Goal: Information Seeking & Learning: Check status

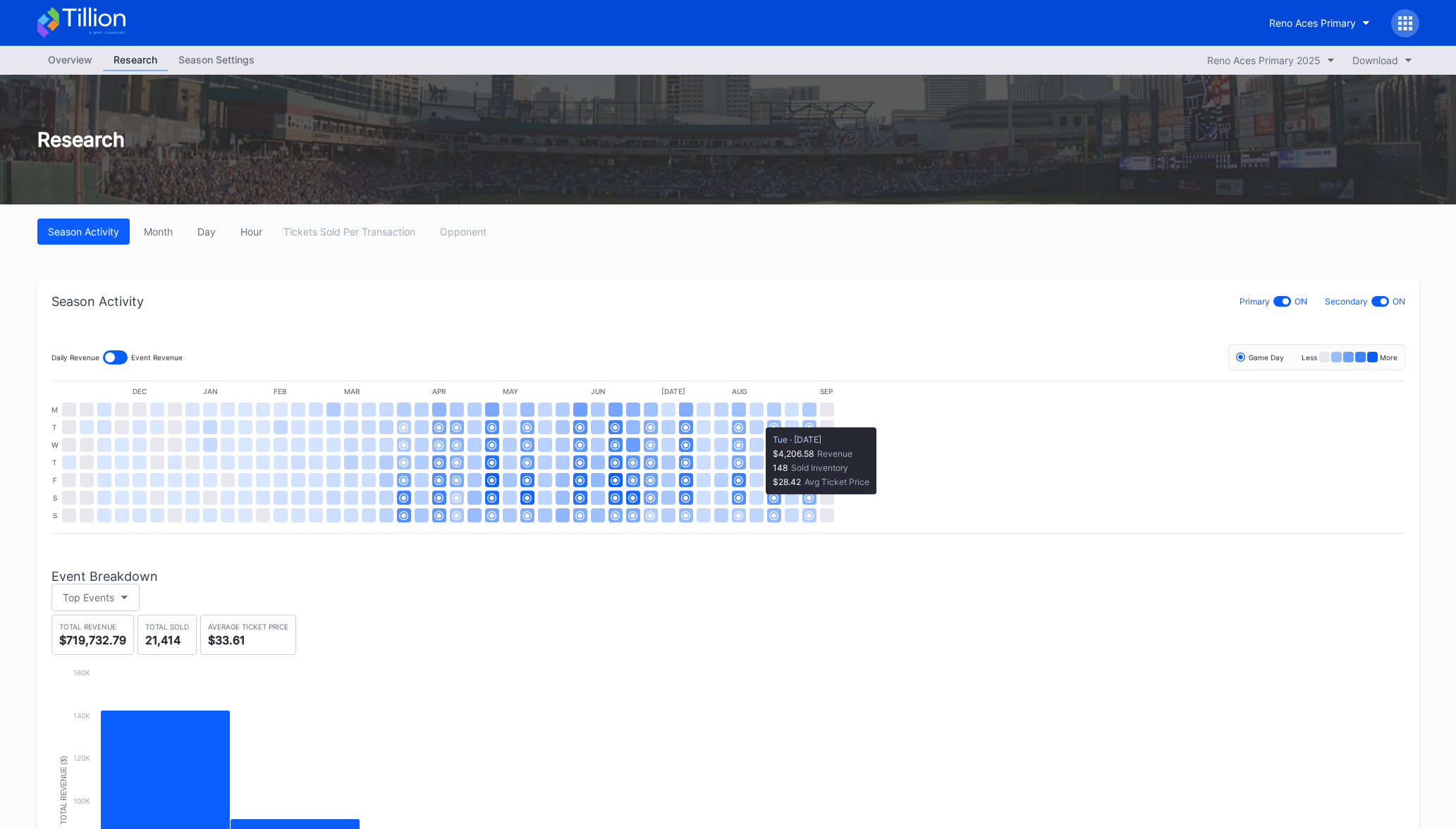
scroll to position [146, 0]
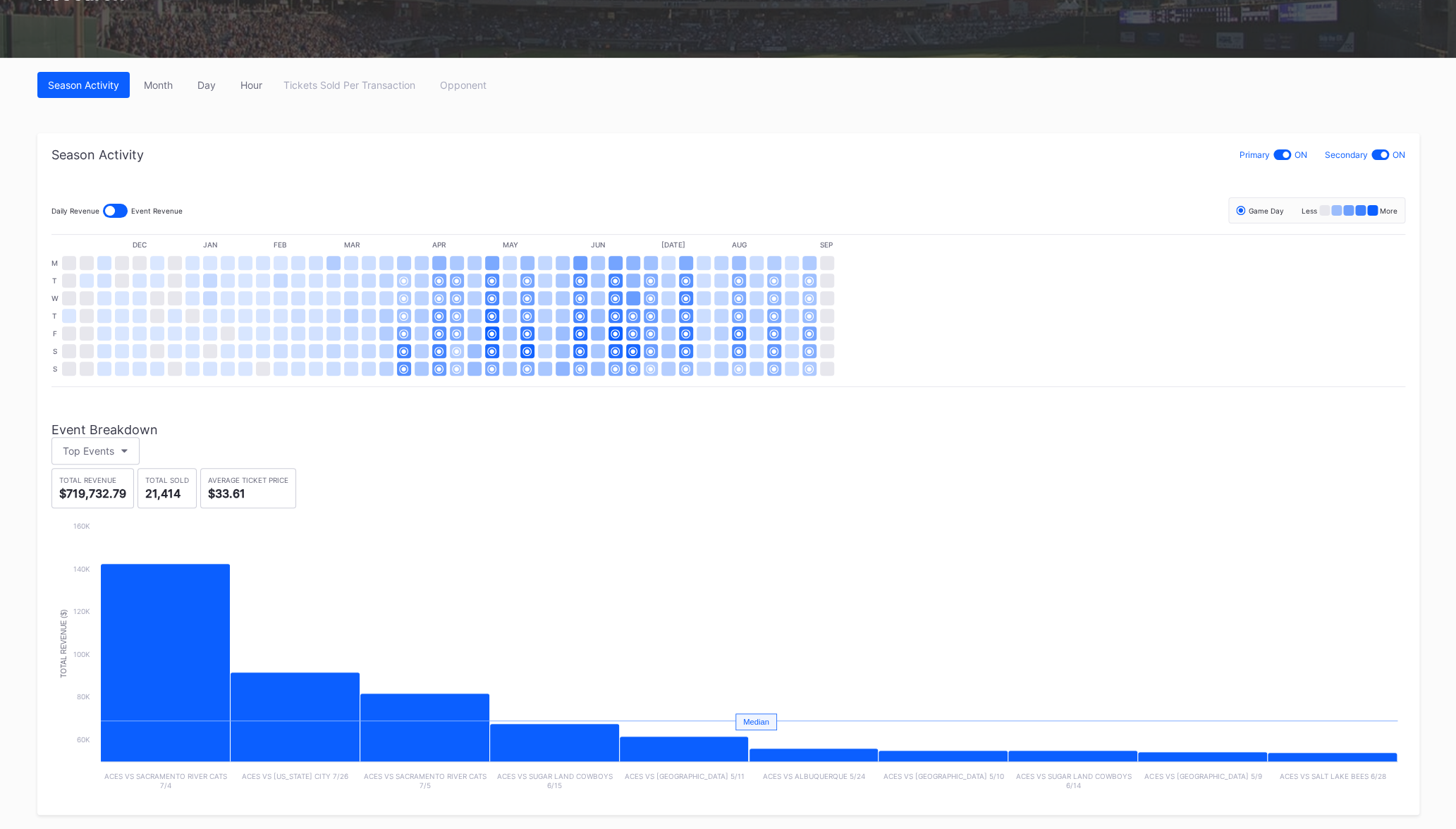
click at [885, 122] on div "Season Activity Month Day Hour Tickets Sold Per Transaction Opponent Season Act…" at bounding box center [729, 443] width 1411 height 771
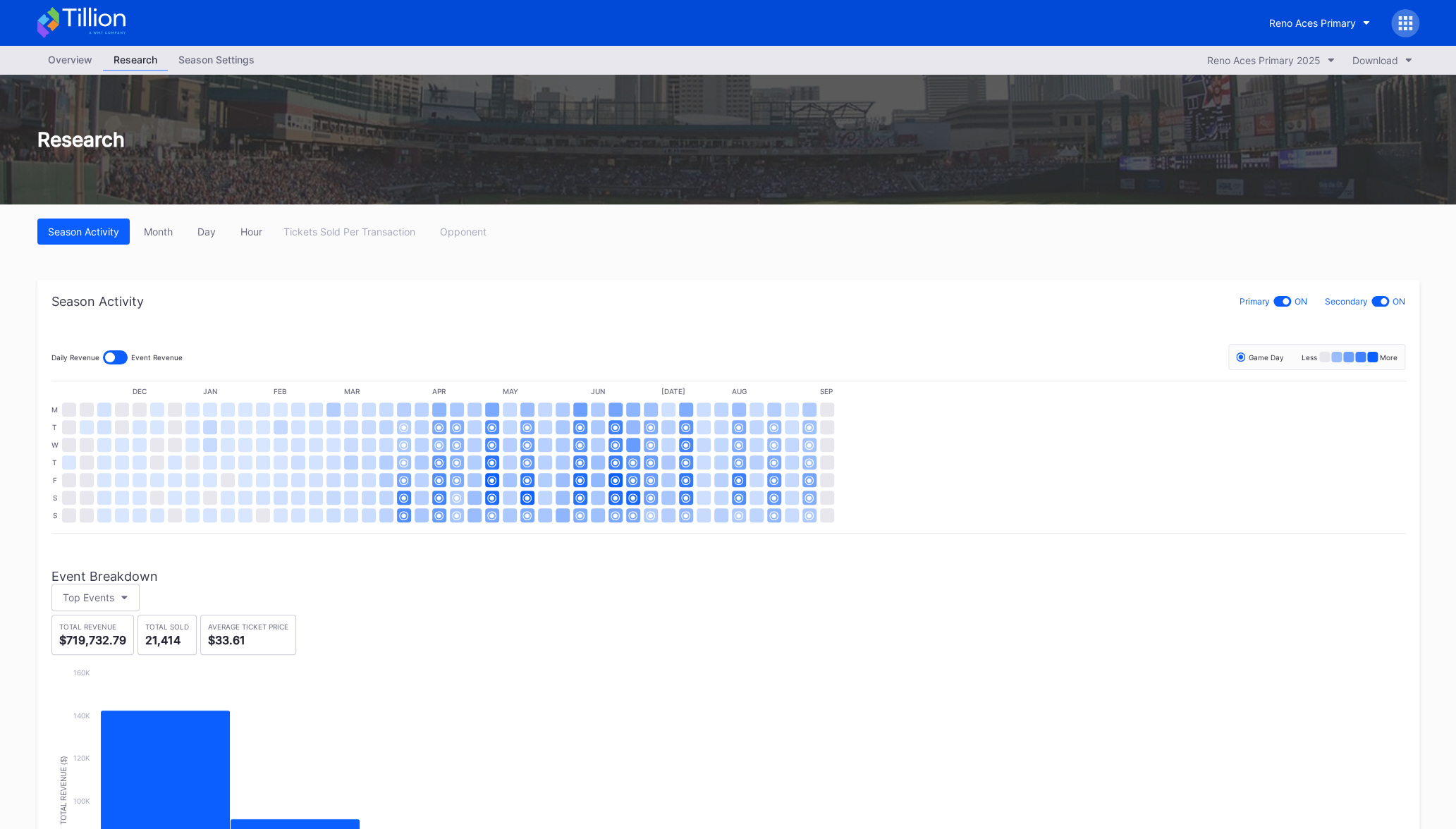
click at [1310, 39] on div "Reno Aces Primary" at bounding box center [729, 23] width 1411 height 46
click at [1295, 28] on div "Reno Aces Primary" at bounding box center [1312, 23] width 87 height 12
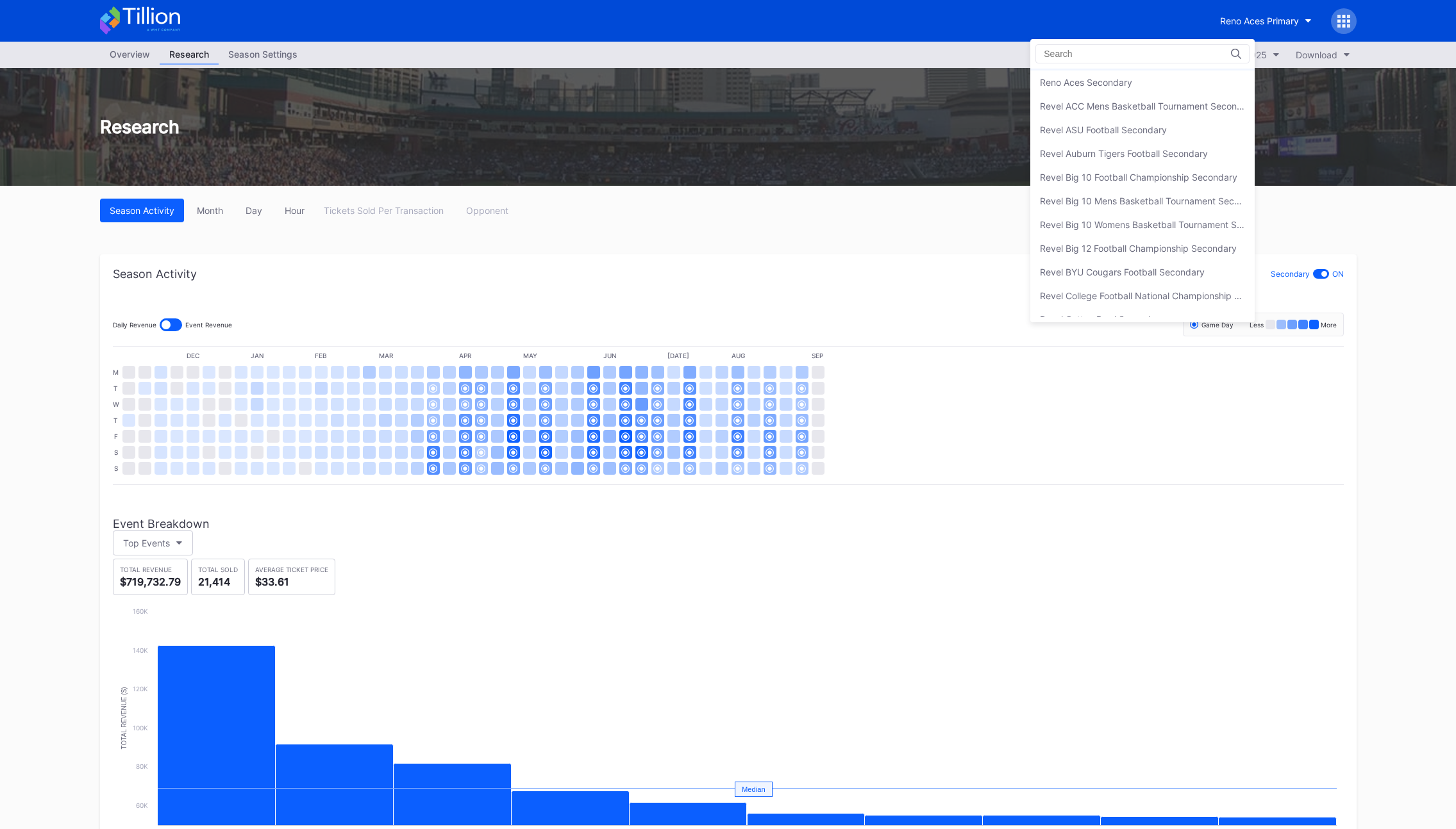
scroll to position [3033, 0]
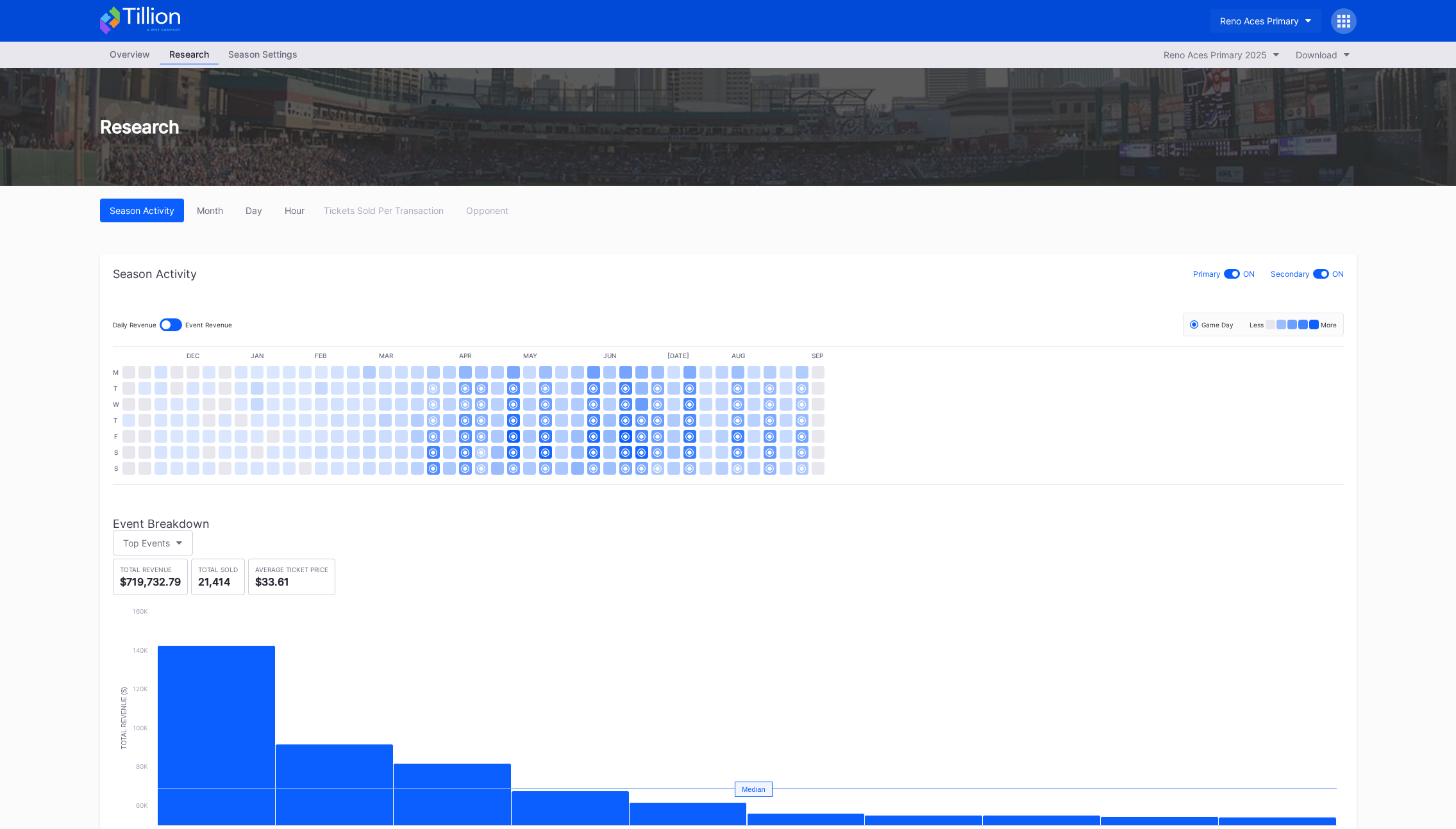
click at [1271, 18] on div "Reno Aces Primary" at bounding box center [1259, 21] width 79 height 11
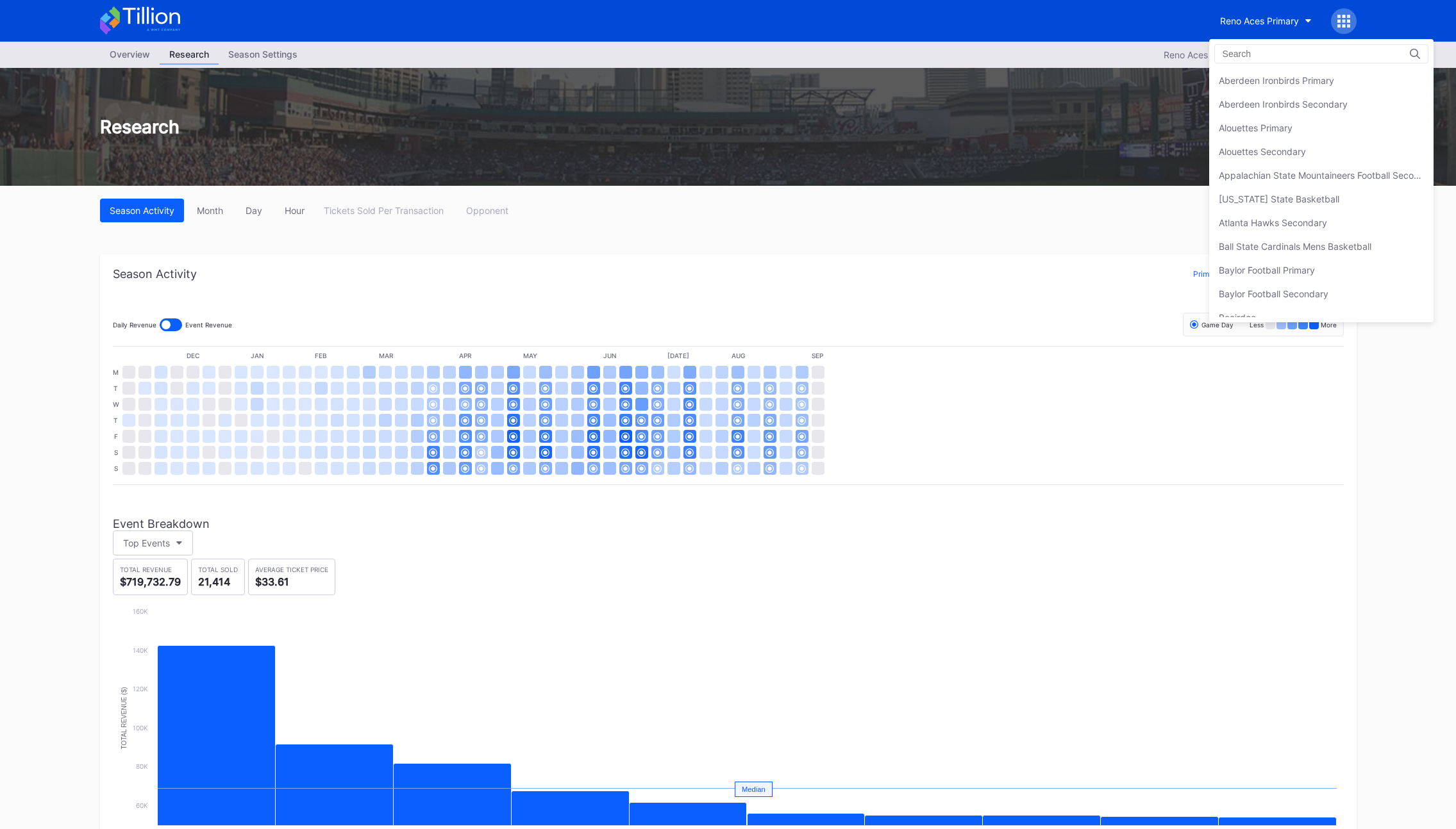
scroll to position [3011, 0]
click at [1268, 57] on input at bounding box center [1278, 54] width 112 height 10
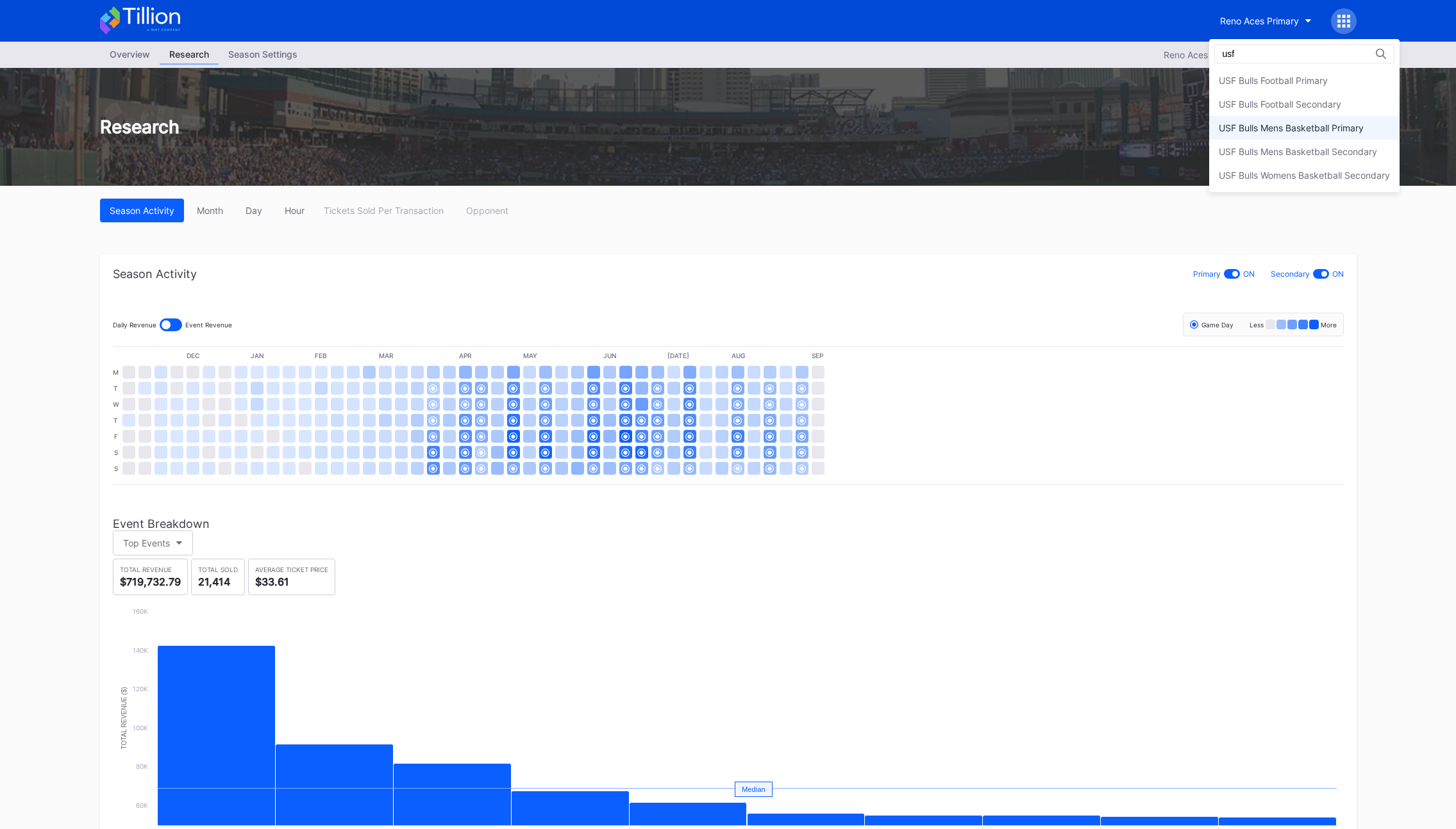
scroll to position [0, 0]
type input "usf"
click at [1274, 99] on div "USF Bulls Football Secondary" at bounding box center [1280, 104] width 123 height 11
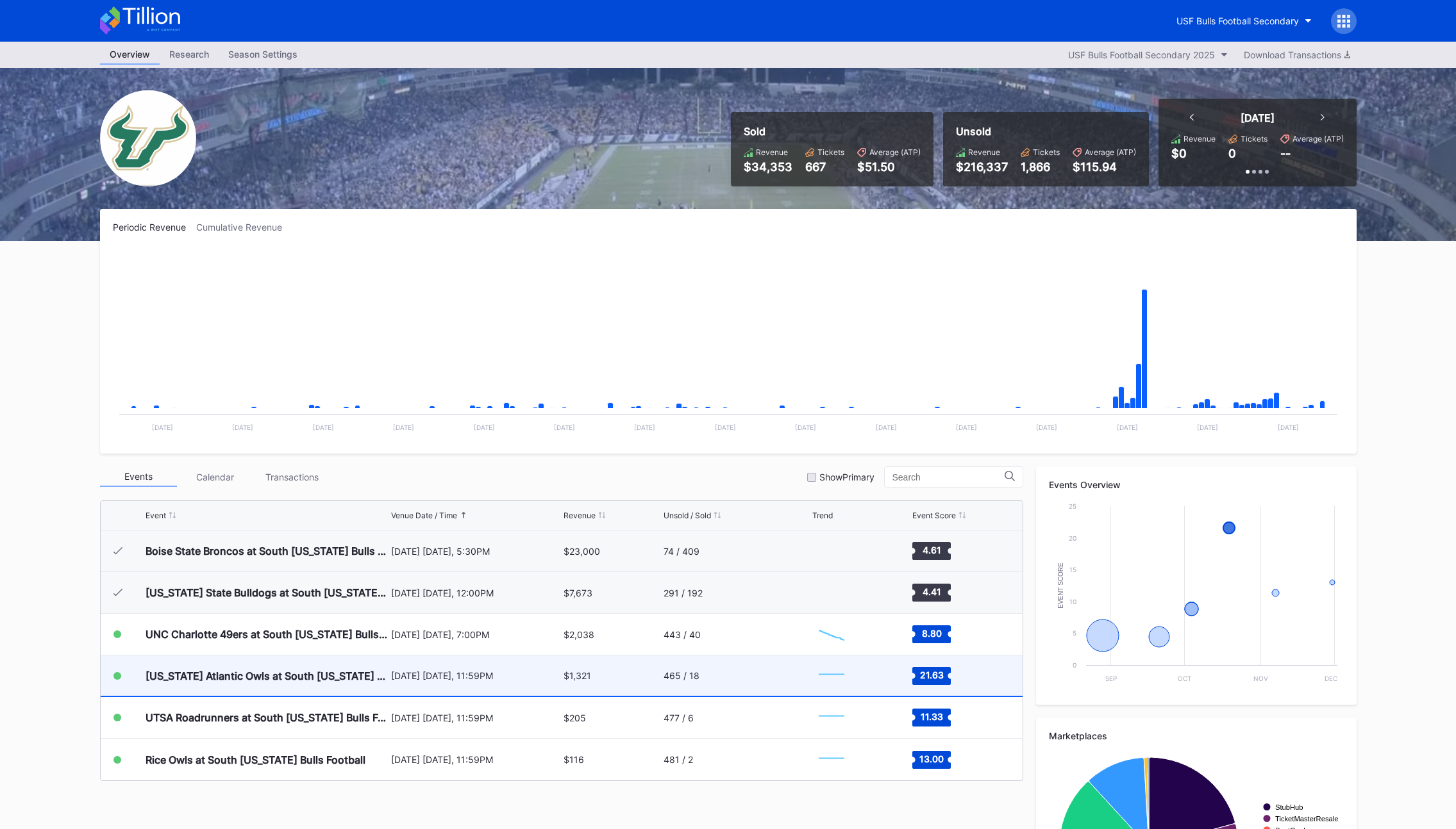
click at [401, 691] on div "[DATE] [DATE], 11:59PM" at bounding box center [476, 675] width 170 height 40
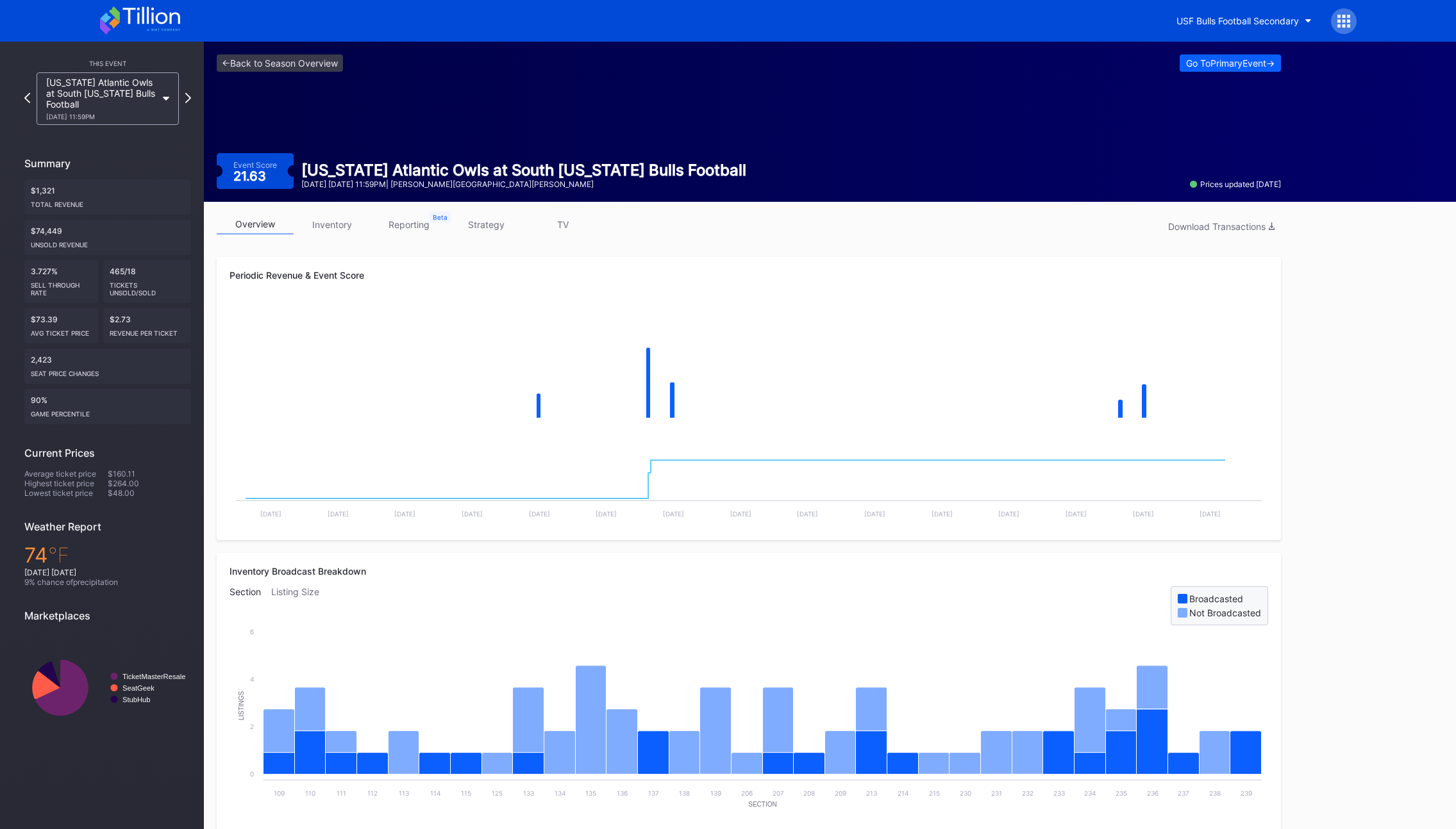
click at [494, 220] on link "strategy" at bounding box center [486, 224] width 77 height 20
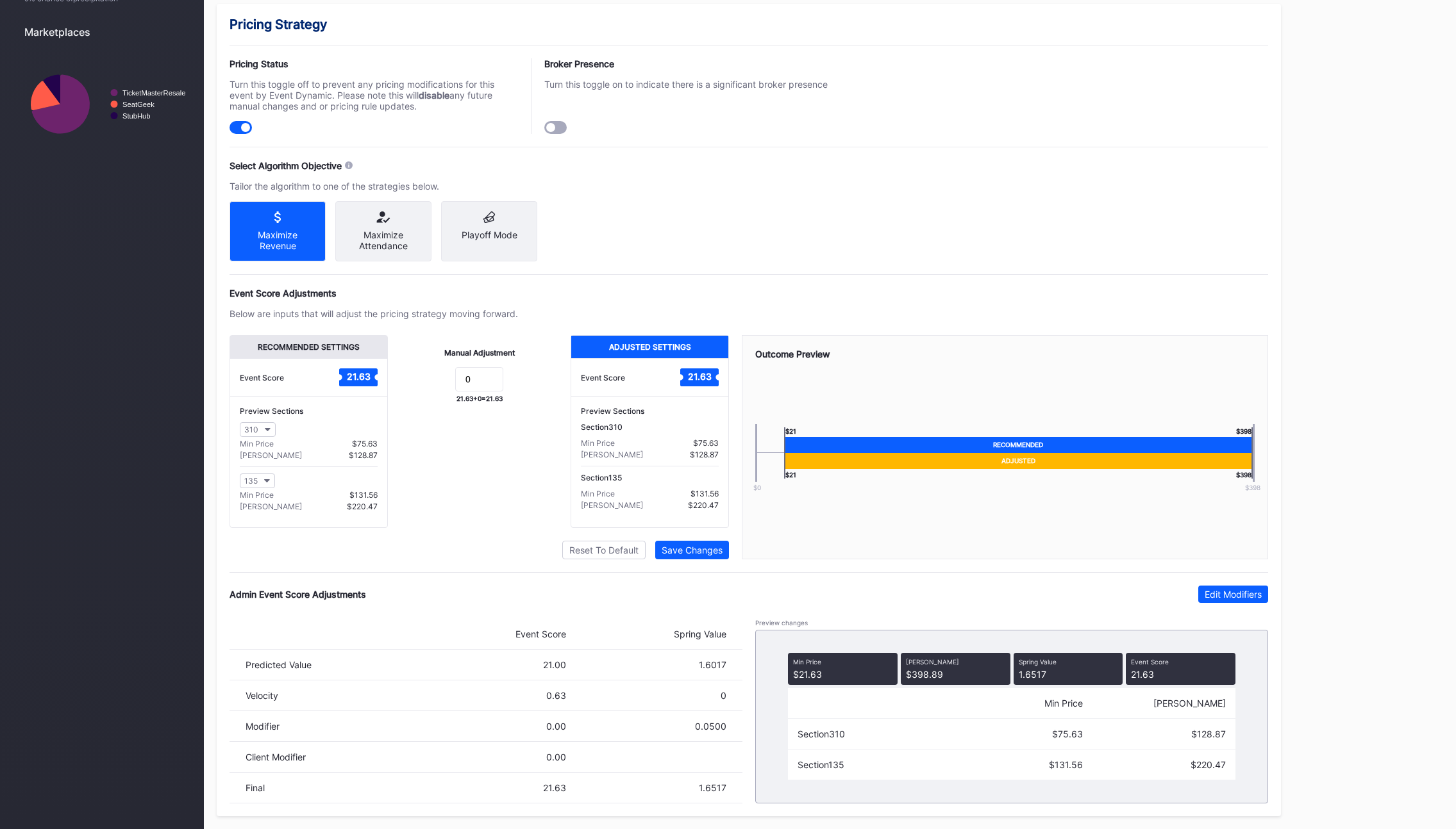
scroll to position [4, 0]
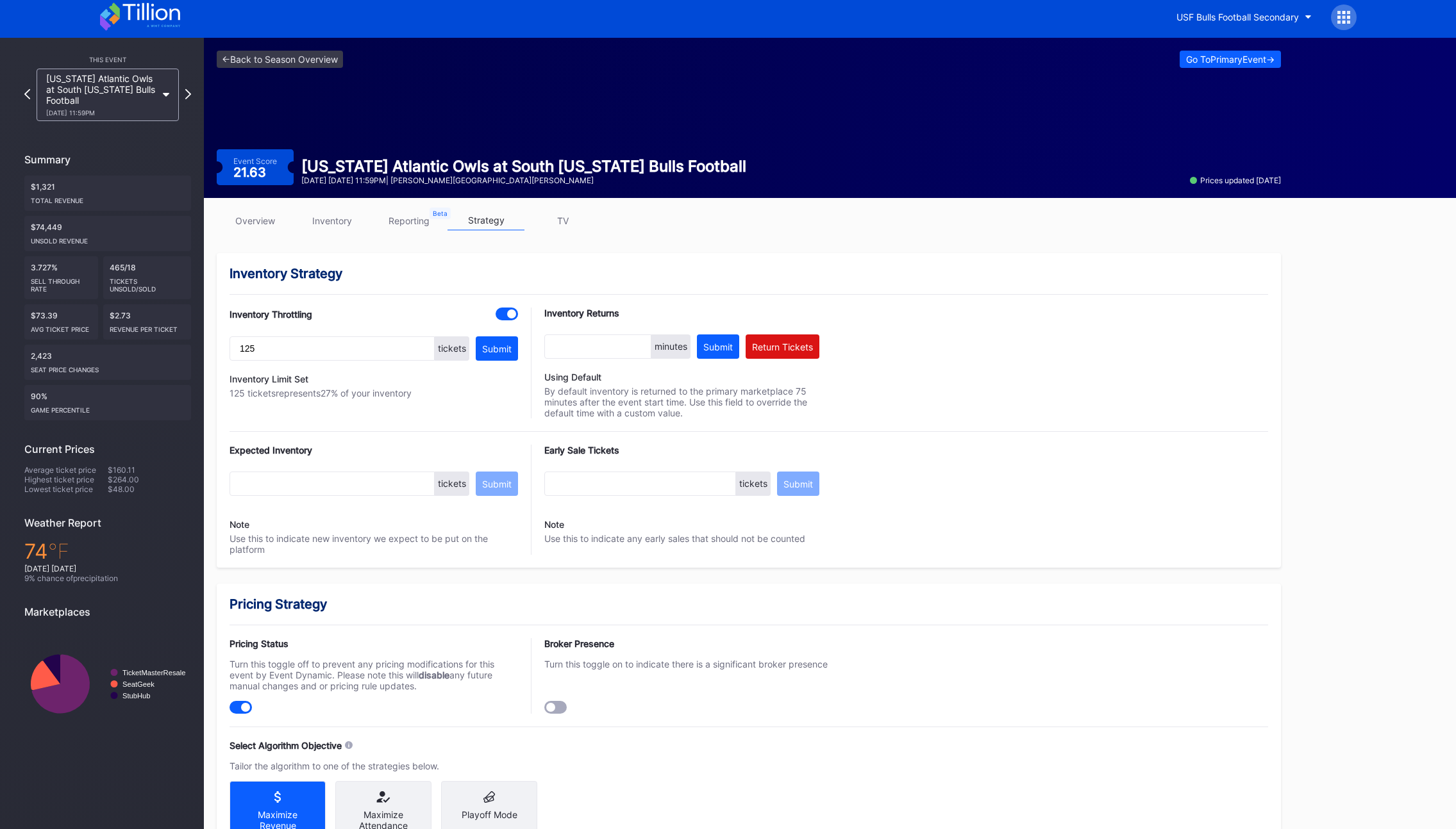
click at [312, 44] on div "<- Back to Season Overview Go To Primary Event -> Event Score 21.63 Florida Atl…" at bounding box center [749, 118] width 1090 height 160
click at [309, 56] on link "<- Back to Season Overview" at bounding box center [280, 59] width 127 height 17
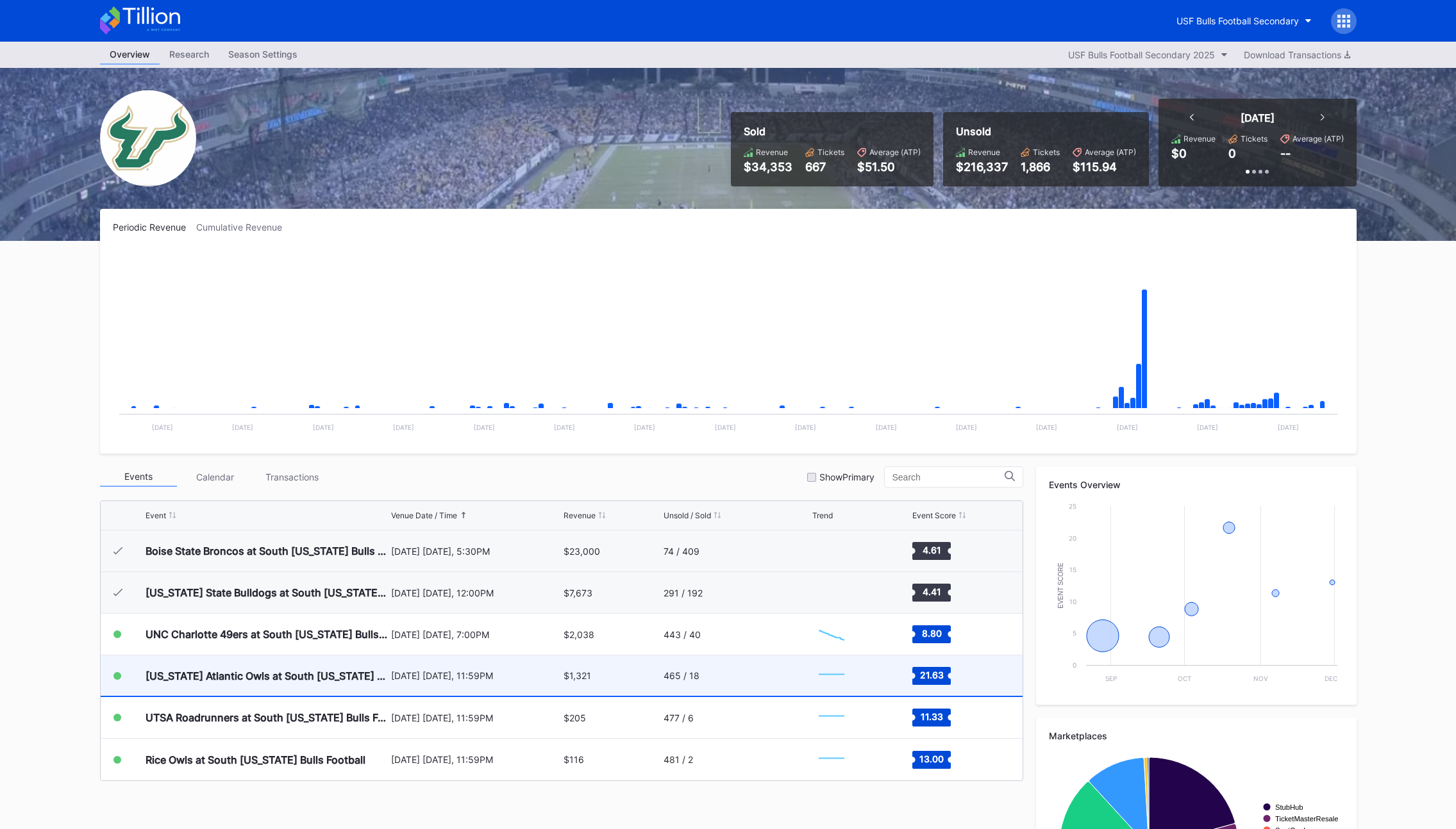
click at [417, 685] on div "[DATE] [DATE], 11:59PM" at bounding box center [476, 675] width 170 height 40
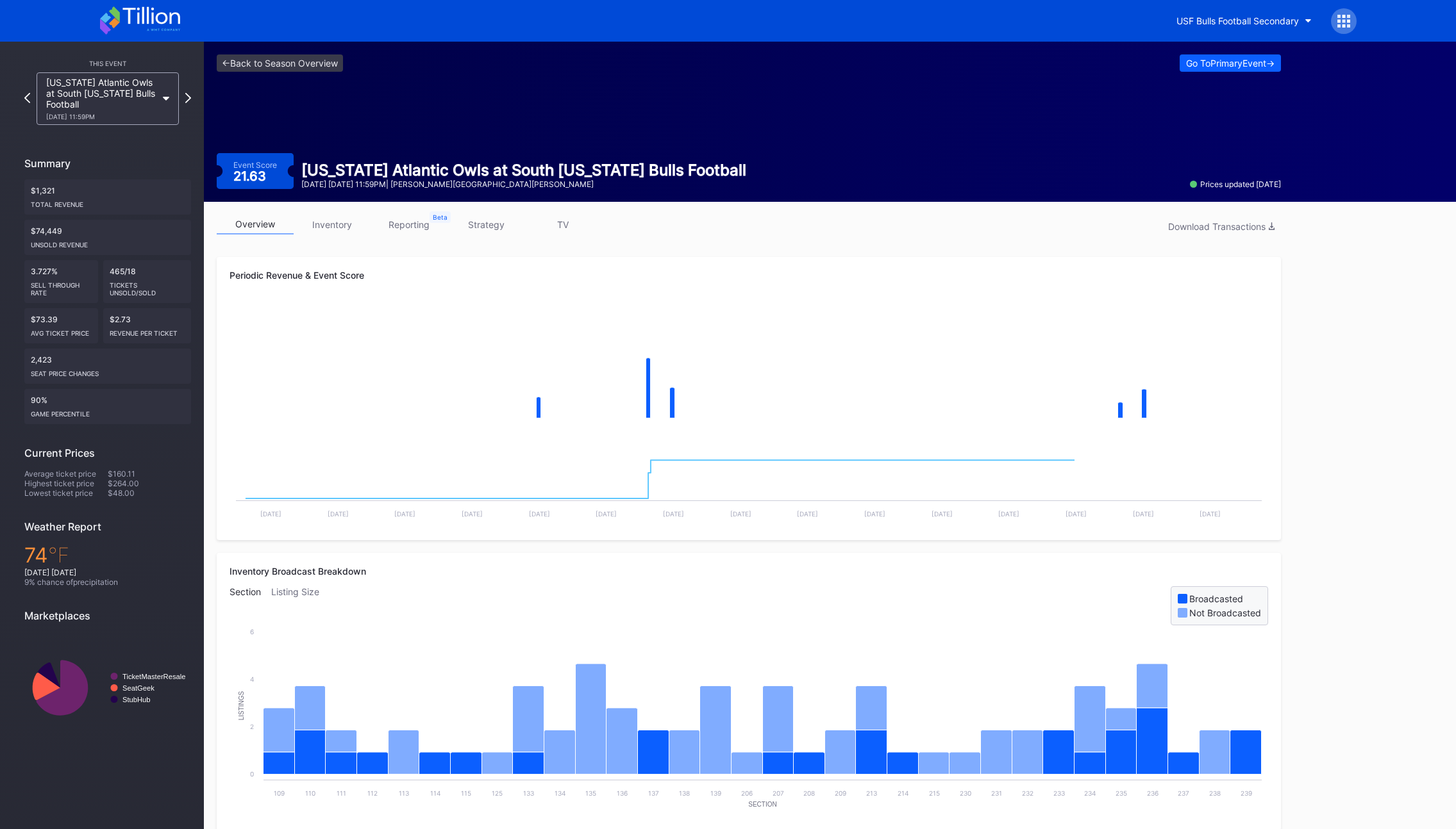
click at [504, 231] on link "strategy" at bounding box center [486, 224] width 77 height 20
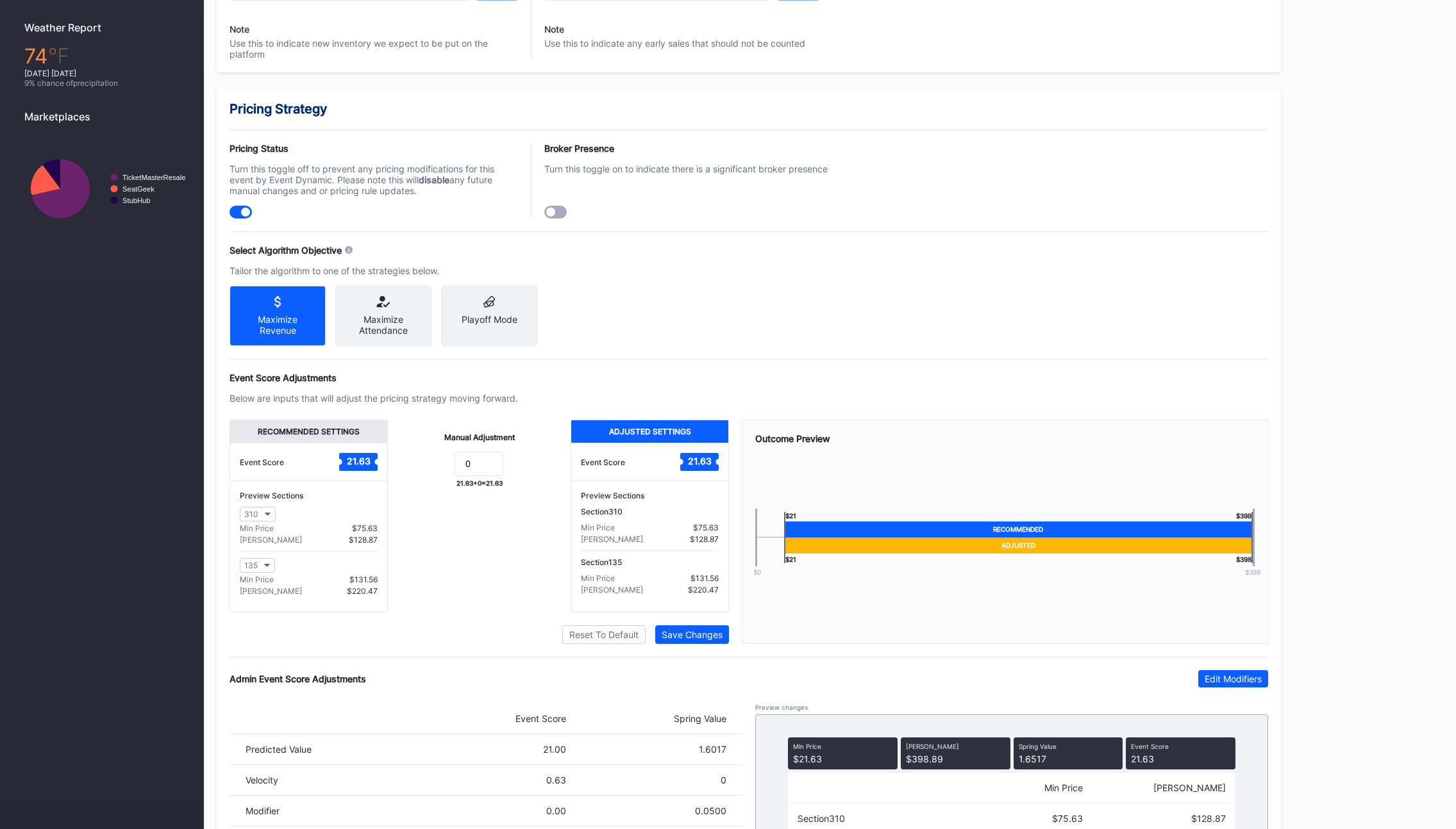
scroll to position [595, 0]
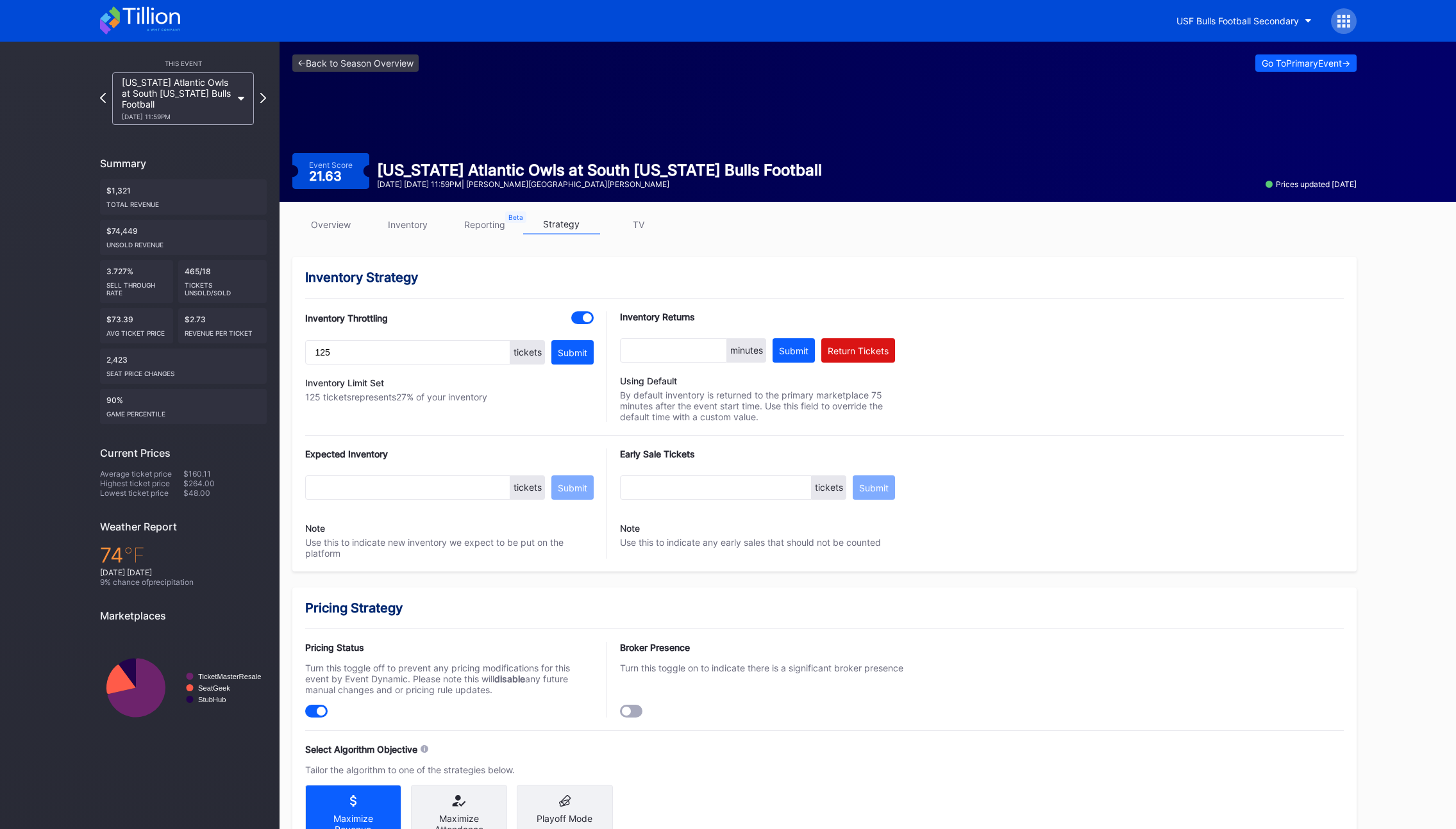
click at [1341, 23] on icon at bounding box center [1343, 21] width 13 height 13
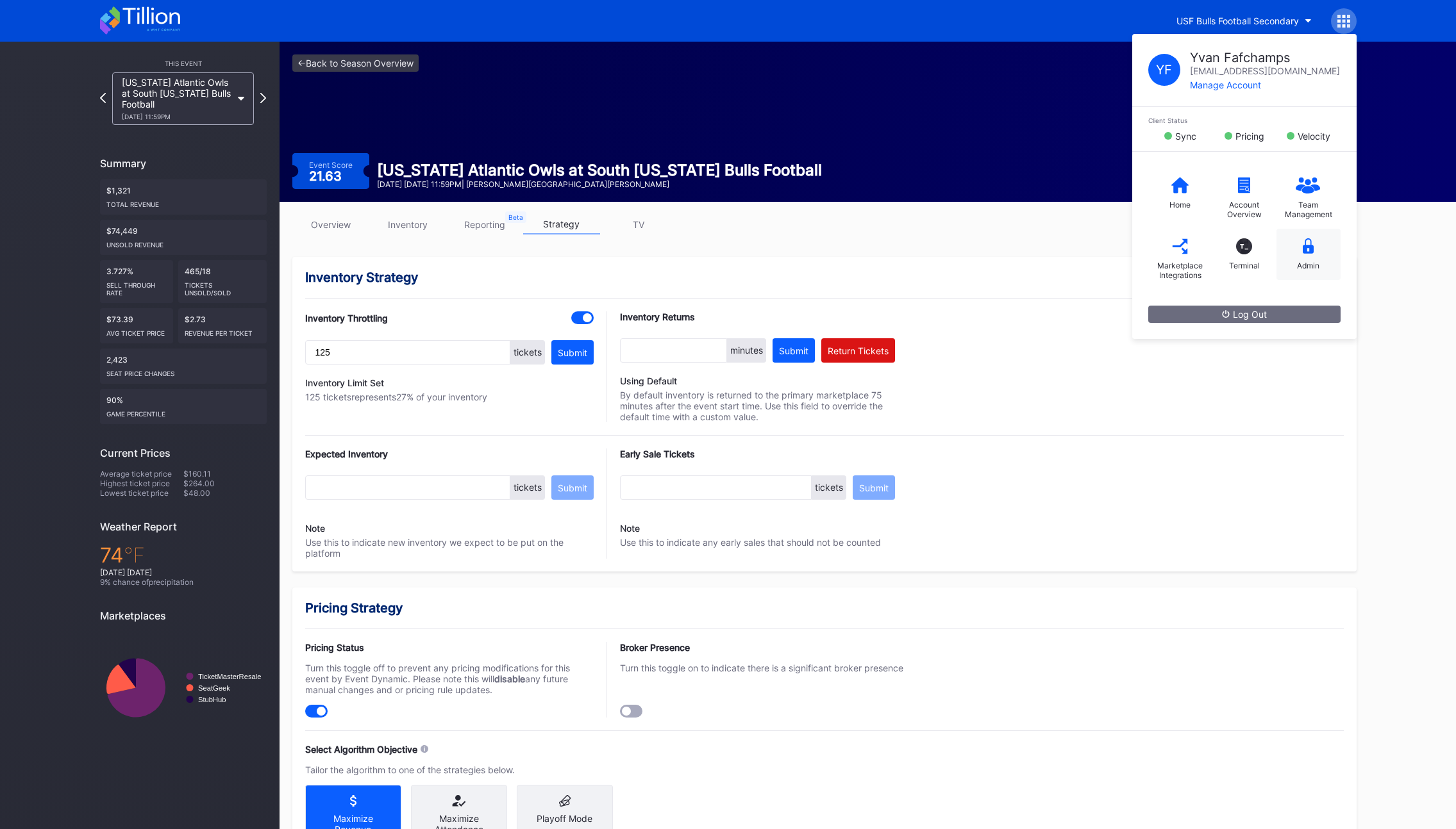
click at [1308, 269] on div "Admin" at bounding box center [1308, 266] width 23 height 10
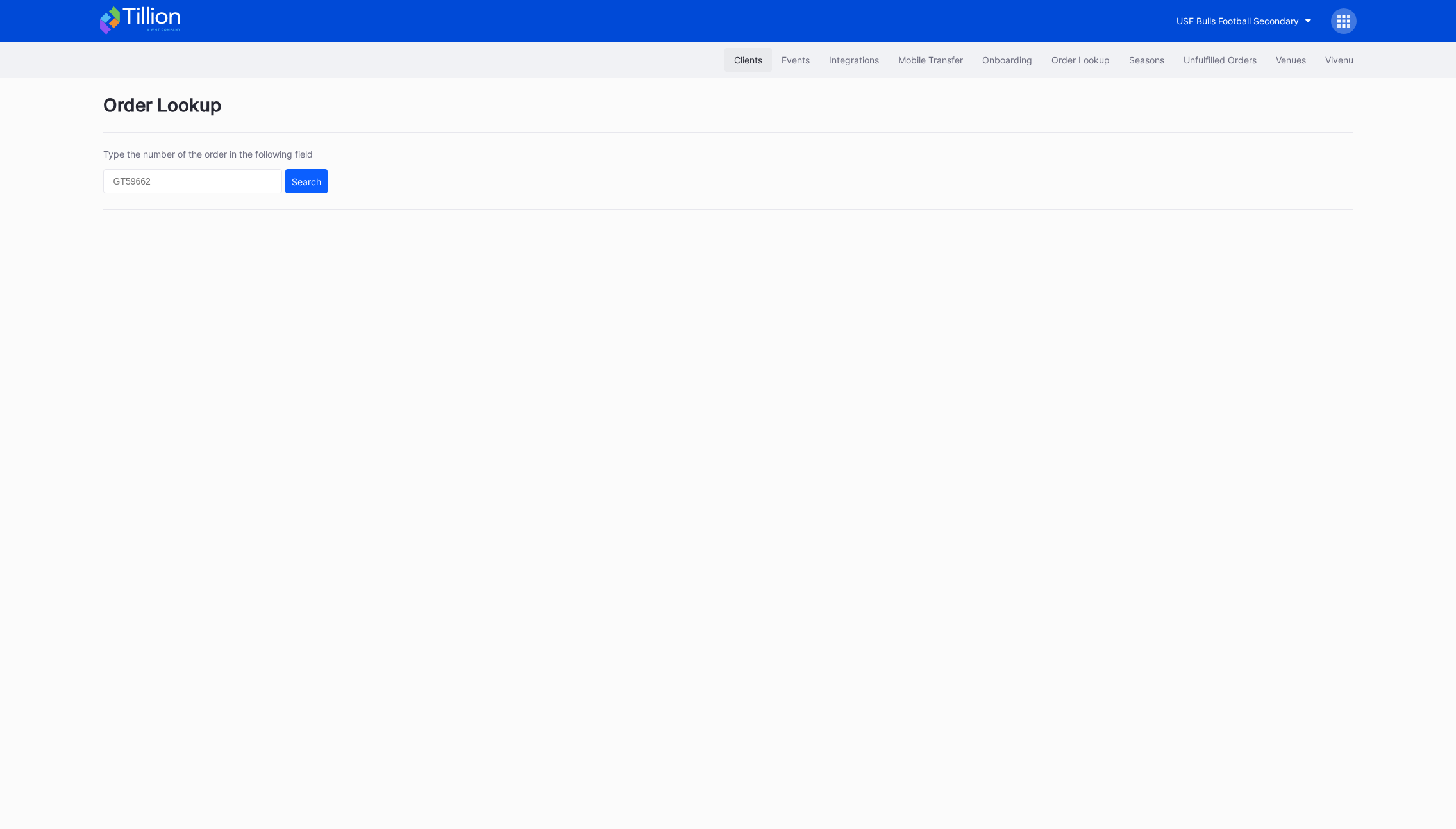
click at [745, 58] on div "Clients" at bounding box center [748, 60] width 28 height 11
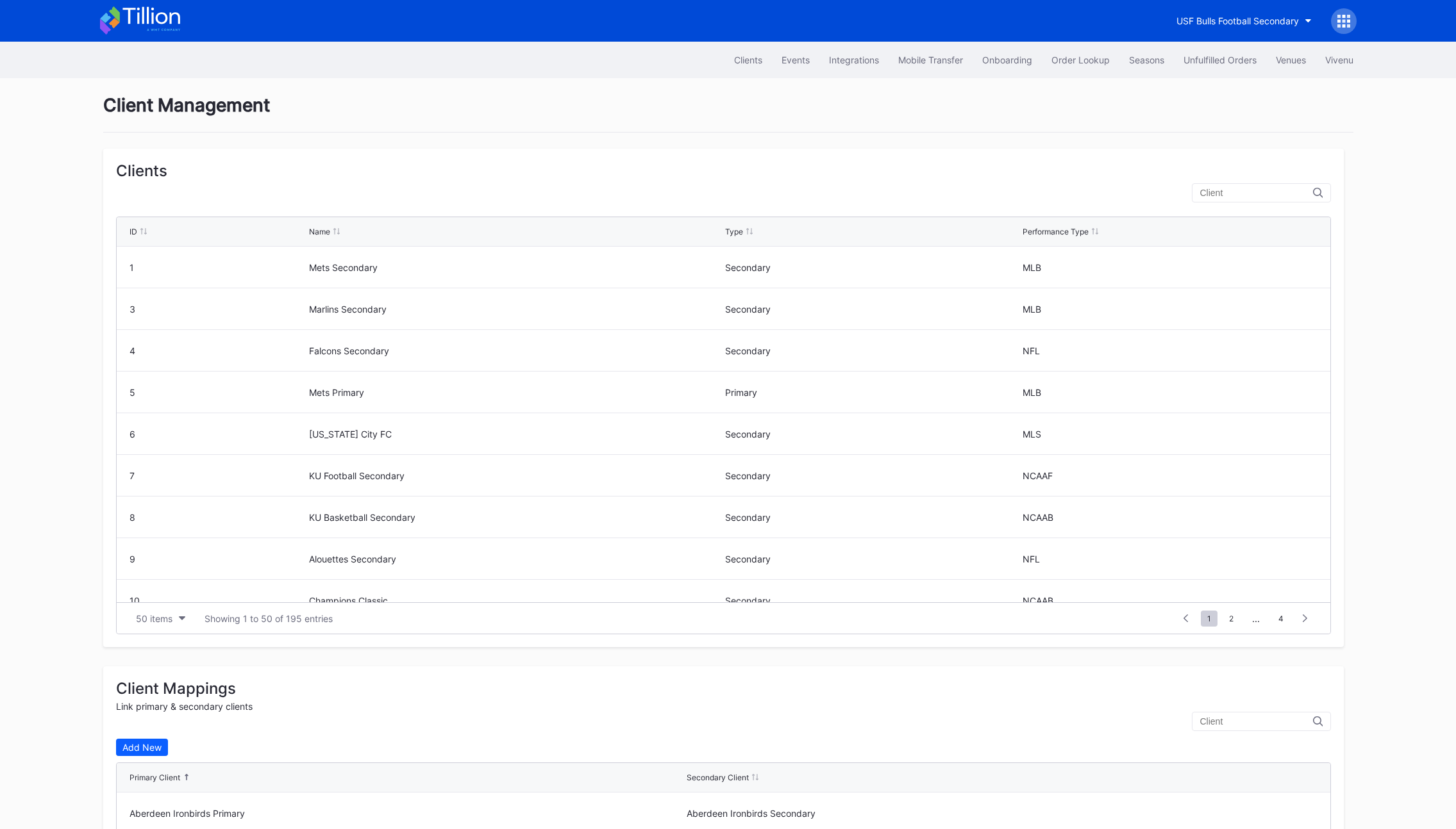
click at [1259, 195] on input "text" at bounding box center [1257, 193] width 113 height 10
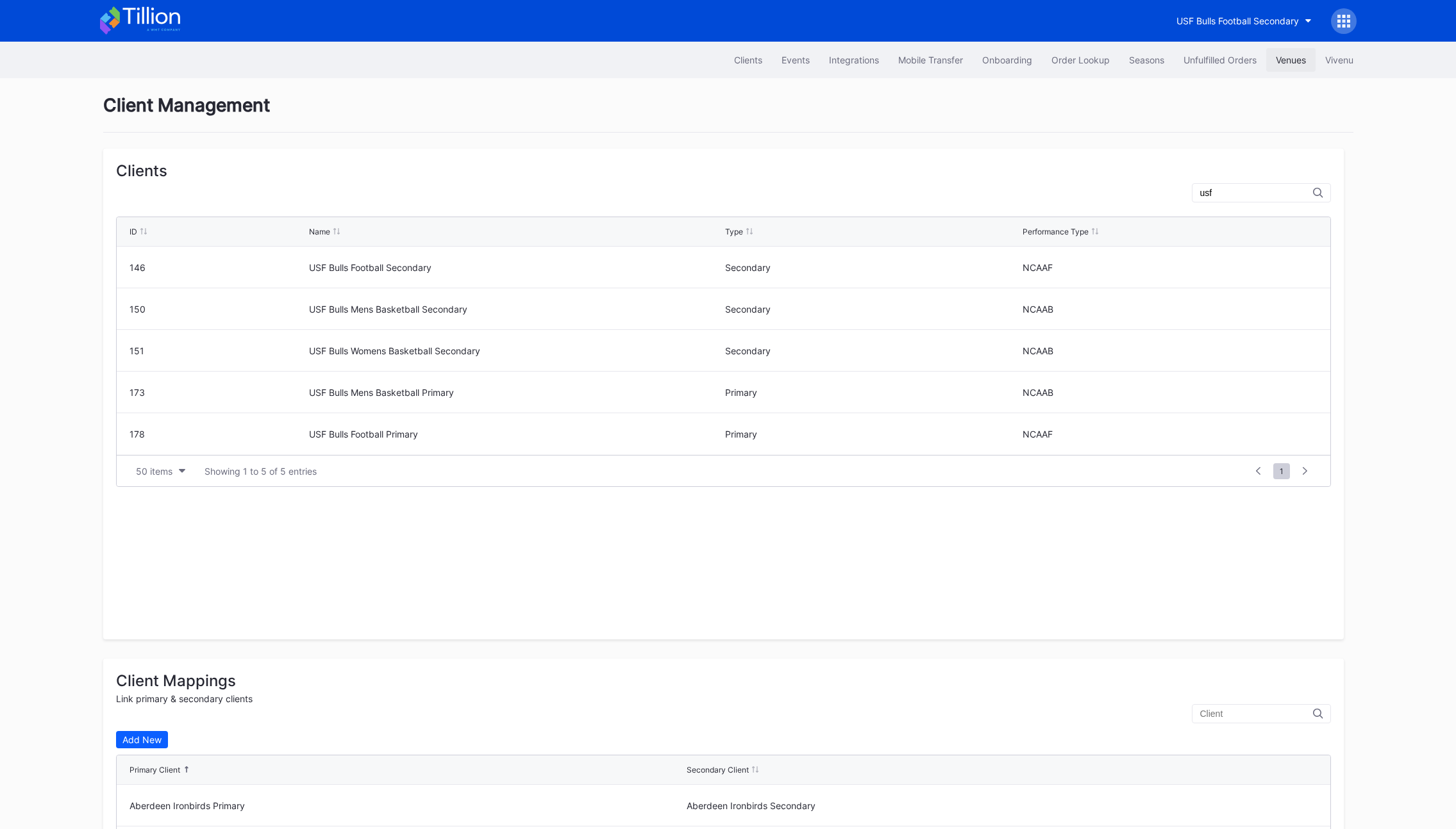
type input "usf"
click at [1272, 64] on button "Venues" at bounding box center [1290, 60] width 50 height 24
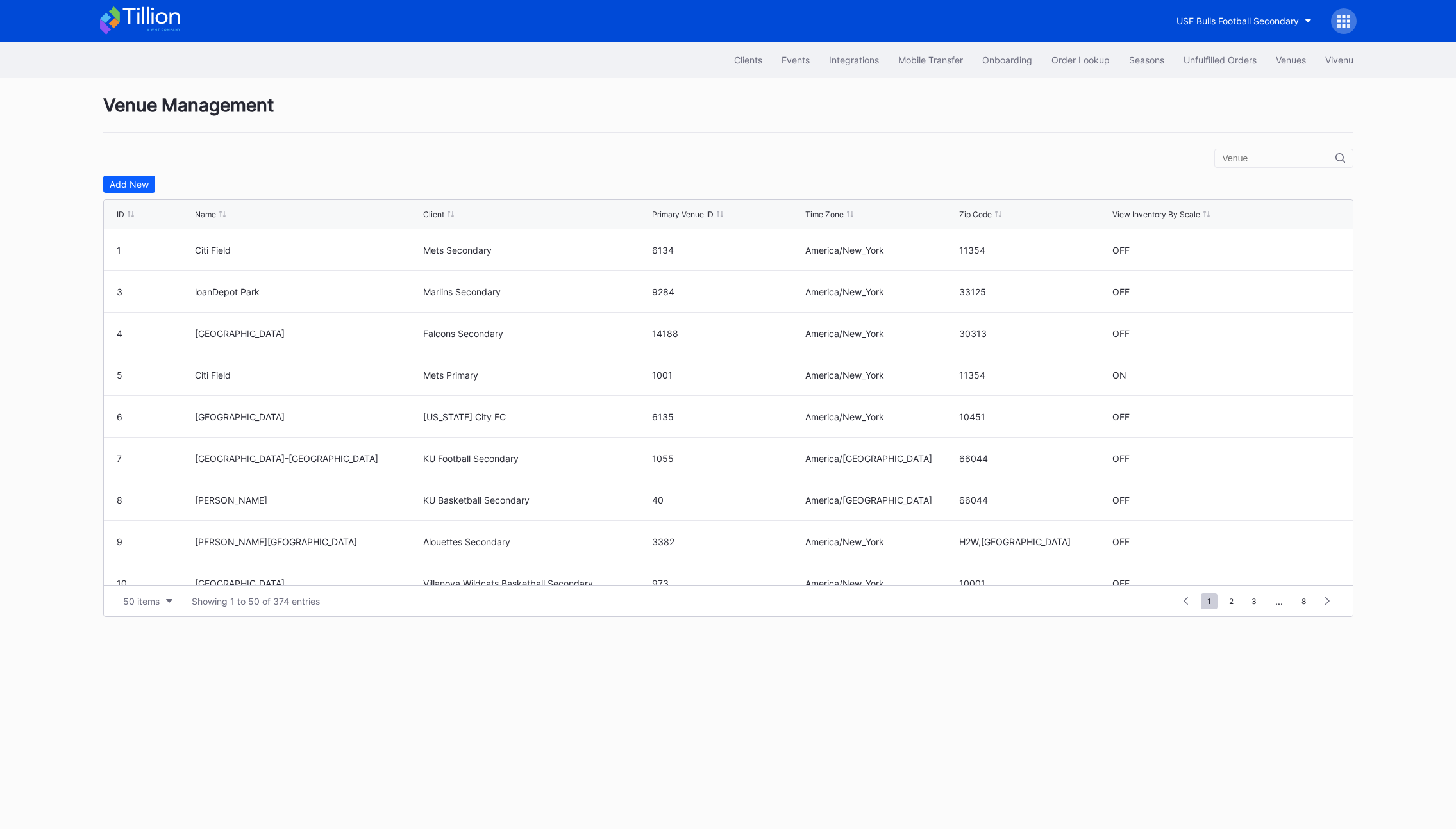
click at [1271, 150] on div at bounding box center [1284, 158] width 139 height 19
click at [1274, 158] on input "text" at bounding box center [1279, 158] width 113 height 10
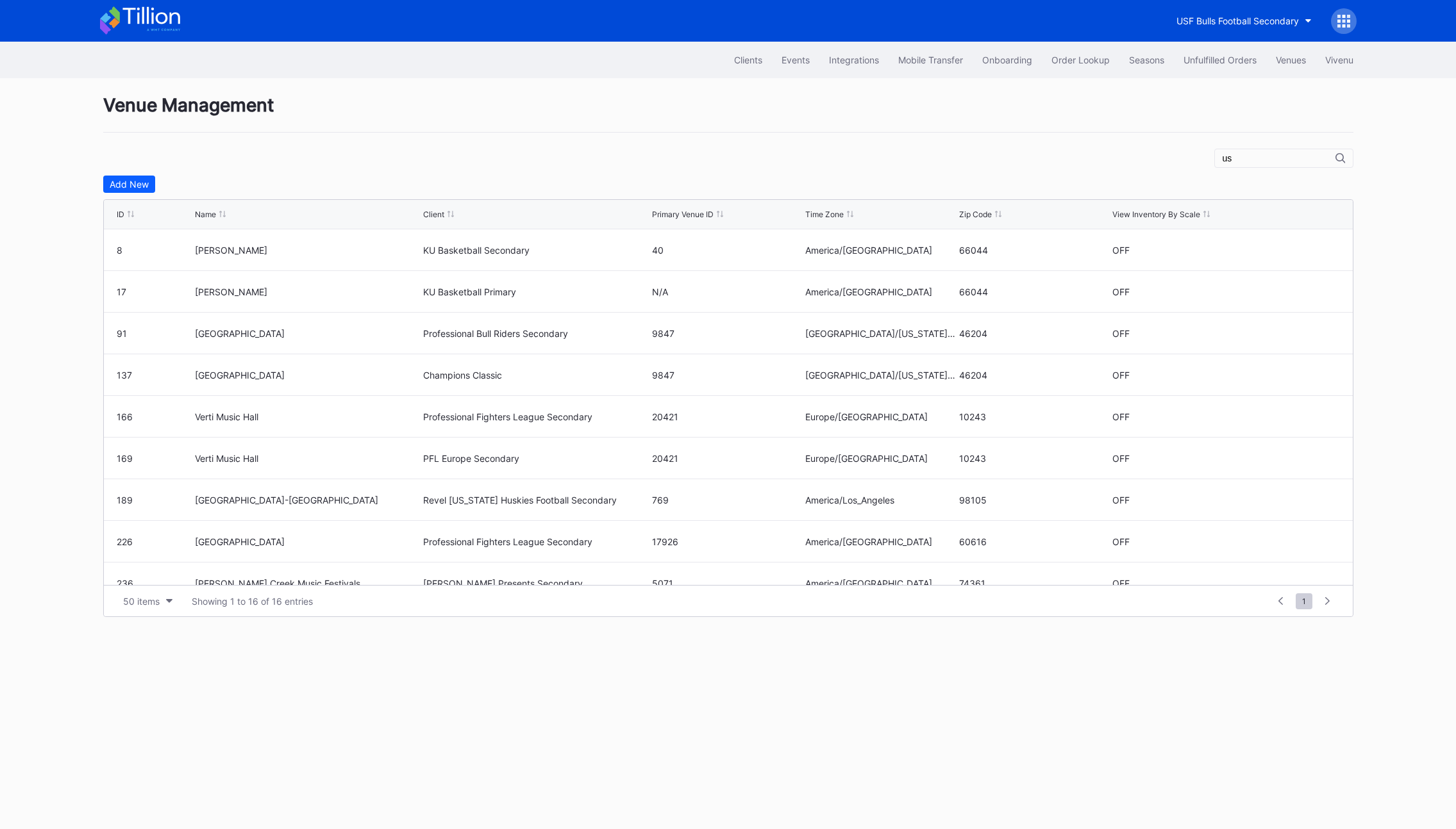
type input "u"
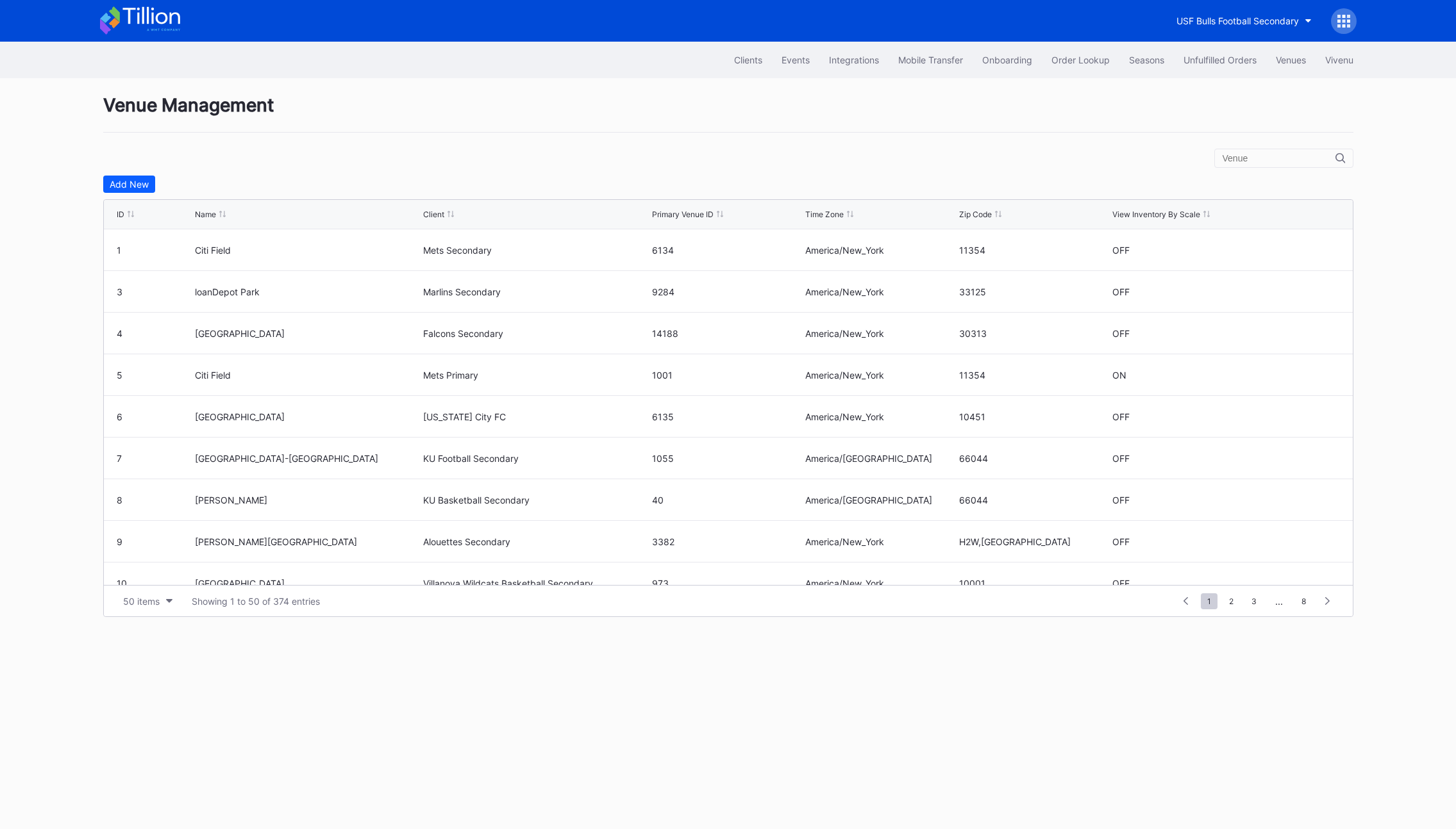
click at [1262, 166] on div at bounding box center [1284, 158] width 139 height 19
click at [1258, 160] on input "text" at bounding box center [1279, 158] width 113 height 10
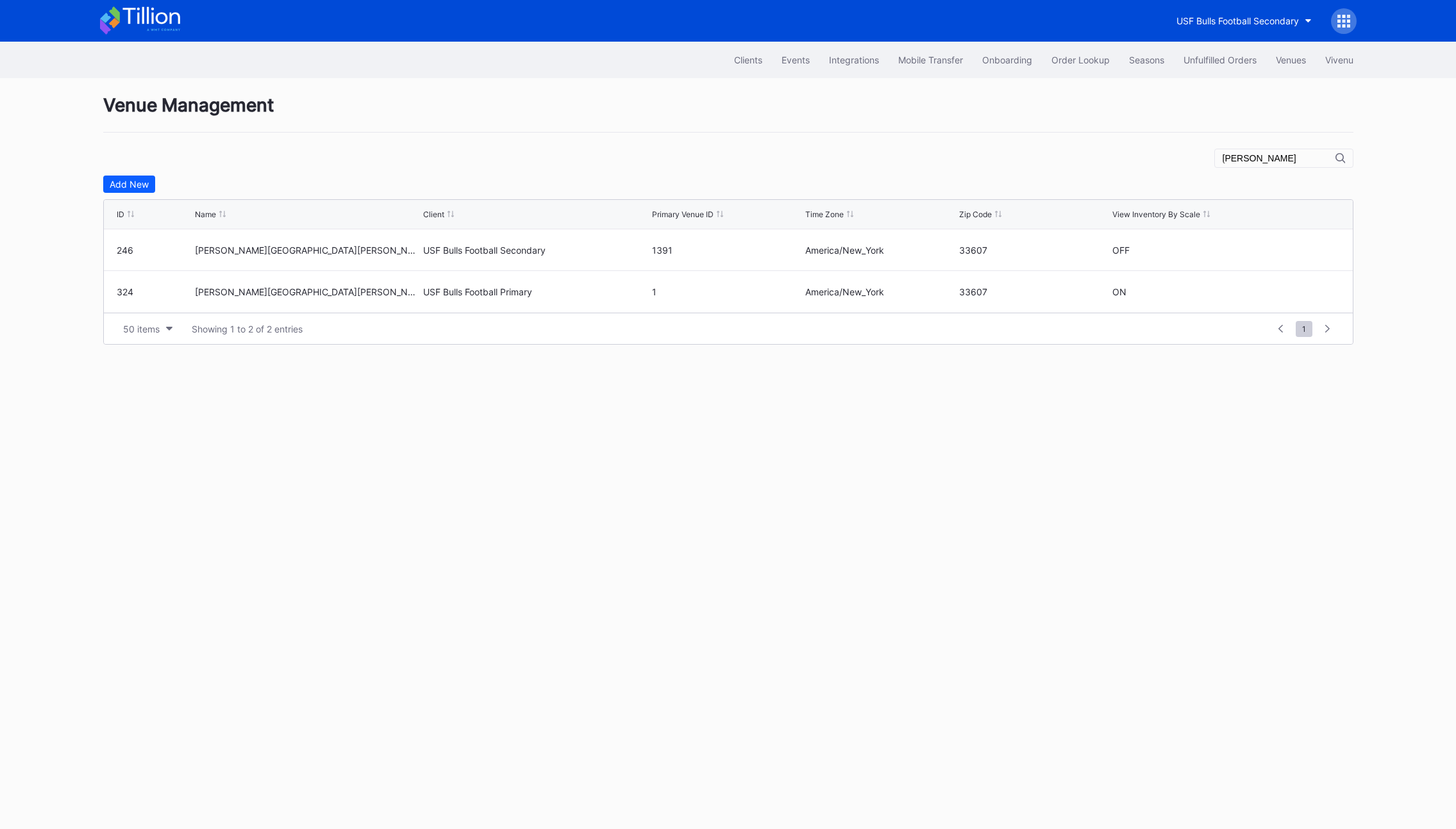
type input "[PERSON_NAME]"
click at [1135, 441] on div "Clients Events Integrations Mobile Transfer Onboarding Order Lookup Seasons Unf…" at bounding box center [728, 435] width 1456 height 787
click at [1300, 251] on icon at bounding box center [1301, 250] width 10 height 10
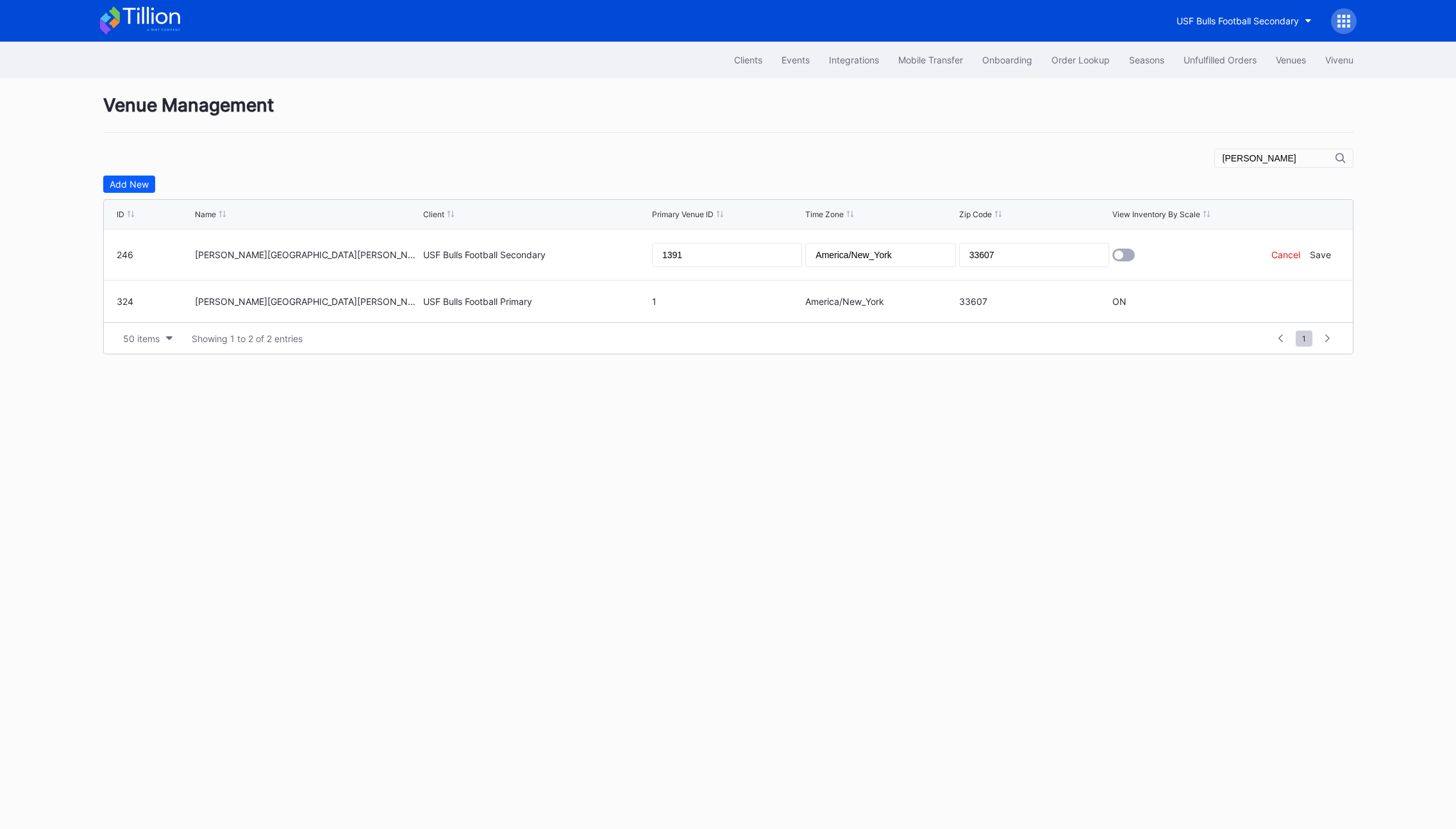
click at [1280, 250] on div "Cancel" at bounding box center [1286, 254] width 29 height 11
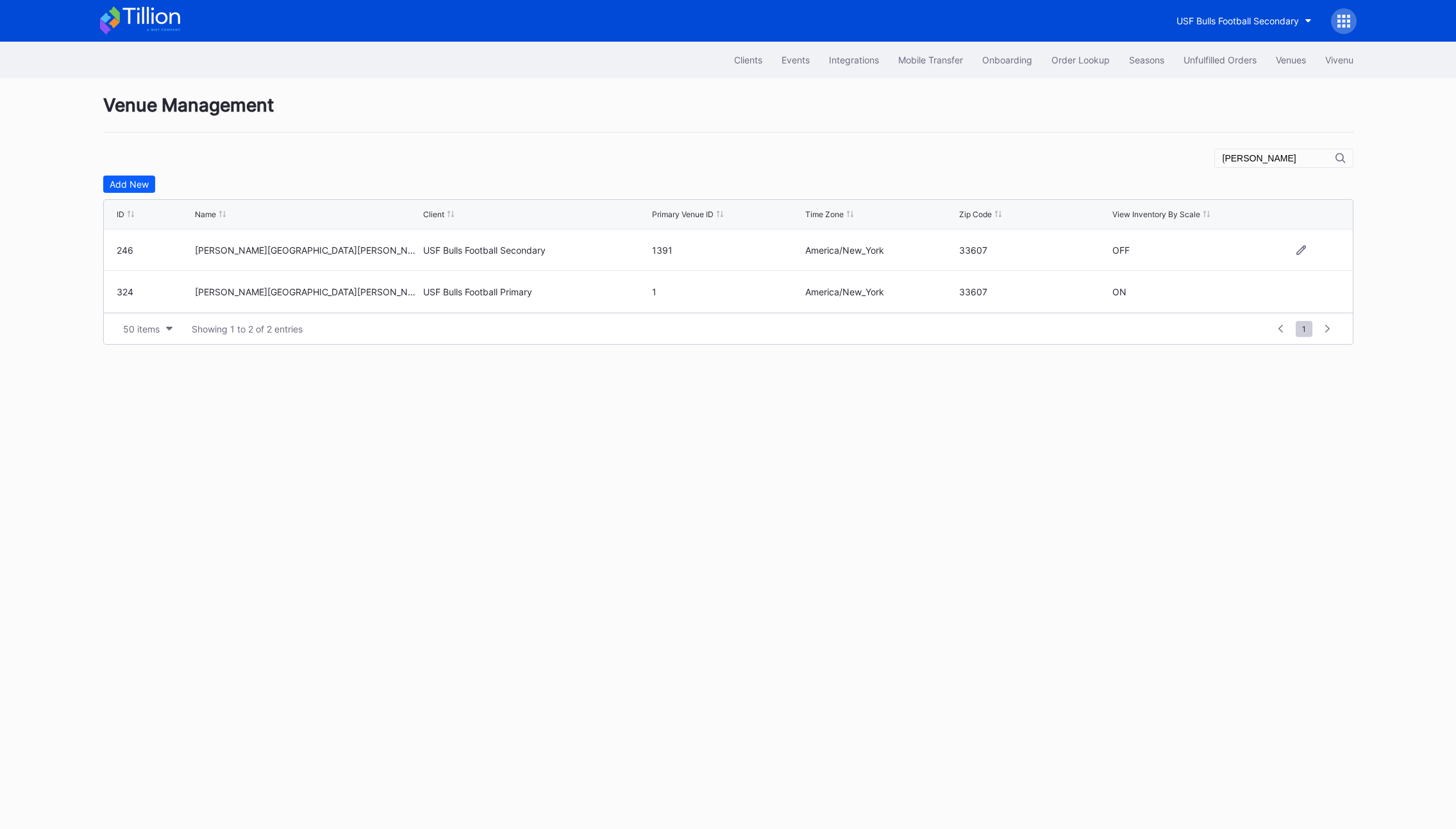
click at [1267, 450] on div "Clients Events Integrations Mobile Transfer Onboarding Order Lookup Seasons Unf…" at bounding box center [728, 435] width 1456 height 787
click at [1239, 21] on div "USF Bulls Football Secondary" at bounding box center [1237, 21] width 123 height 11
type input "usf"
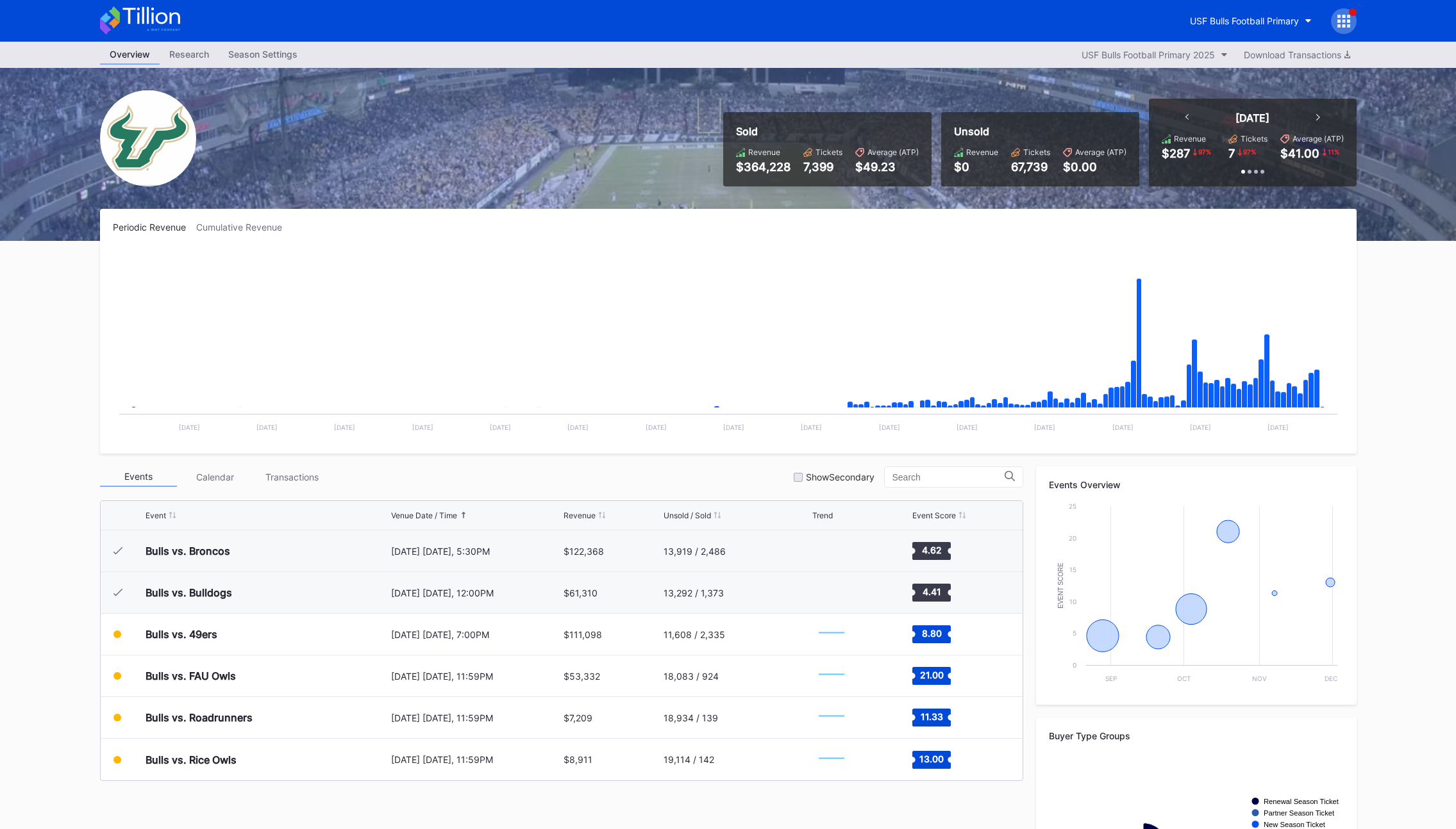
click at [266, 58] on div "Season Settings" at bounding box center [263, 54] width 89 height 19
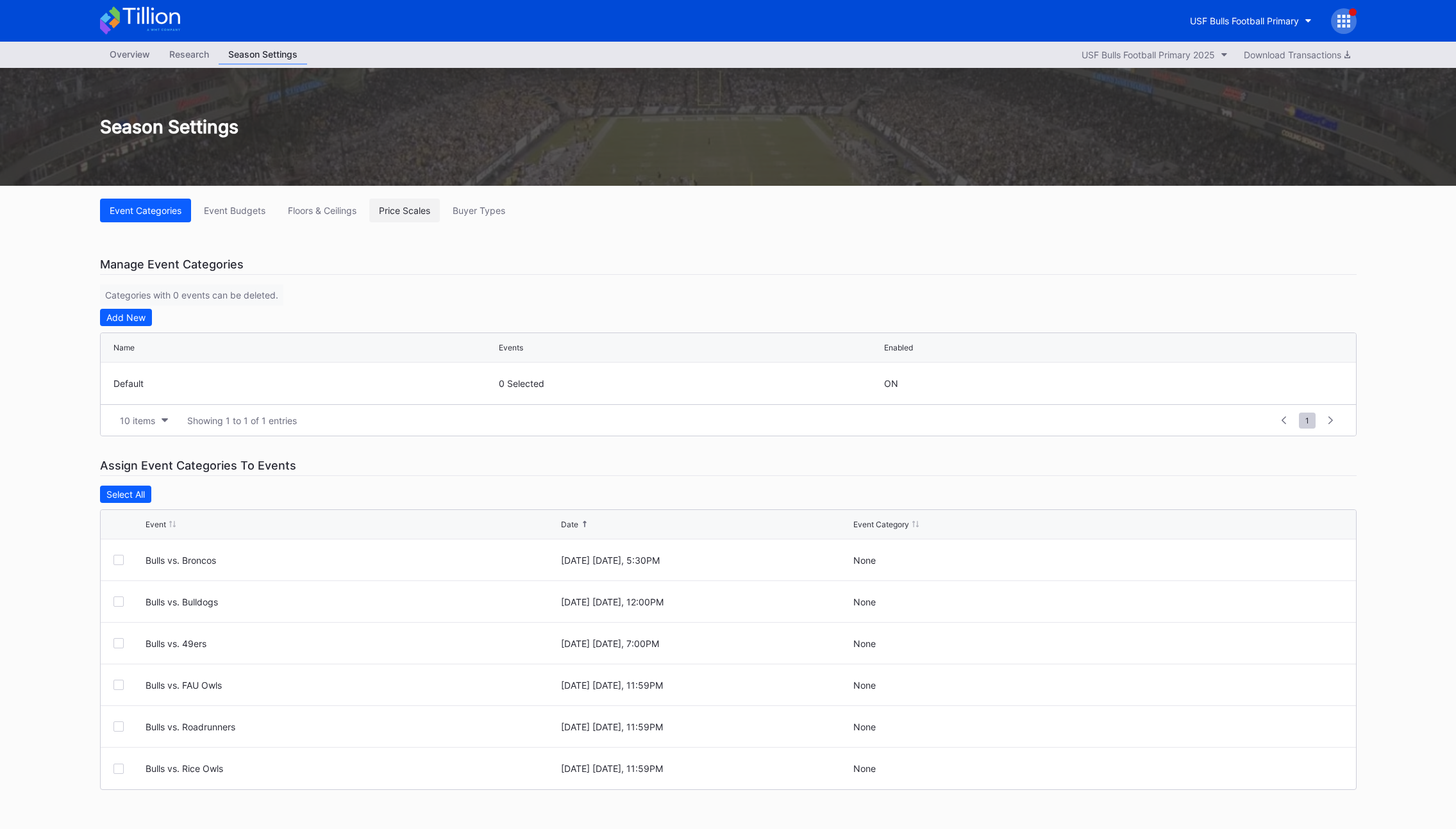
click at [409, 212] on div "Price Scales" at bounding box center [404, 211] width 51 height 11
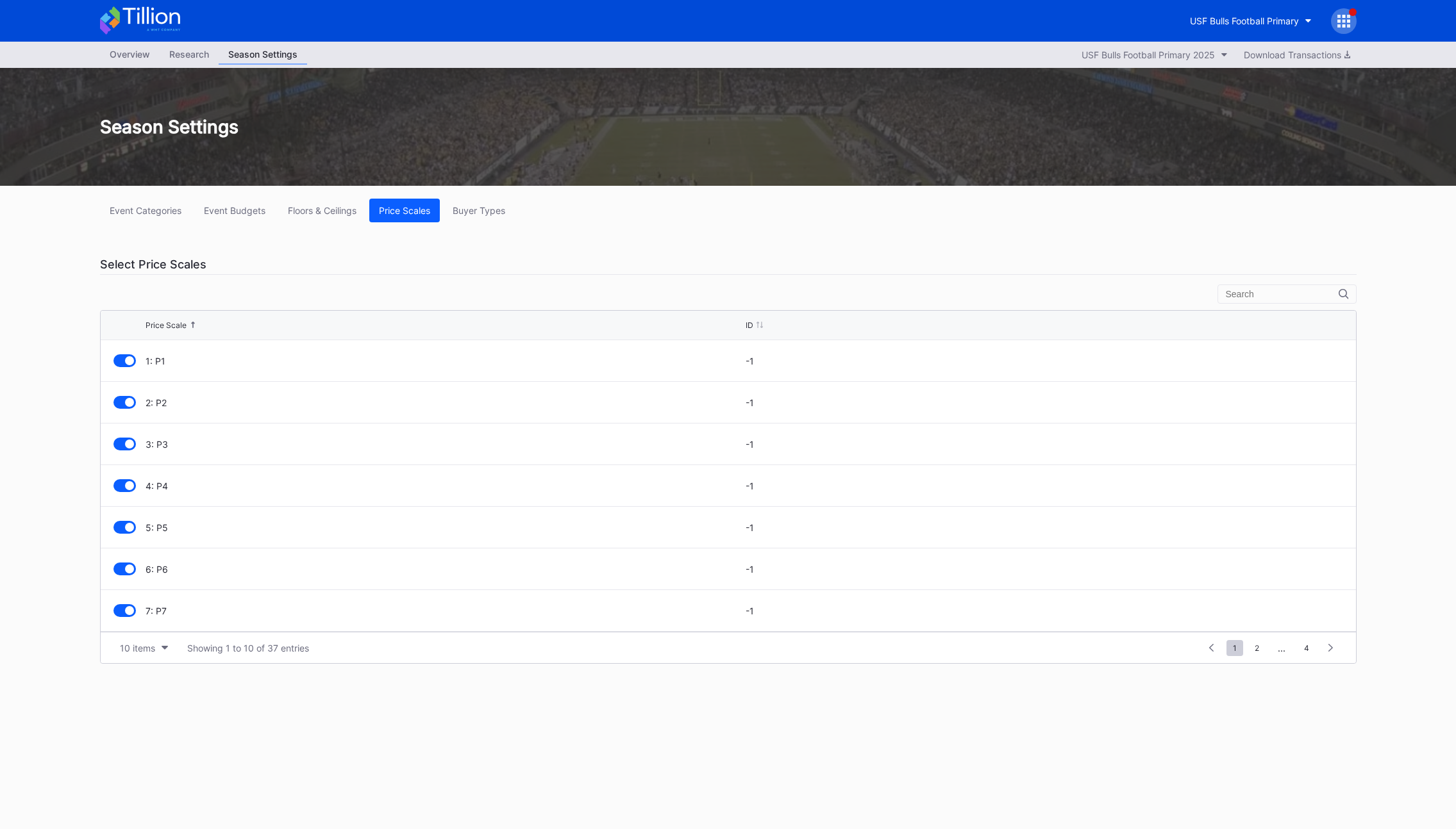
scroll to position [125, 0]
click at [151, 645] on div "10 items" at bounding box center [137, 648] width 35 height 11
click at [136, 734] on div "100 items" at bounding box center [144, 728] width 61 height 24
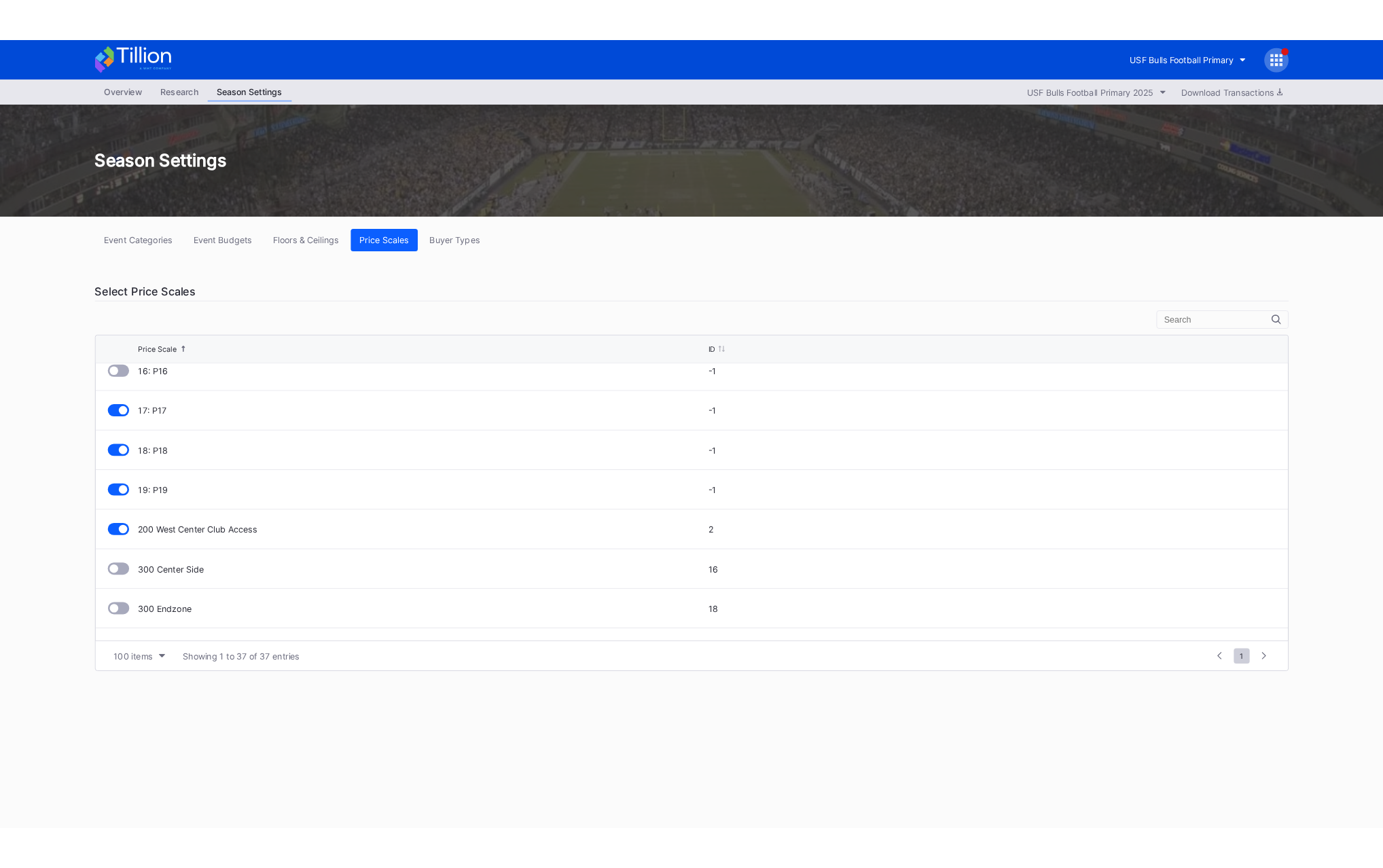
scroll to position [620, 0]
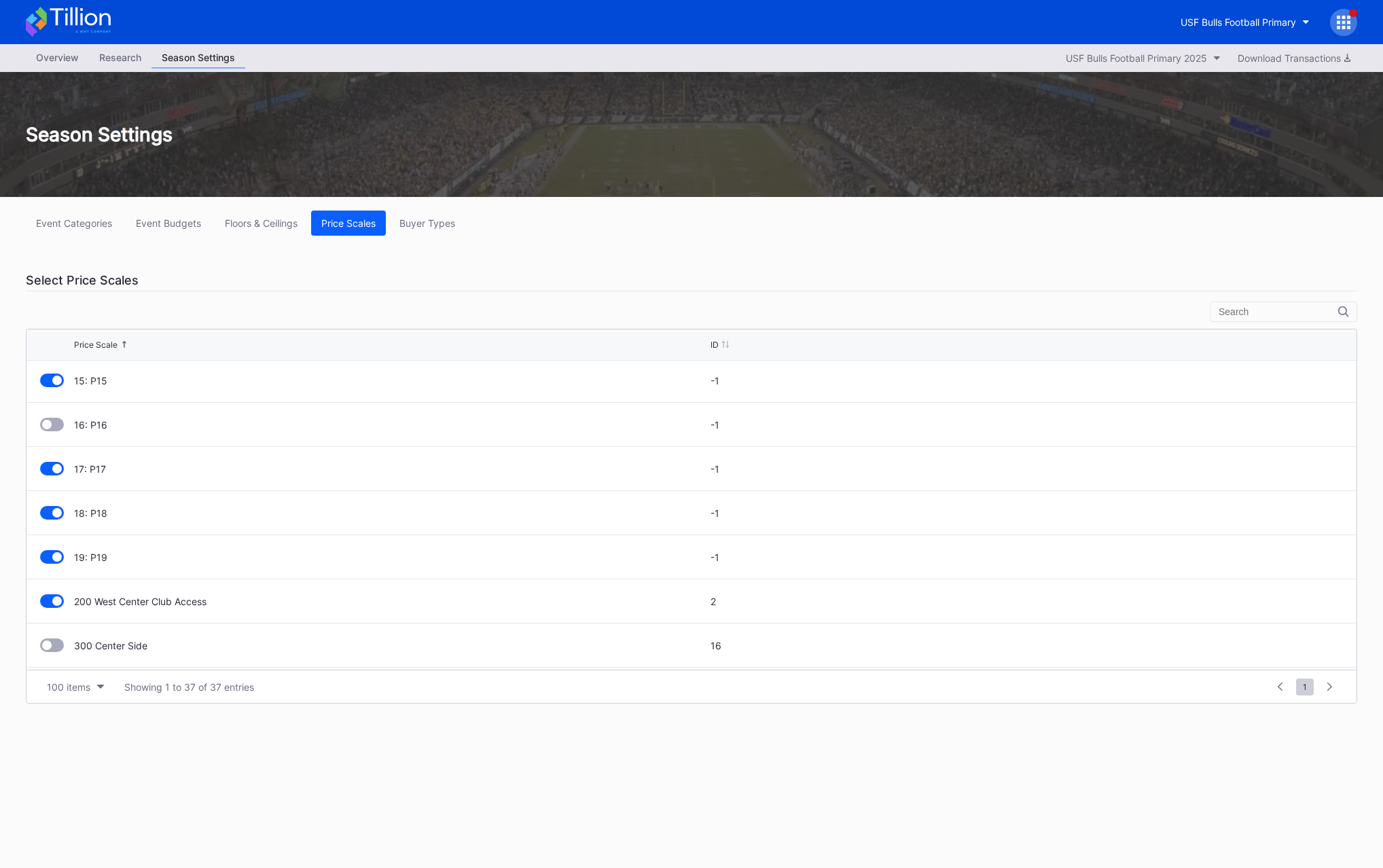
click at [642, 277] on div "Select Price Scales" at bounding box center [692, 280] width 1332 height 22
click at [1230, 16] on div "USF Bulls Football Primary" at bounding box center [1238, 22] width 116 height 11
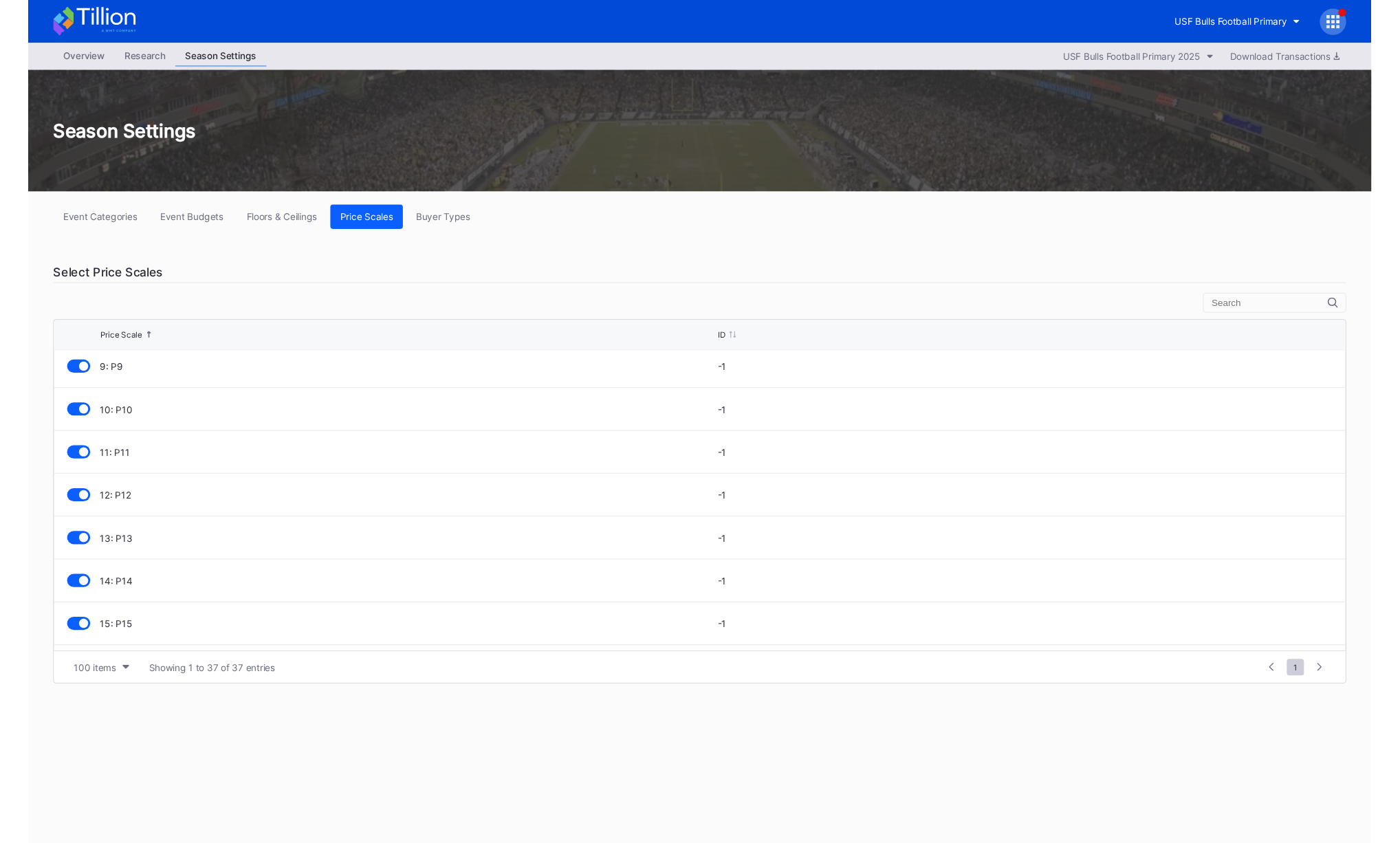
scroll to position [0, 0]
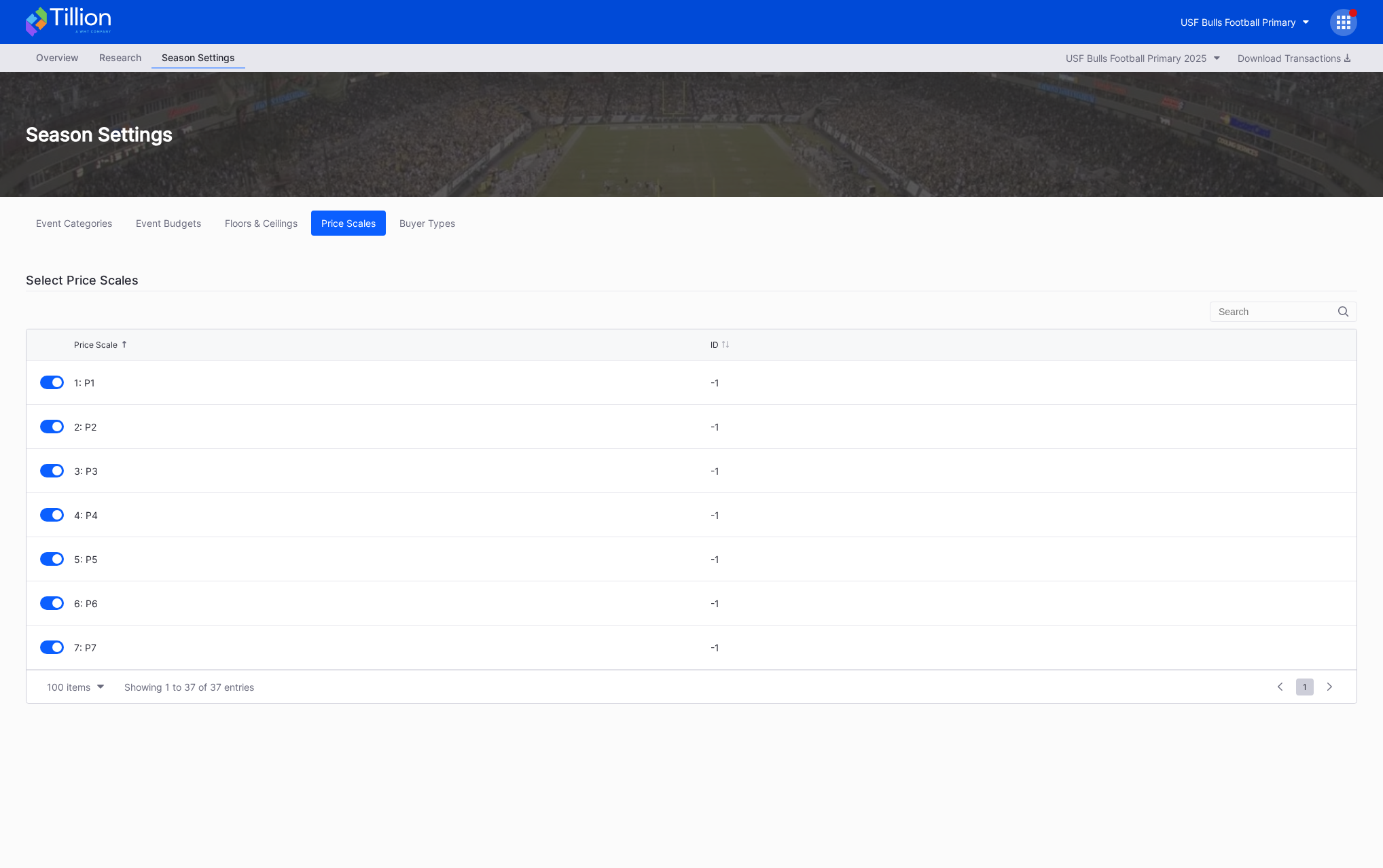
click at [622, 227] on div "Event Categories Event Budgets Floors & Ceilings Price Scales Buyer Types" at bounding box center [692, 223] width 1332 height 25
click at [493, 155] on div "Season Settings" at bounding box center [692, 135] width 1383 height 125
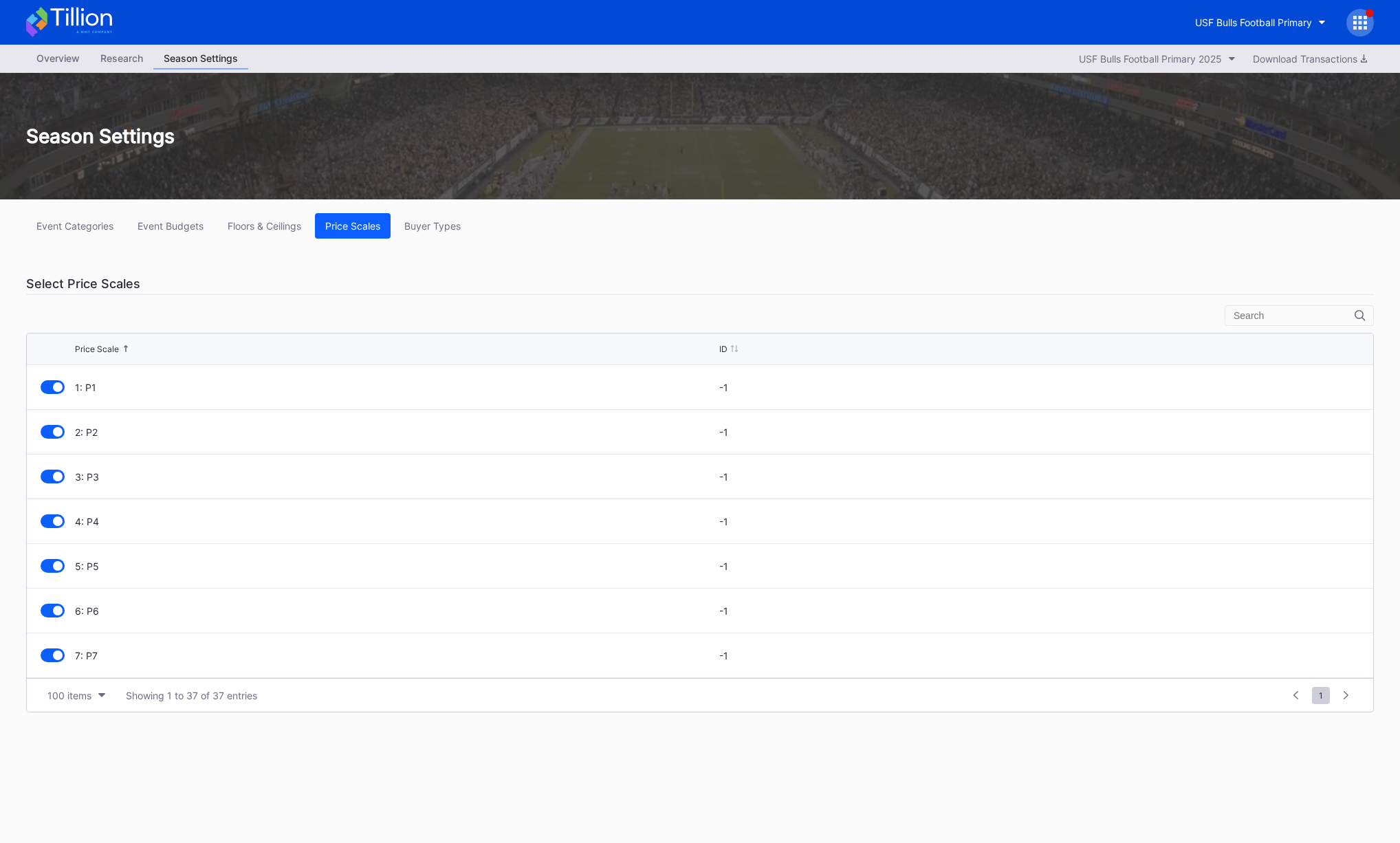
click at [1363, 31] on div at bounding box center [1360, 23] width 28 height 28
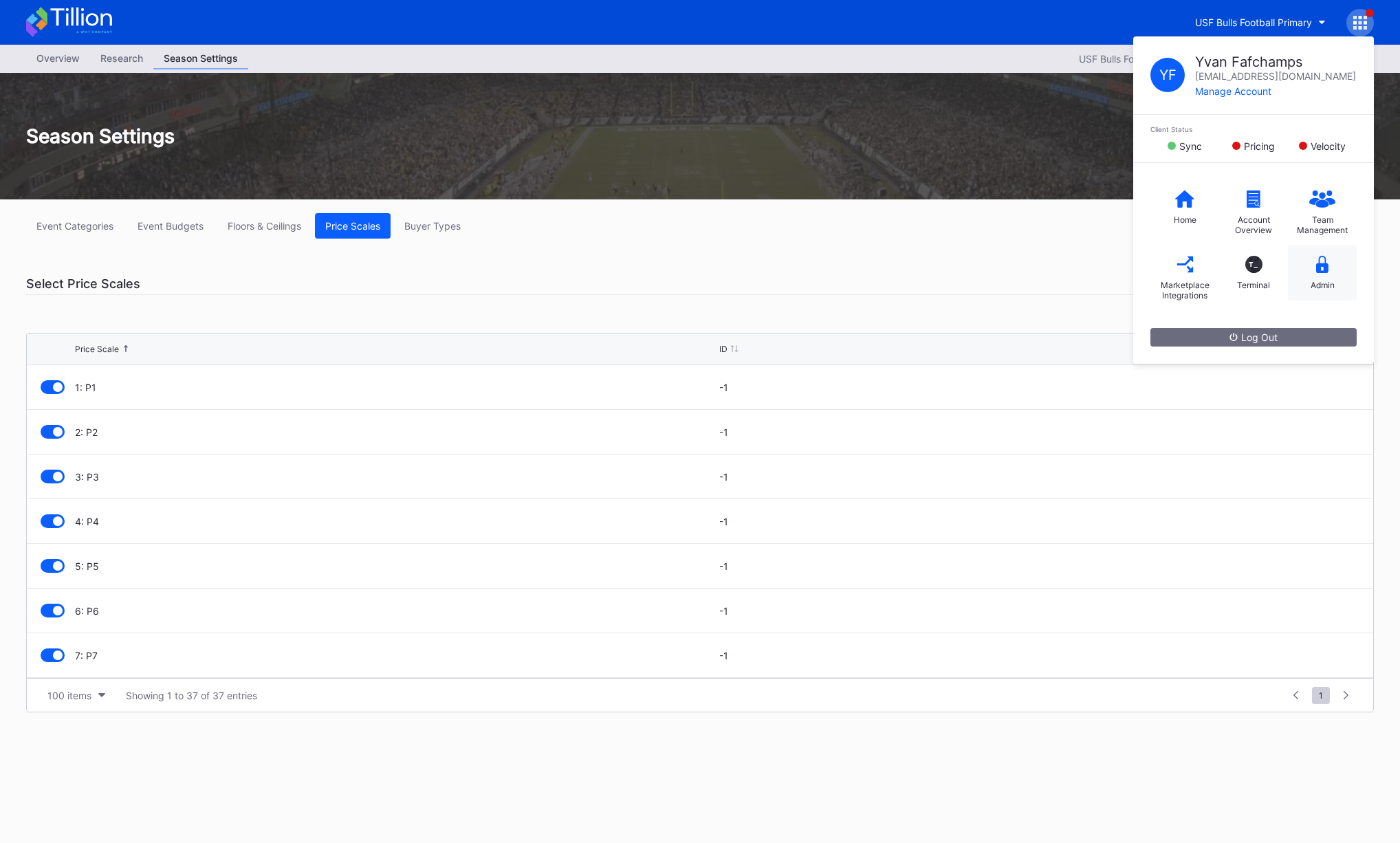
click at [1318, 276] on div "Admin" at bounding box center [1323, 272] width 69 height 55
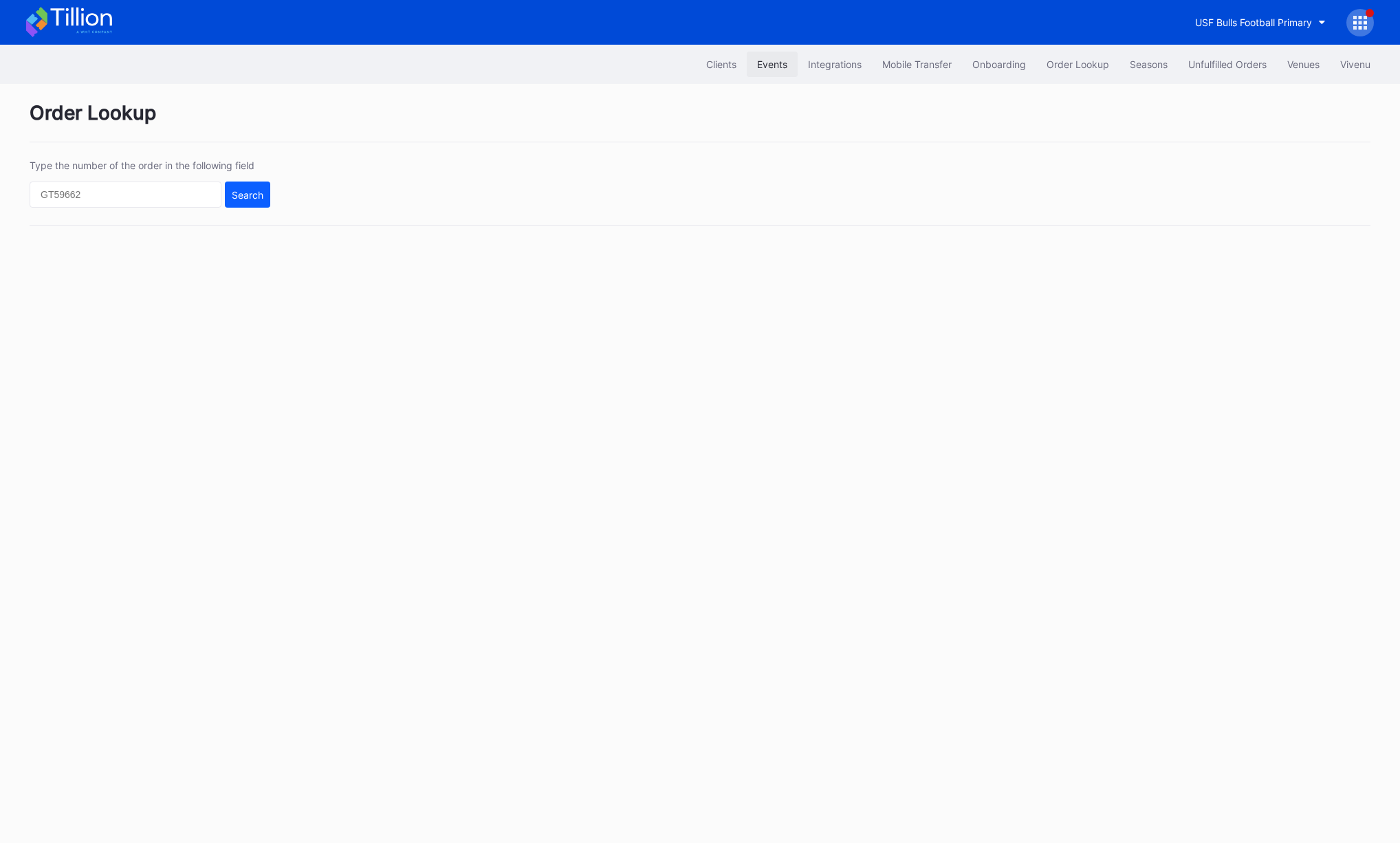
click at [757, 61] on div "Events" at bounding box center [772, 64] width 31 height 11
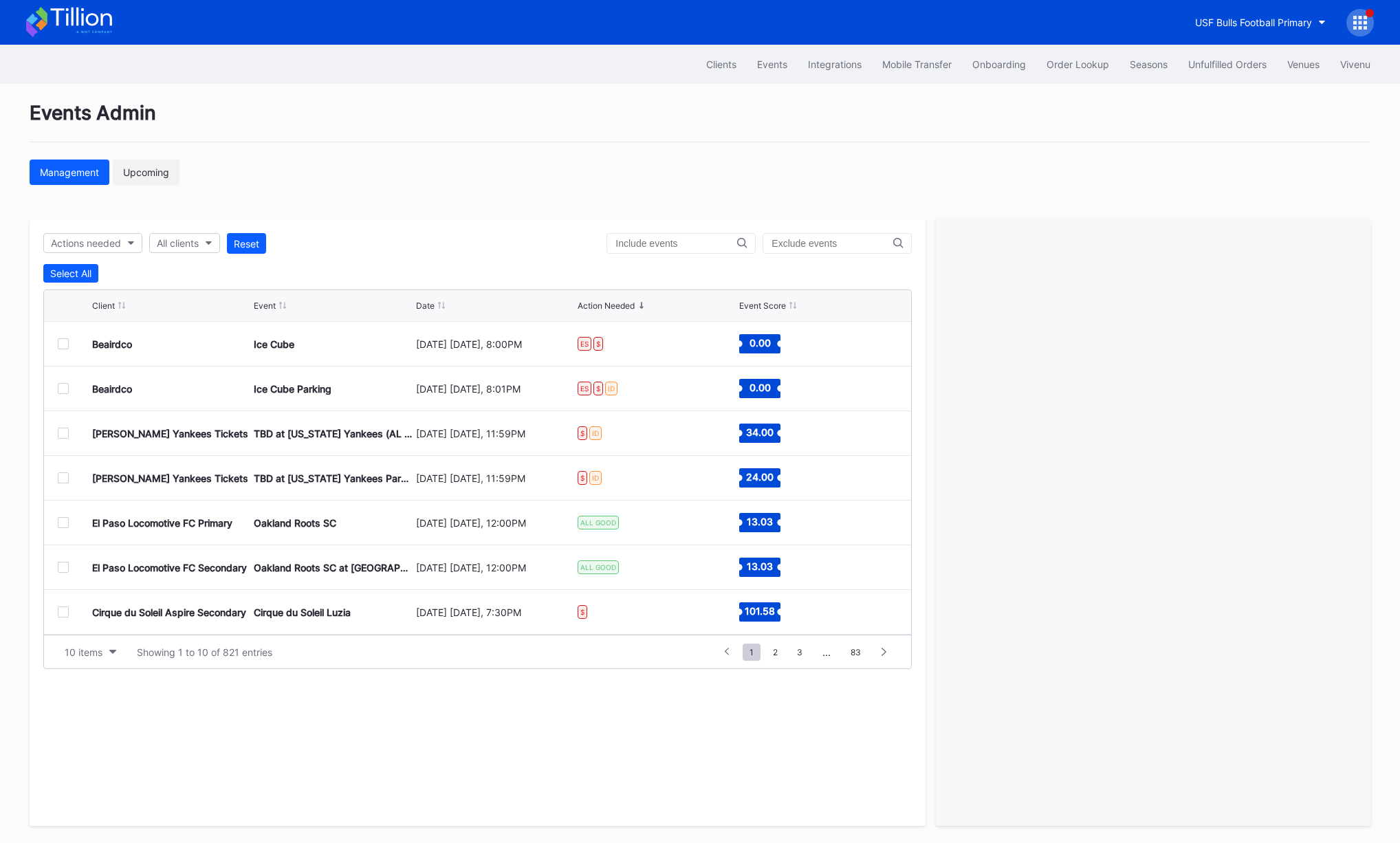
click at [136, 170] on div "Upcoming" at bounding box center [146, 172] width 46 height 11
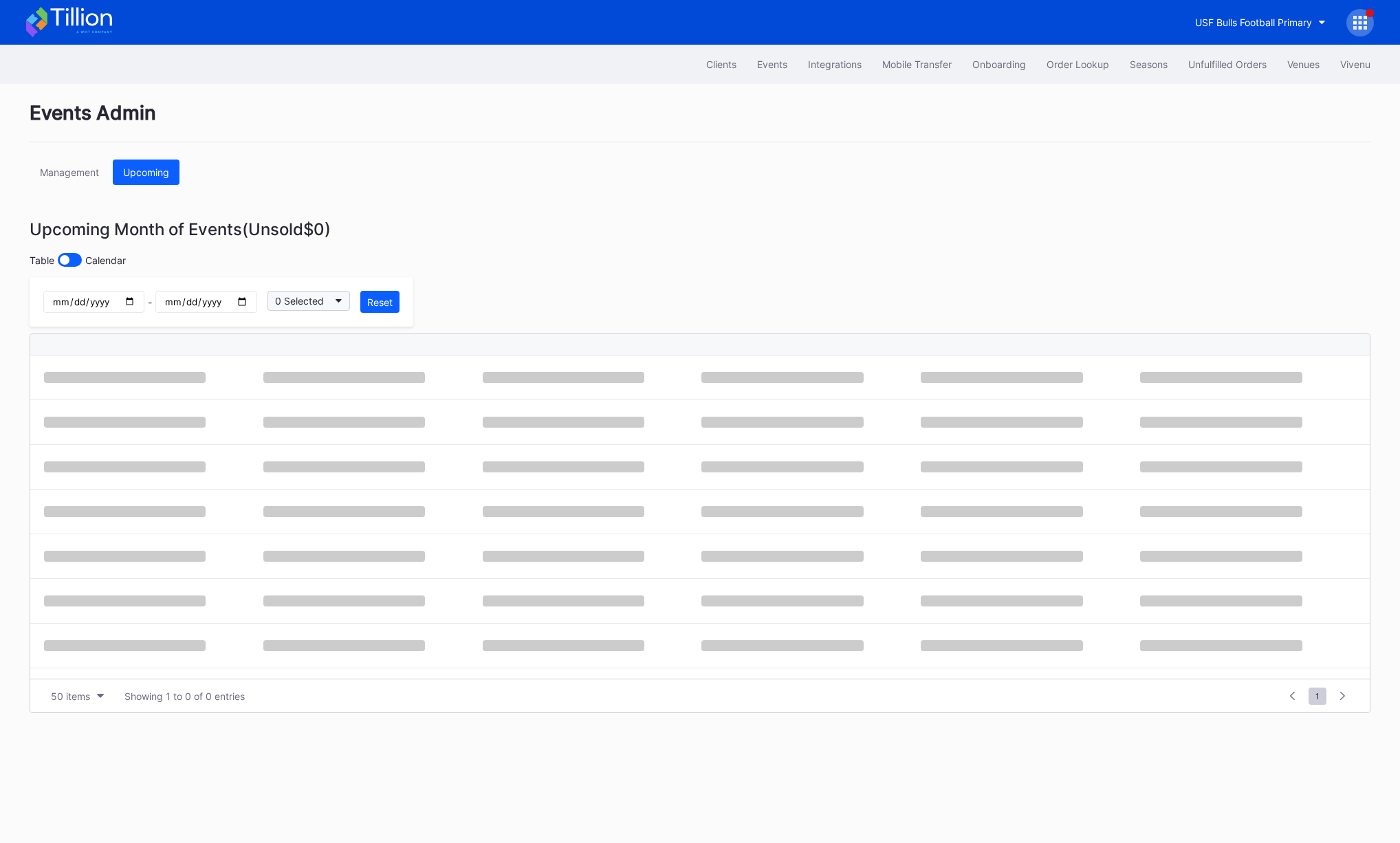
click at [308, 300] on div "0 Selected" at bounding box center [299, 301] width 49 height 11
click at [245, 302] on input "date" at bounding box center [206, 301] width 101 height 22
type input "[DATE]"
click at [448, 229] on div "Upcoming Month of Events (Unsold $0 )" at bounding box center [700, 230] width 1341 height 20
click at [92, 697] on button "50 items" at bounding box center [77, 697] width 67 height 18
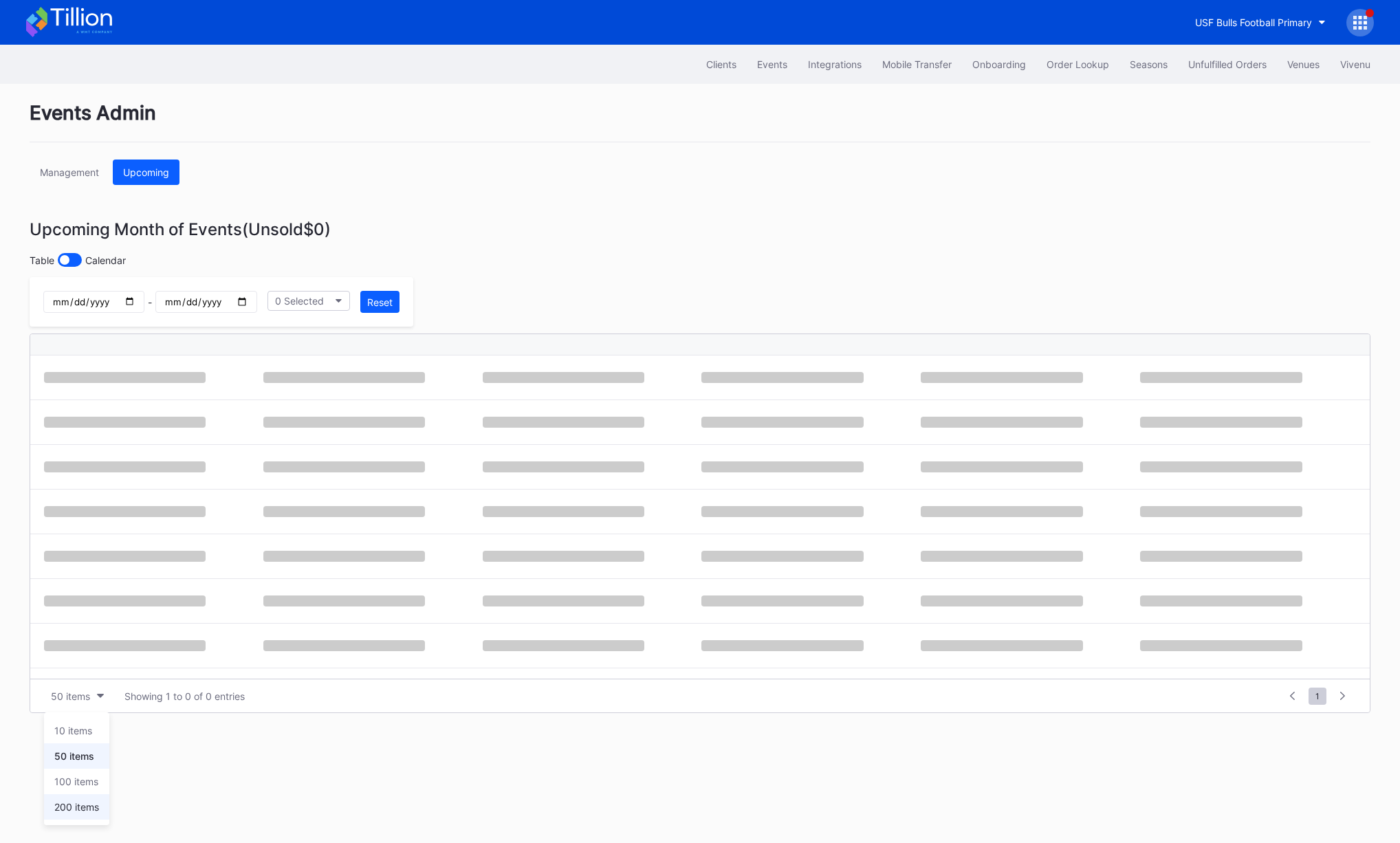
click at [84, 810] on div "200 items" at bounding box center [76, 807] width 45 height 11
click at [497, 269] on div "Events Admin Management Upcoming Upcoming Month of Events (Unsold $0 ) Table Ca…" at bounding box center [700, 463] width 1376 height 759
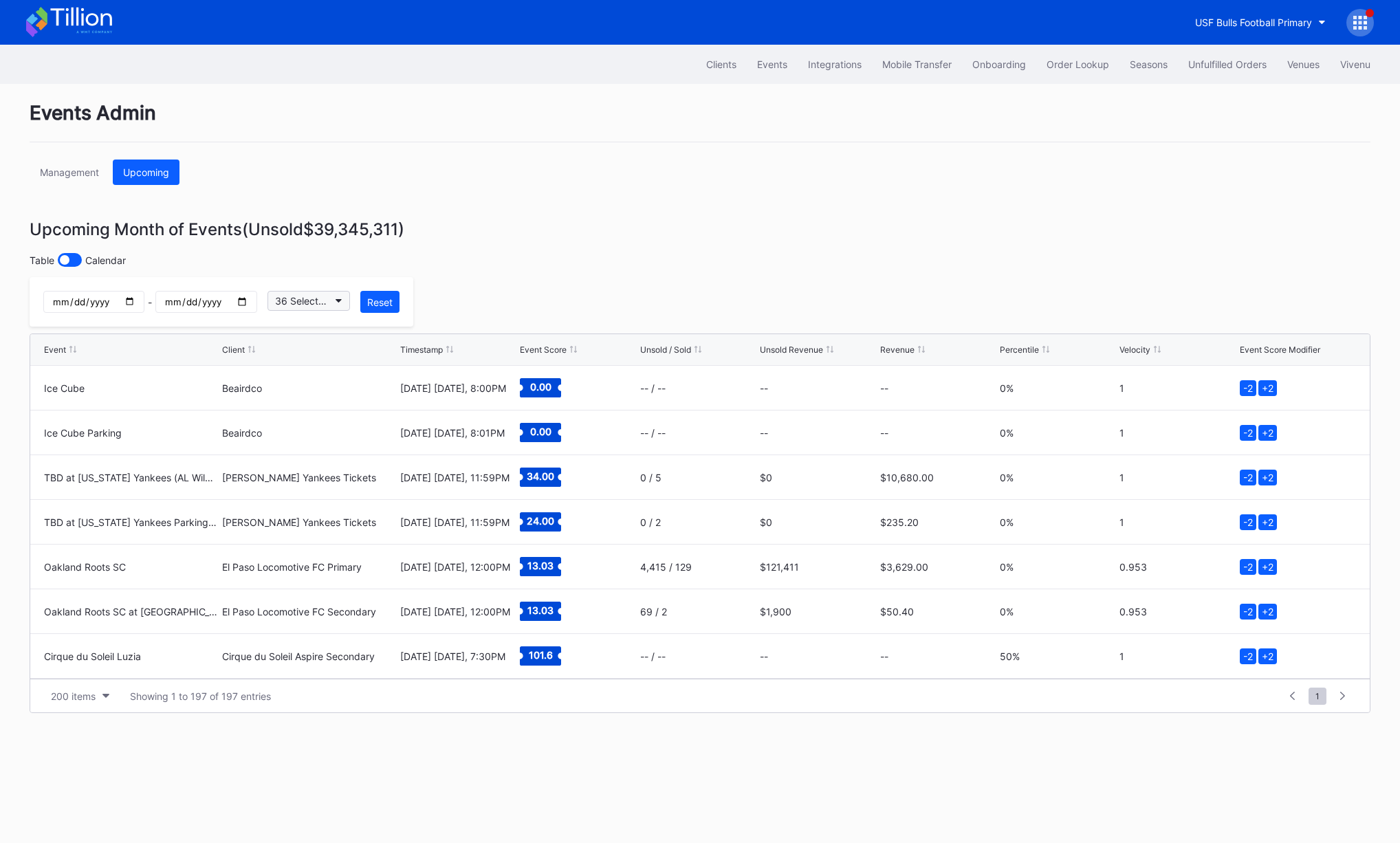
click at [343, 303] on button "36 Selected" at bounding box center [308, 301] width 82 height 20
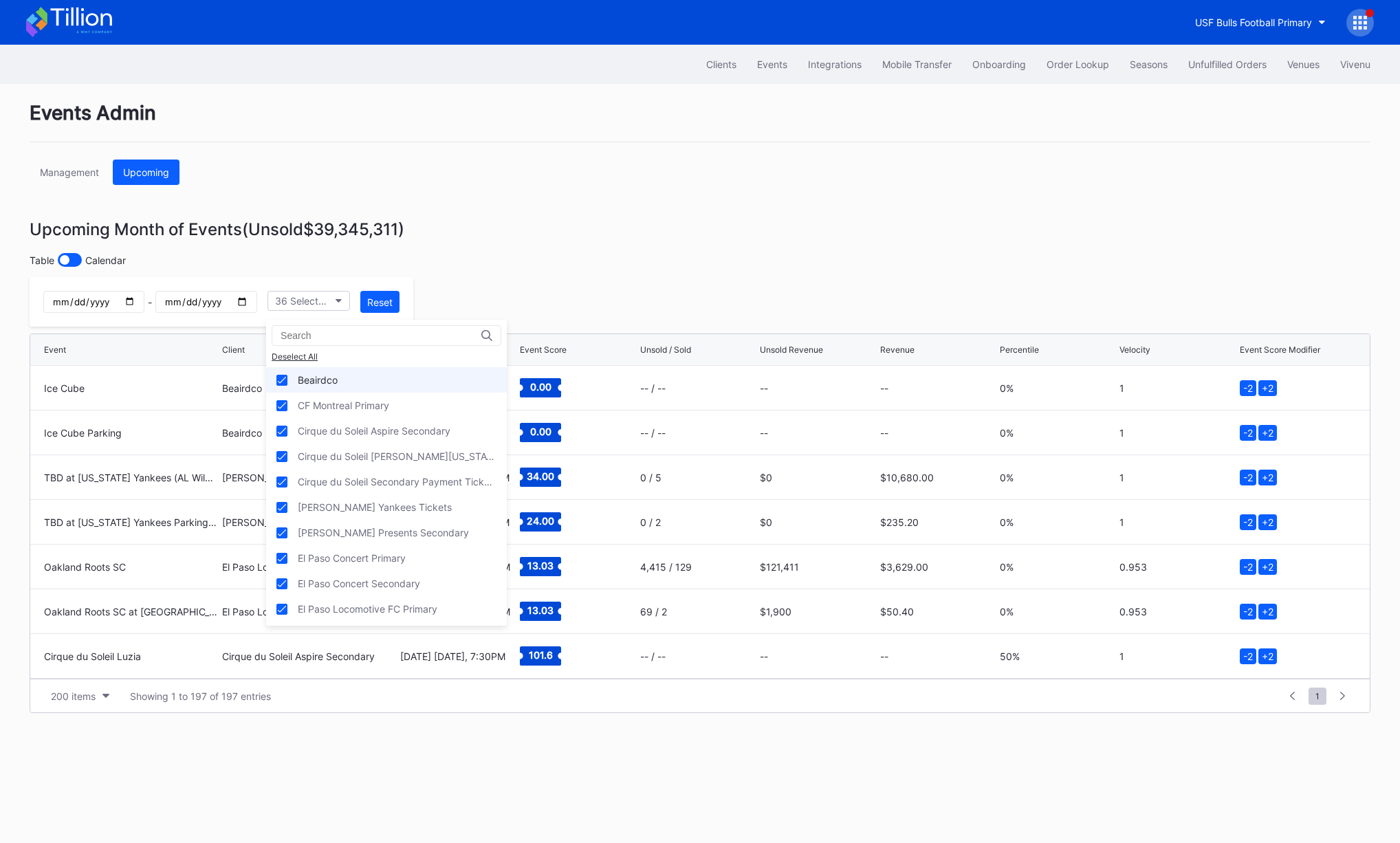
click at [338, 373] on div "Beairdco" at bounding box center [387, 380] width 241 height 26
click at [360, 405] on div "CF Montreal Primary" at bounding box center [343, 405] width 92 height 11
click at [371, 425] on div "Cirque du Soleil Aspire Secondary" at bounding box center [374, 431] width 153 height 11
click at [370, 458] on div "Cirque du Soleil [PERSON_NAME][US_STATE] Primary" at bounding box center [397, 456] width 199 height 11
click at [365, 481] on div "Cirque du Soleil Secondary Payment Tickets" at bounding box center [397, 482] width 199 height 11
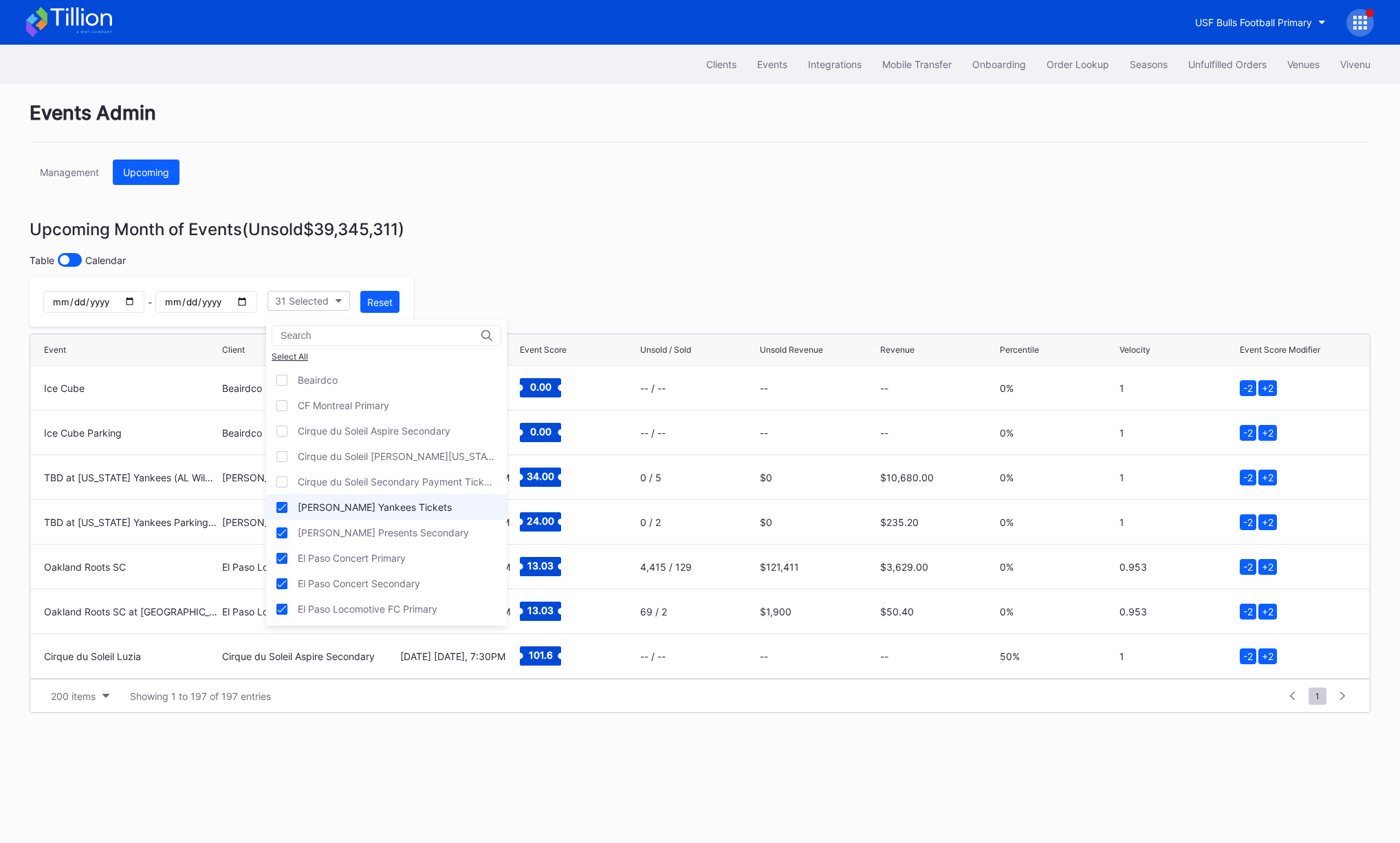
click at [363, 509] on div "[PERSON_NAME] Yankees Tickets" at bounding box center [375, 507] width 154 height 11
click at [394, 535] on div "[PERSON_NAME] Presents Secondary" at bounding box center [383, 532] width 171 height 11
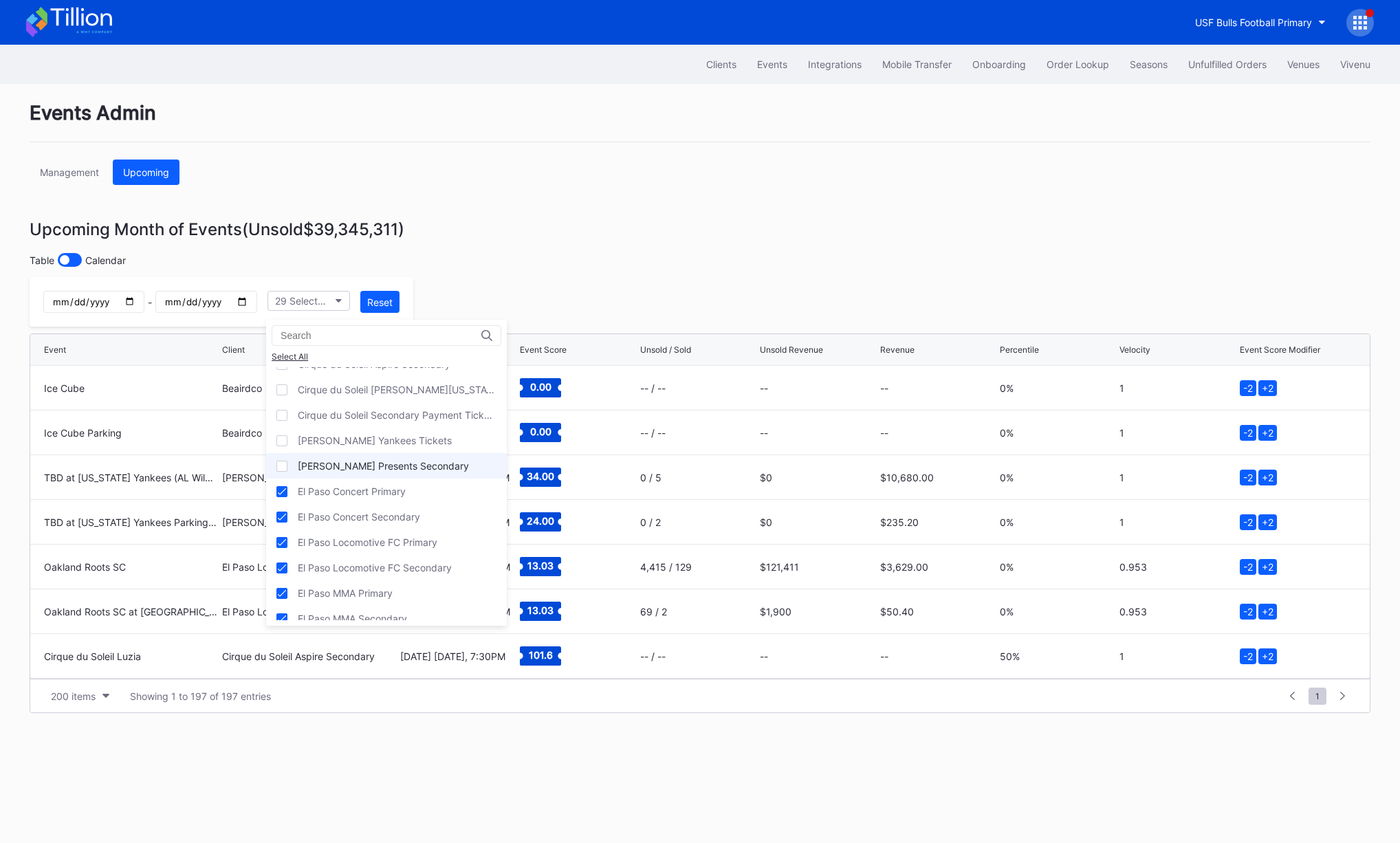
scroll to position [77, 0]
click at [389, 485] on div "El Paso Concert Primary" at bounding box center [352, 480] width 108 height 11
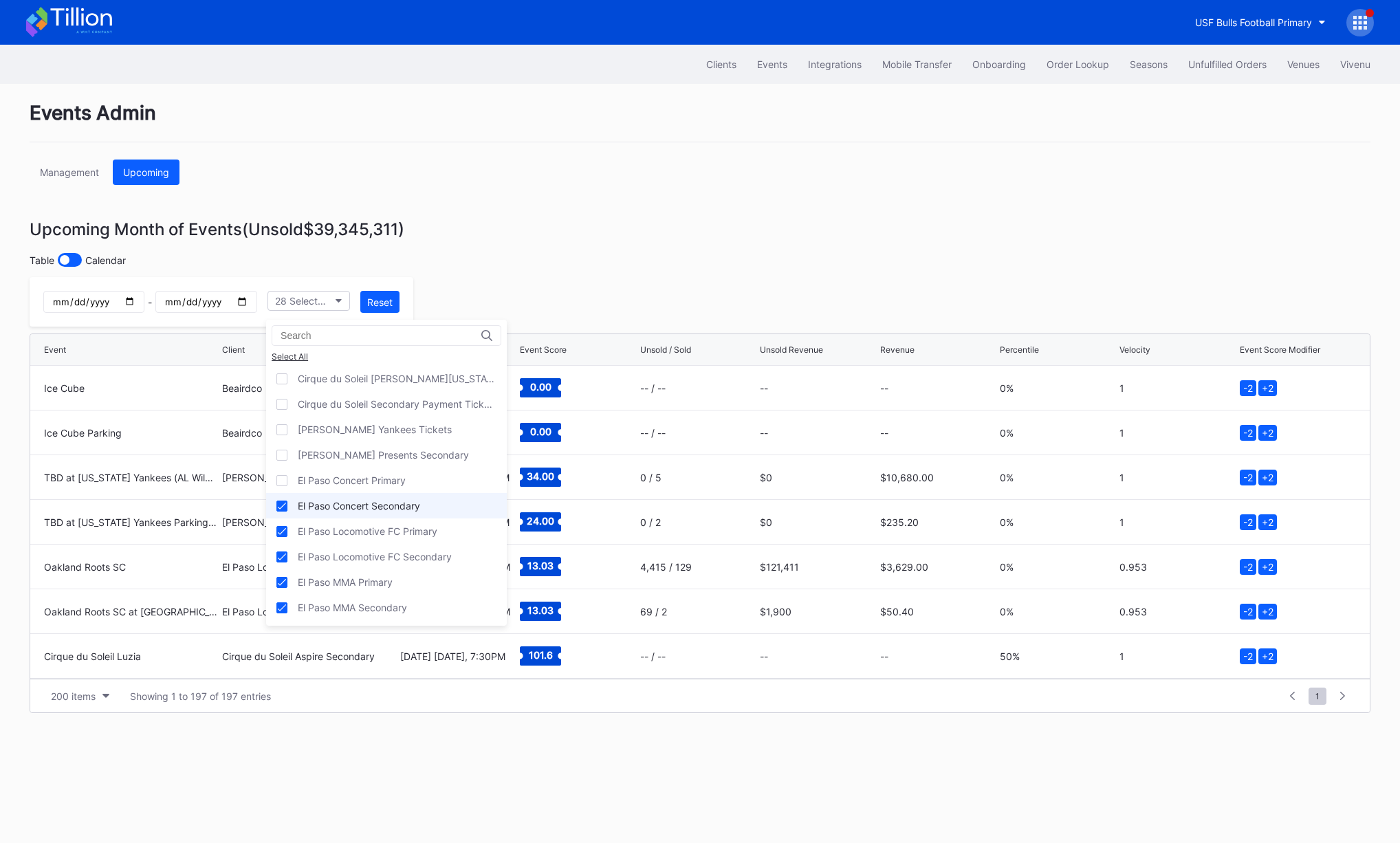
click at [389, 508] on div "El Paso Concert Secondary" at bounding box center [359, 506] width 122 height 11
click at [390, 536] on div "El Paso Locomotive FC Primary" at bounding box center [367, 531] width 139 height 11
click at [390, 552] on div "El Paso Locomotive FC Secondary" at bounding box center [375, 557] width 154 height 11
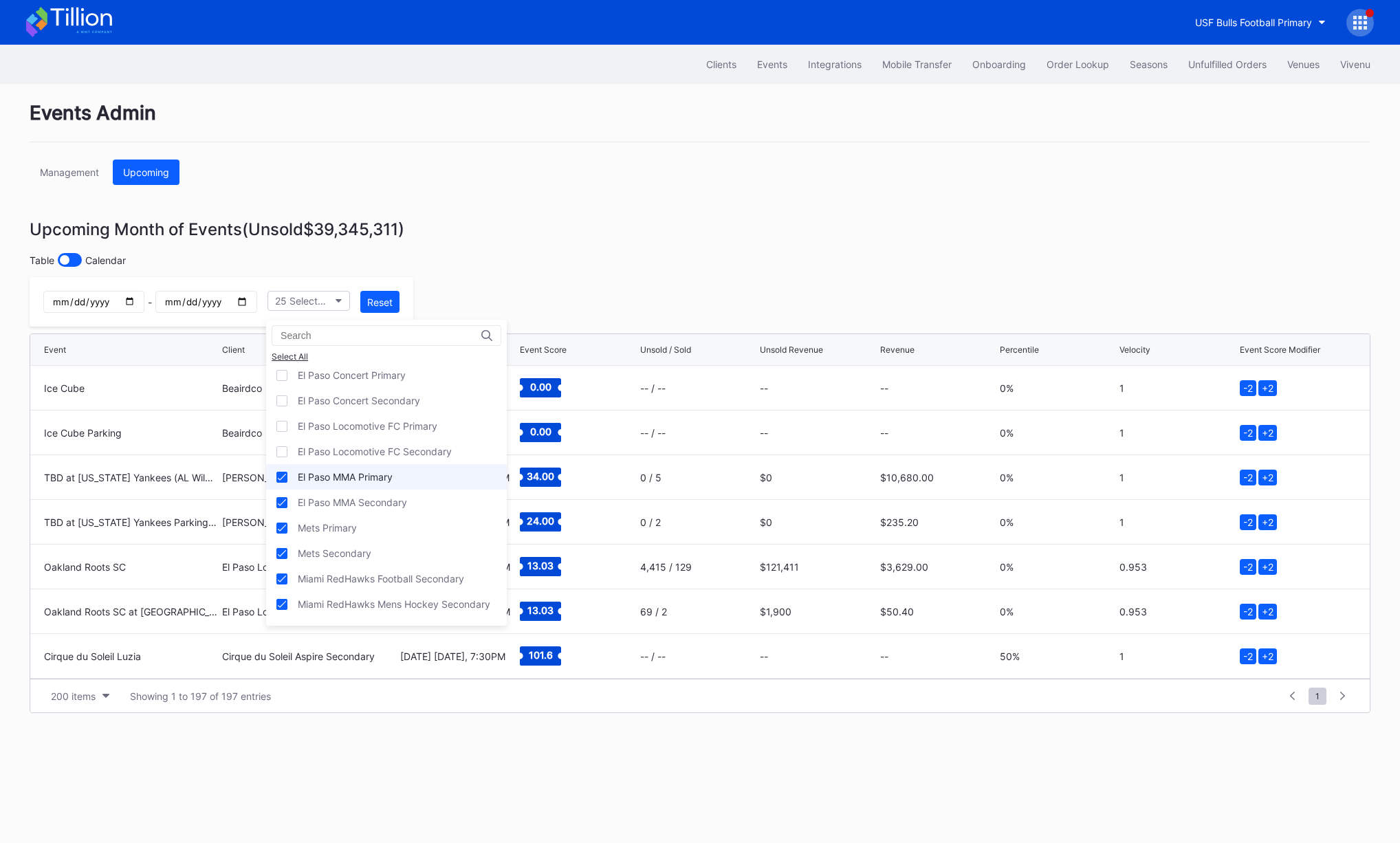
click at [376, 481] on div "El Paso MMA Primary" at bounding box center [345, 477] width 95 height 11
click at [383, 505] on div "El Paso MMA Secondary" at bounding box center [352, 503] width 109 height 11
click at [370, 525] on div "Mets Primary" at bounding box center [387, 528] width 241 height 26
click at [376, 554] on div "Mets Secondary" at bounding box center [387, 554] width 241 height 26
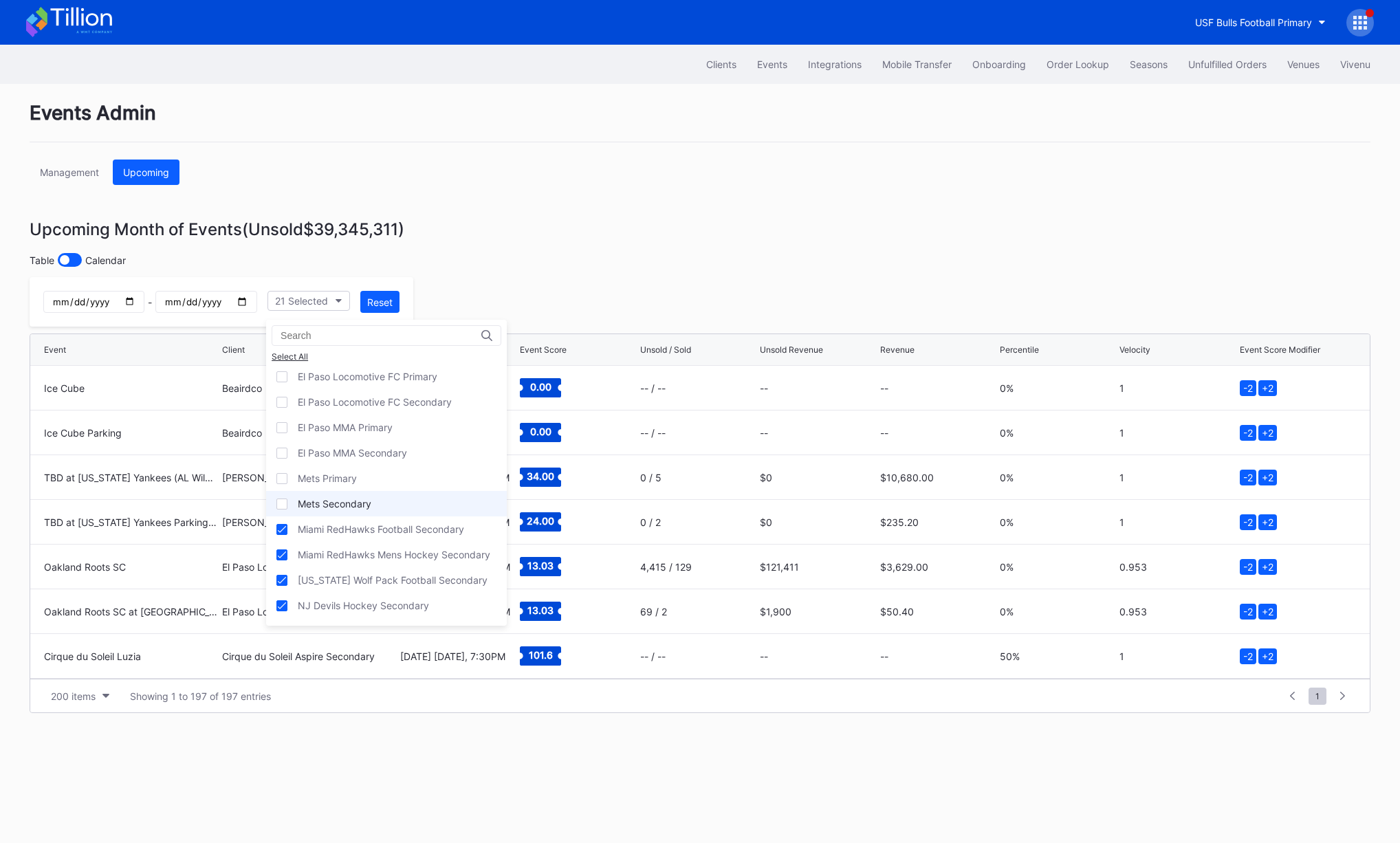
scroll to position [327, 0]
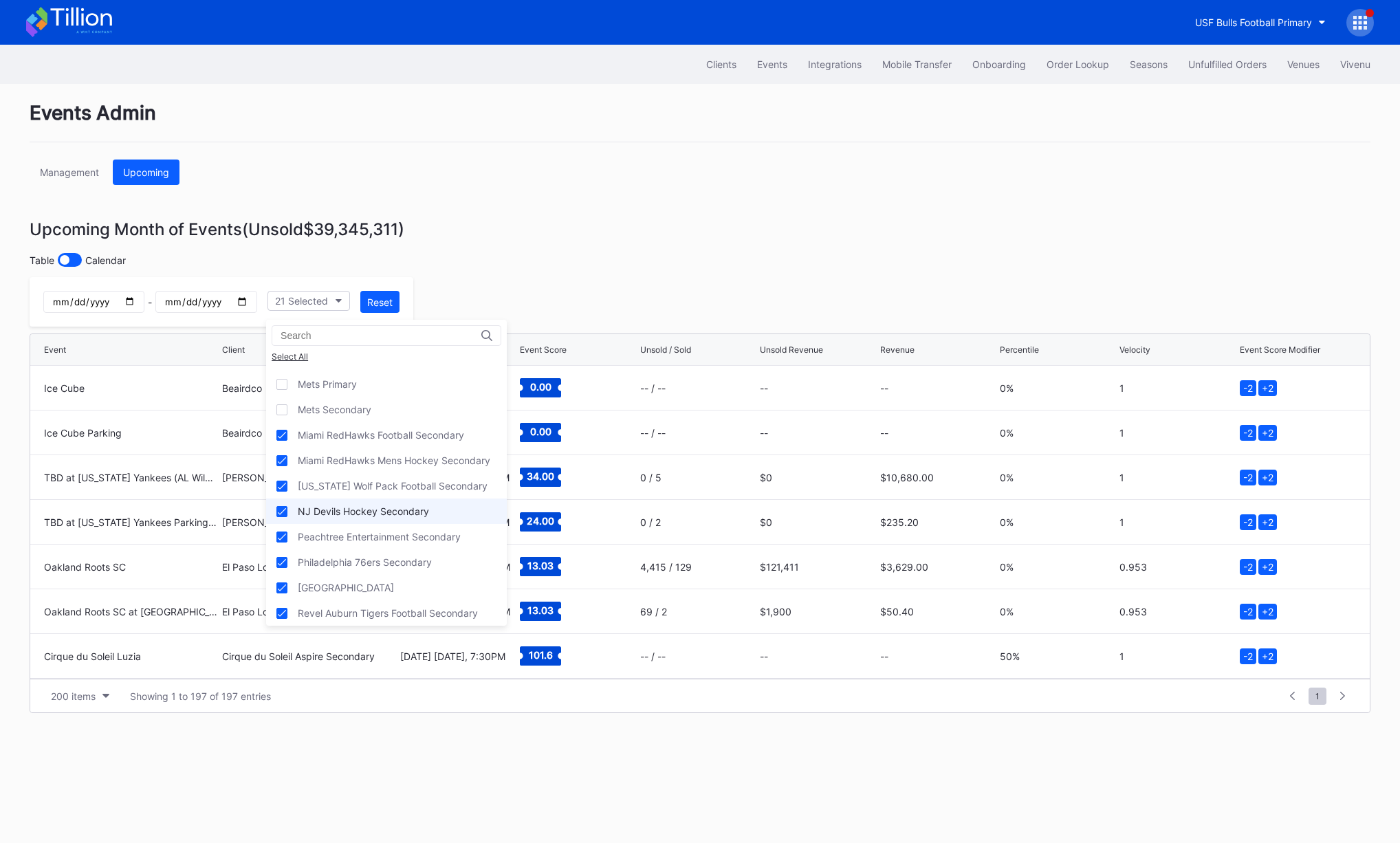
click at [417, 506] on div "NJ Devils Hockey Secondary" at bounding box center [363, 511] width 131 height 11
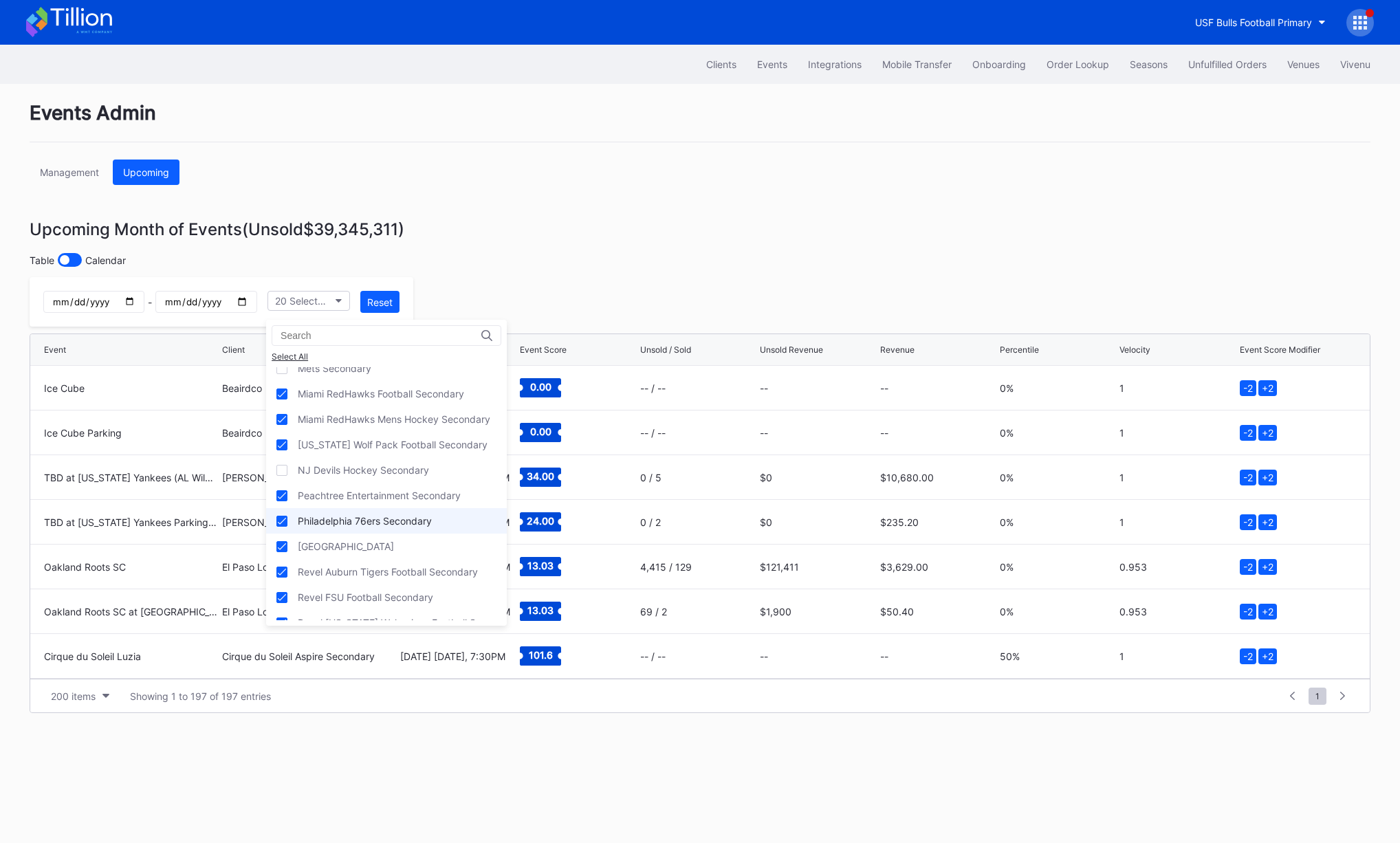
click at [382, 520] on div "Philadelphia 76ers Secondary" at bounding box center [365, 521] width 134 height 11
click at [375, 544] on div "[GEOGRAPHIC_DATA]" at bounding box center [345, 547] width 96 height 11
click at [378, 494] on div "Stanford Football Open Distribution" at bounding box center [377, 494] width 158 height 11
click at [378, 518] on div "Stanford Football Secondary" at bounding box center [362, 520] width 129 height 11
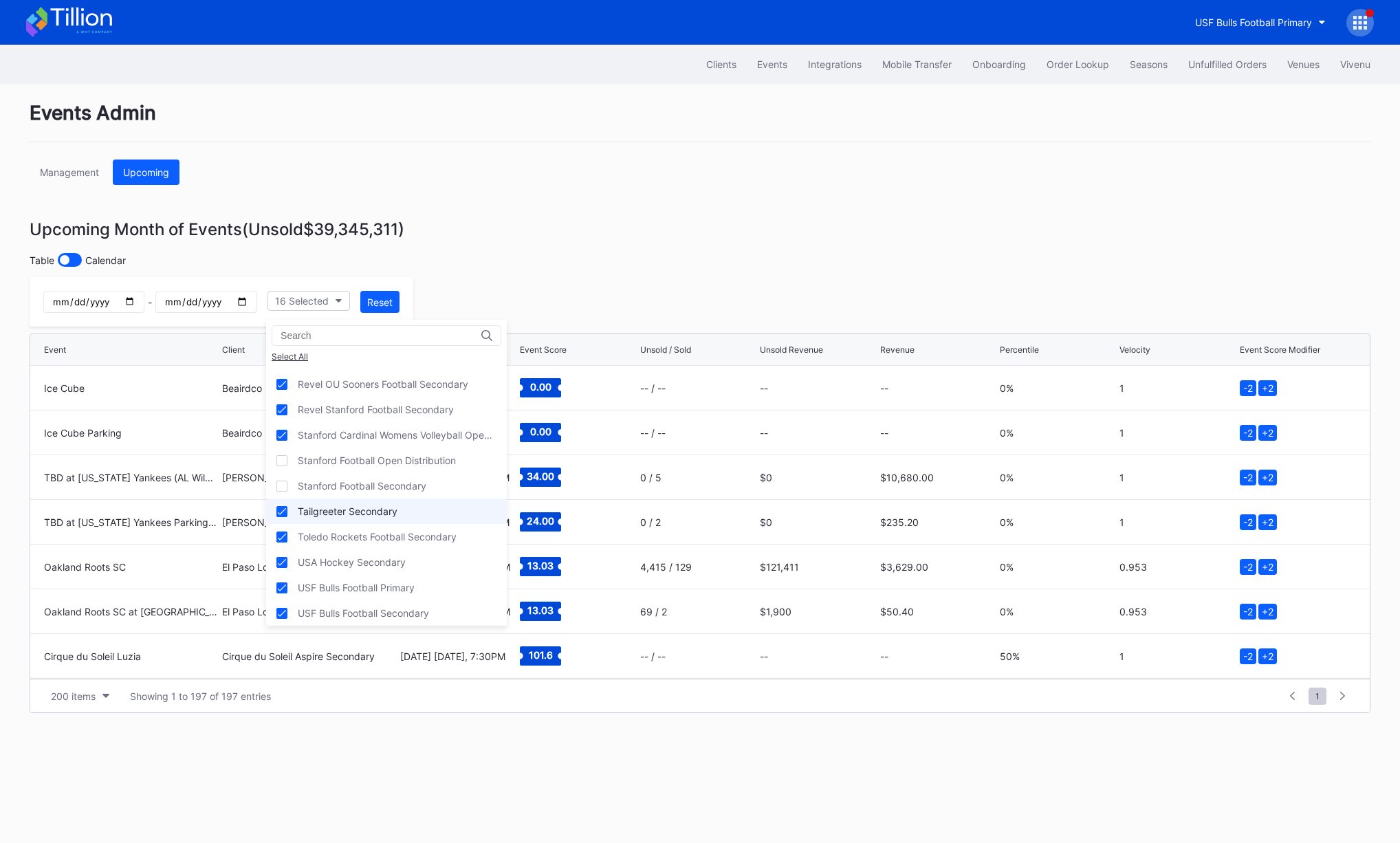
scroll to position [663, 0]
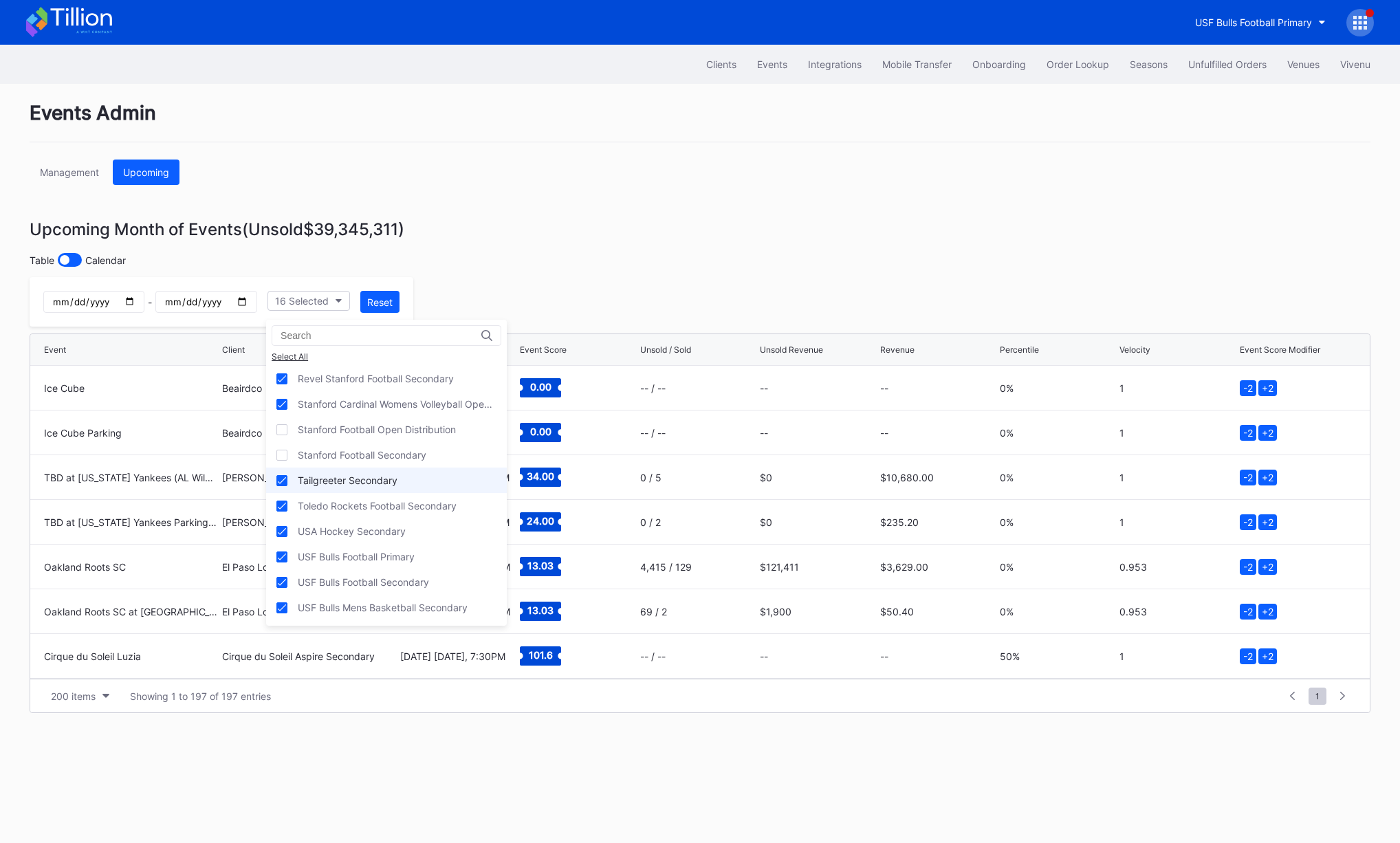
click at [379, 483] on div "Tailgreeter Secondary" at bounding box center [348, 480] width 99 height 11
click at [431, 557] on div "USF Bulls Football Primary" at bounding box center [387, 557] width 241 height 26
click at [432, 576] on div "USF Bulls Football Secondary" at bounding box center [387, 582] width 241 height 26
click at [424, 601] on div "USF Bulls Mens Basketball Secondary" at bounding box center [387, 608] width 241 height 26
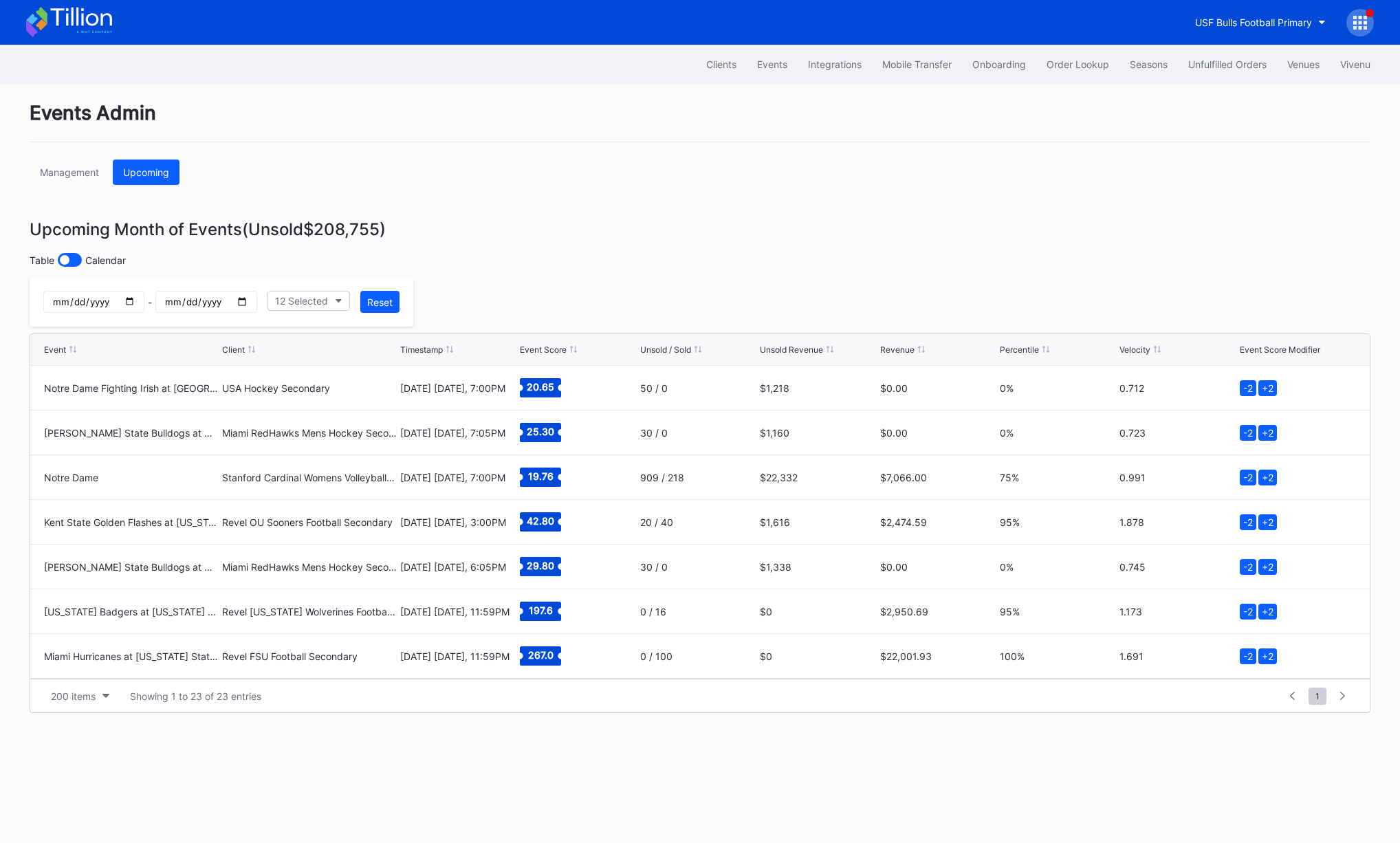
click at [794, 349] on div "Unsold Revenue" at bounding box center [791, 350] width 63 height 11
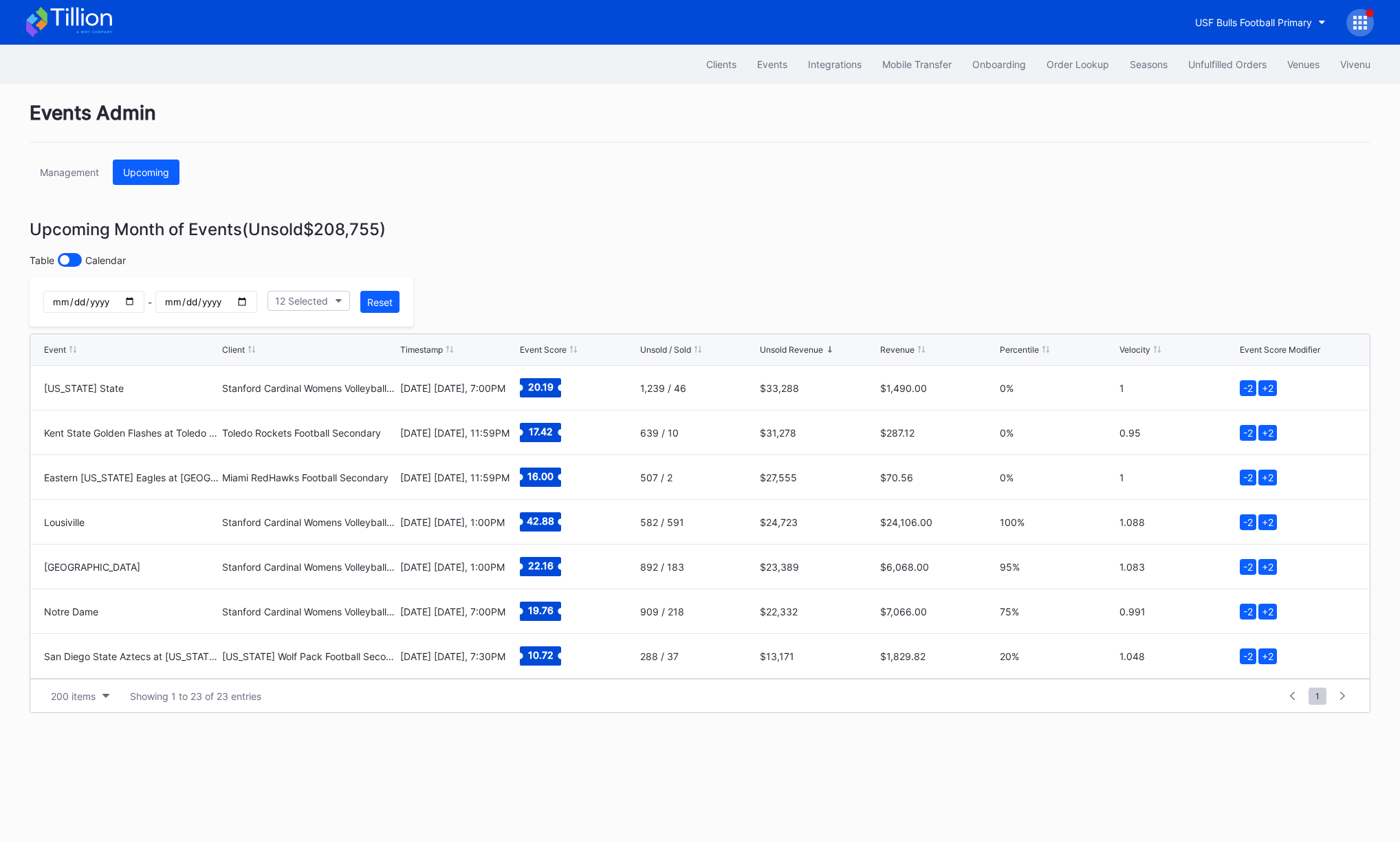
click at [684, 208] on div "Events Admin Management Upcoming Upcoming Month of Events (Unsold $208,755 ) Ta…" at bounding box center [700, 463] width 1376 height 759
click at [1247, 20] on div "USF Bulls Football Primary" at bounding box center [1254, 22] width 117 height 11
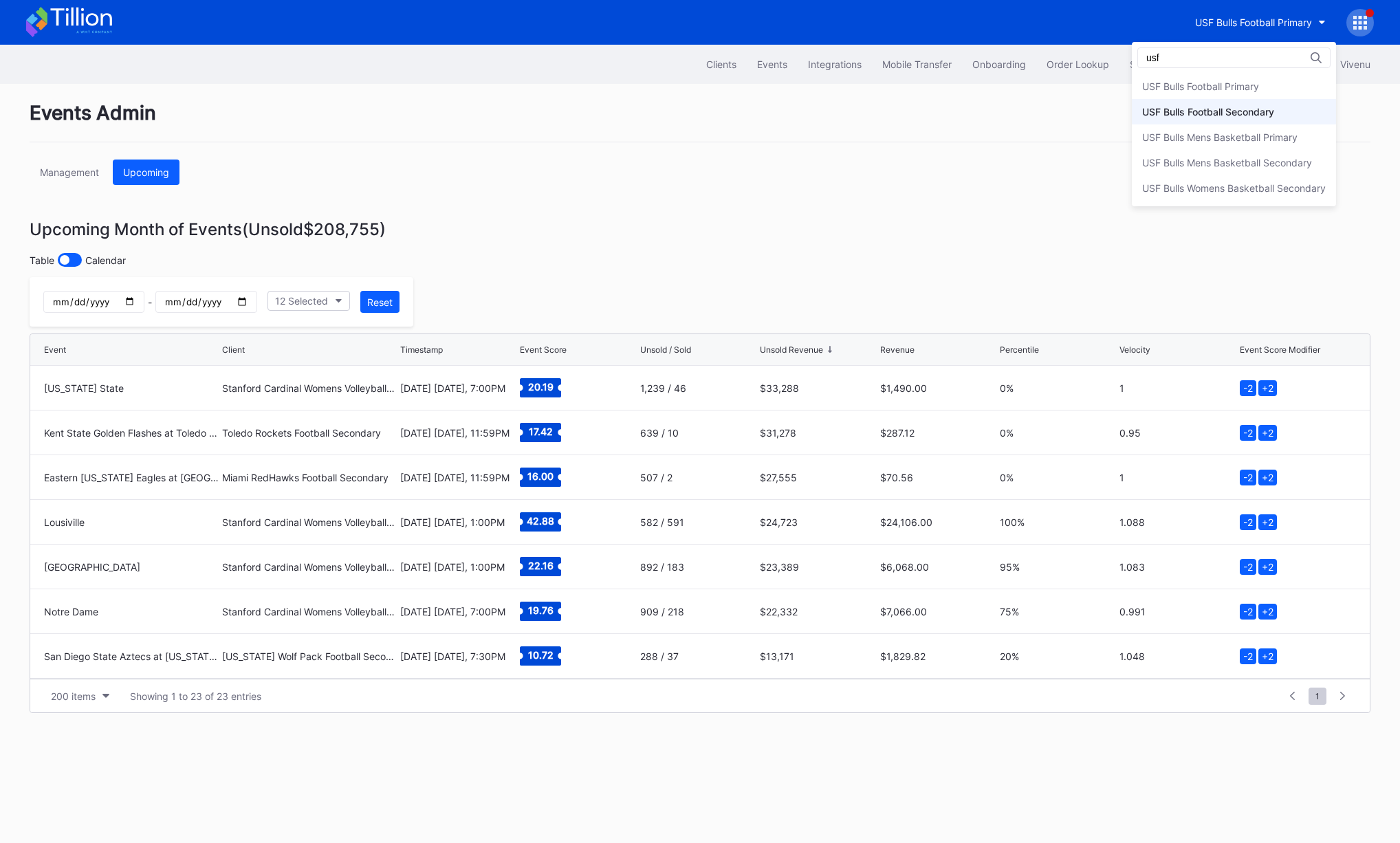
type input "usf"
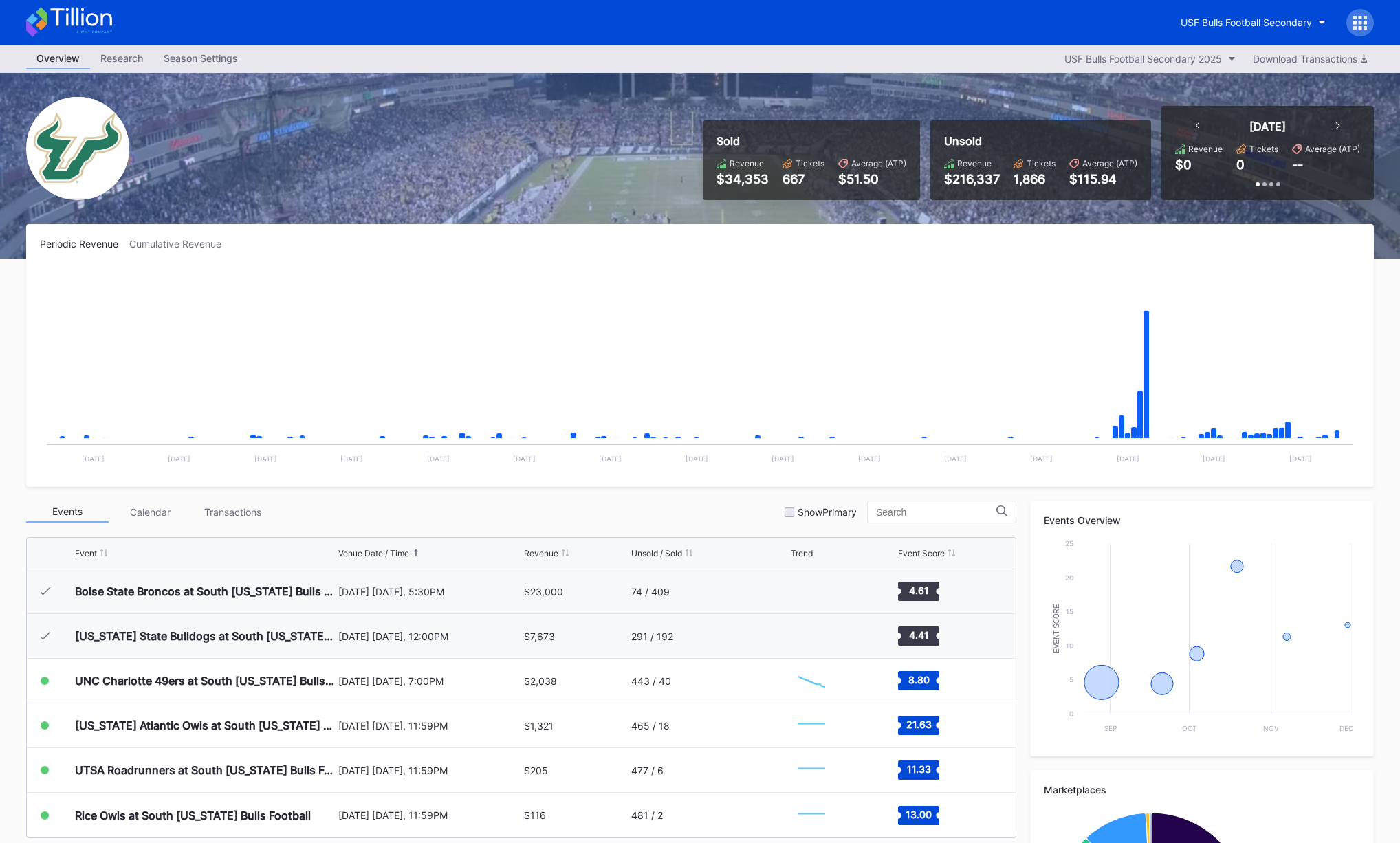
click at [1013, 102] on div "Sold Revenue $34,353 Tickets 667 Average (ATP) $51.50 Unsold Revenue $216,337 T…" at bounding box center [700, 166] width 1376 height 186
click at [642, 203] on div "Sold Revenue $34,353 Tickets 667 Average (ATP) $51.50 Unsold Revenue $216,337 T…" at bounding box center [700, 166] width 1376 height 186
click at [586, 161] on div "Sold Revenue $34,353 Tickets 667 Average (ATP) $51.50 Unsold Revenue $216,337 T…" at bounding box center [700, 166] width 1376 height 186
click at [1364, 30] on div at bounding box center [1360, 23] width 28 height 28
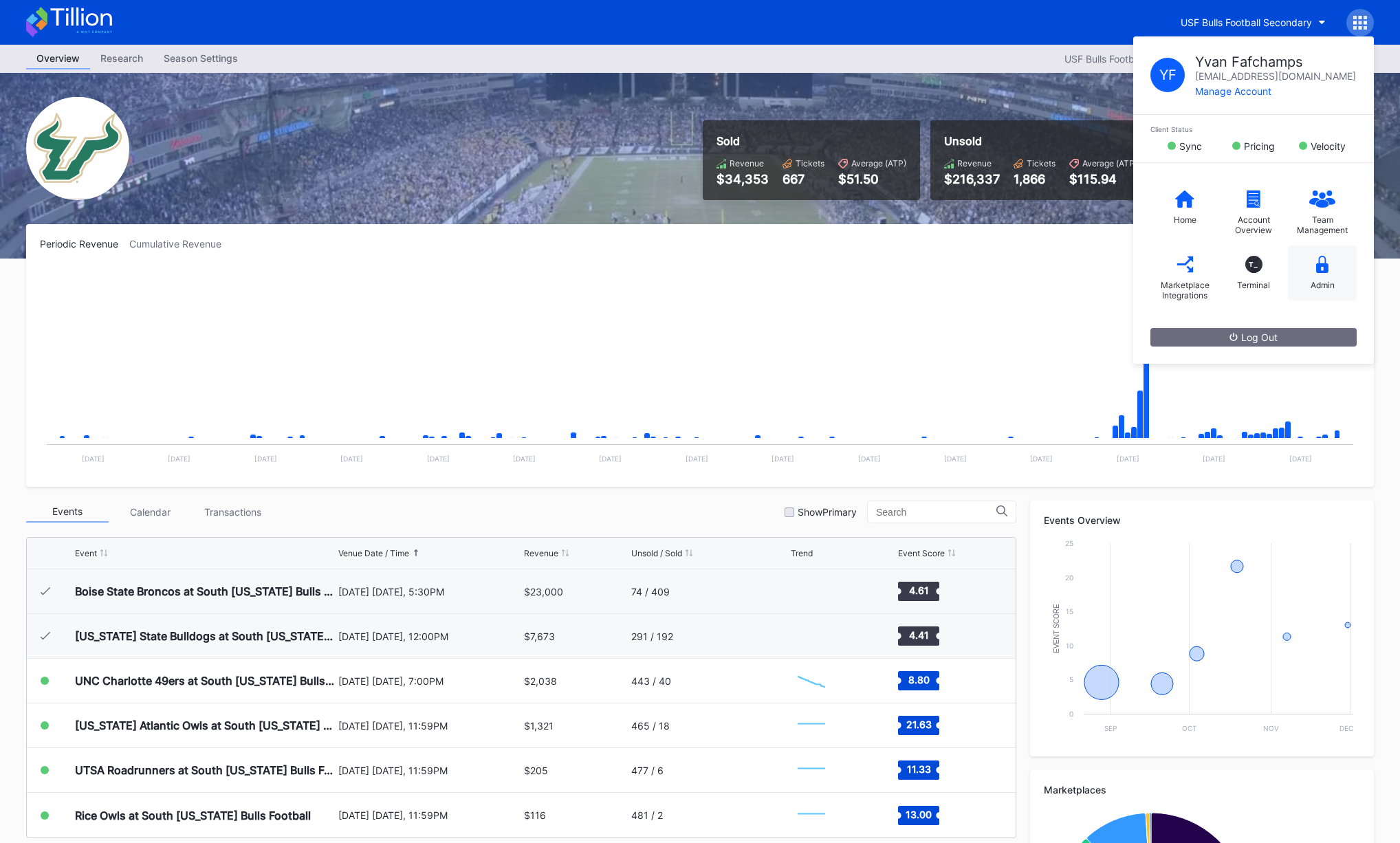
click at [1334, 284] on div "Admin" at bounding box center [1323, 272] width 69 height 55
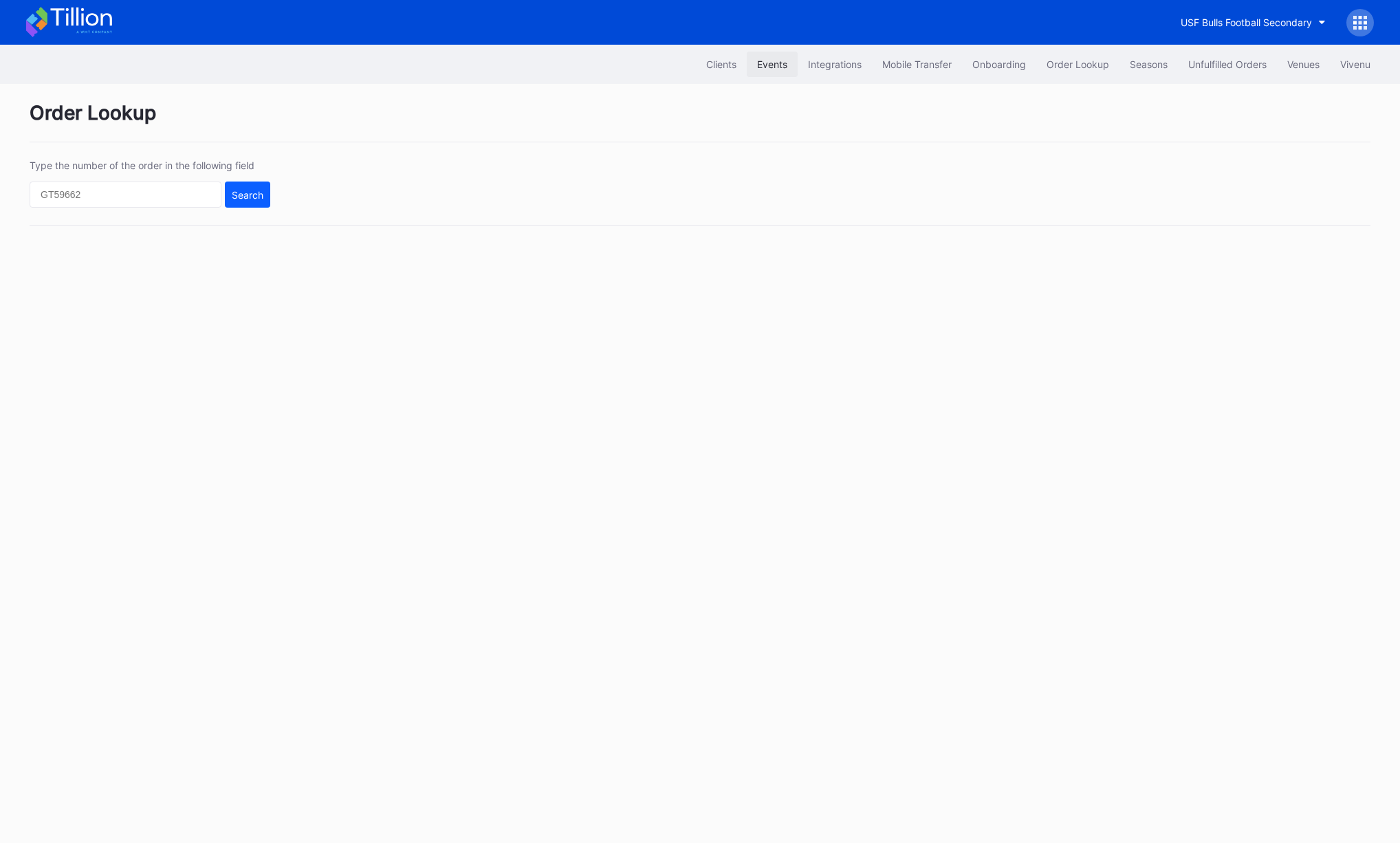
click at [757, 66] on div "Events" at bounding box center [772, 64] width 31 height 11
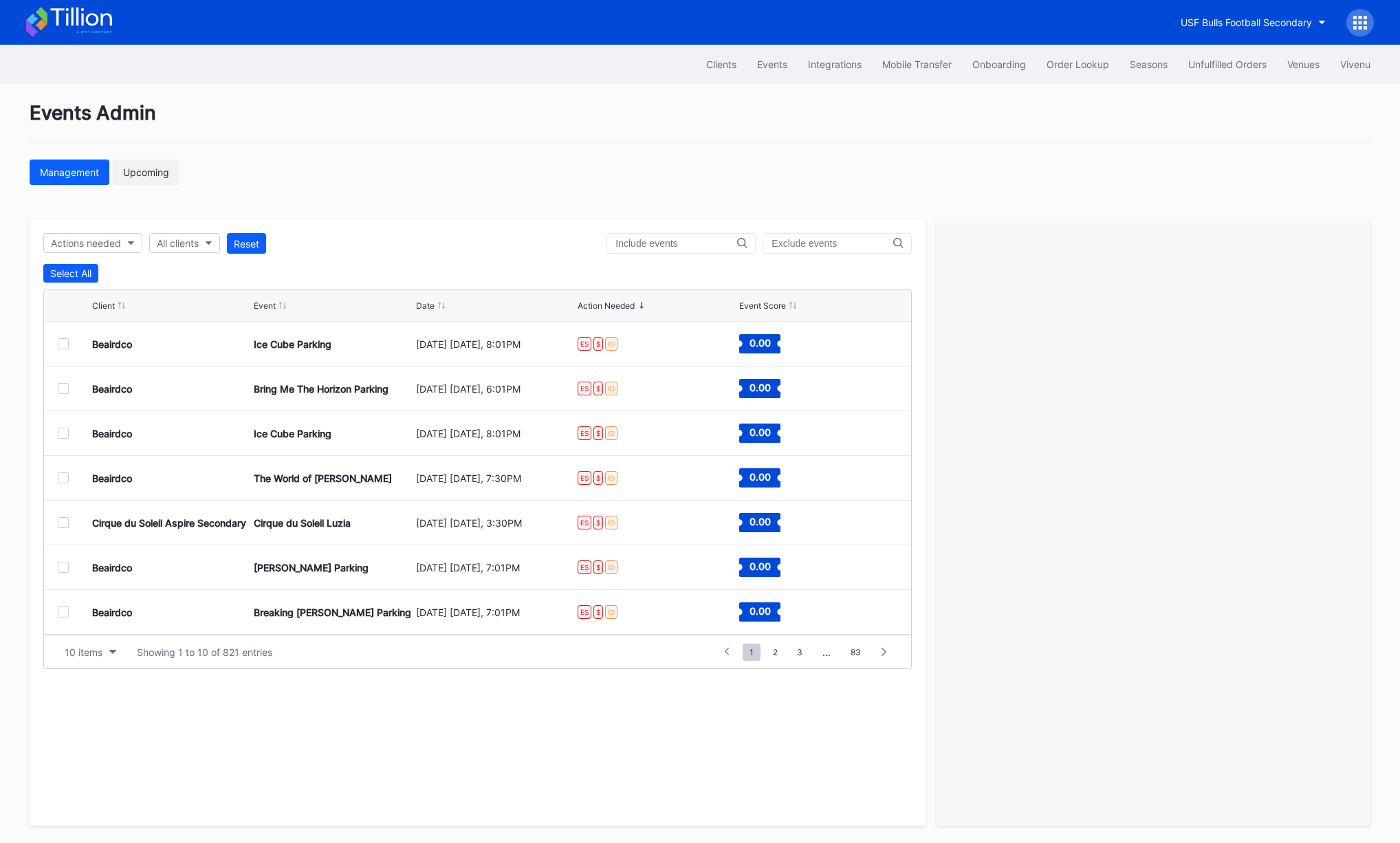
click at [145, 171] on div "Upcoming" at bounding box center [146, 172] width 46 height 11
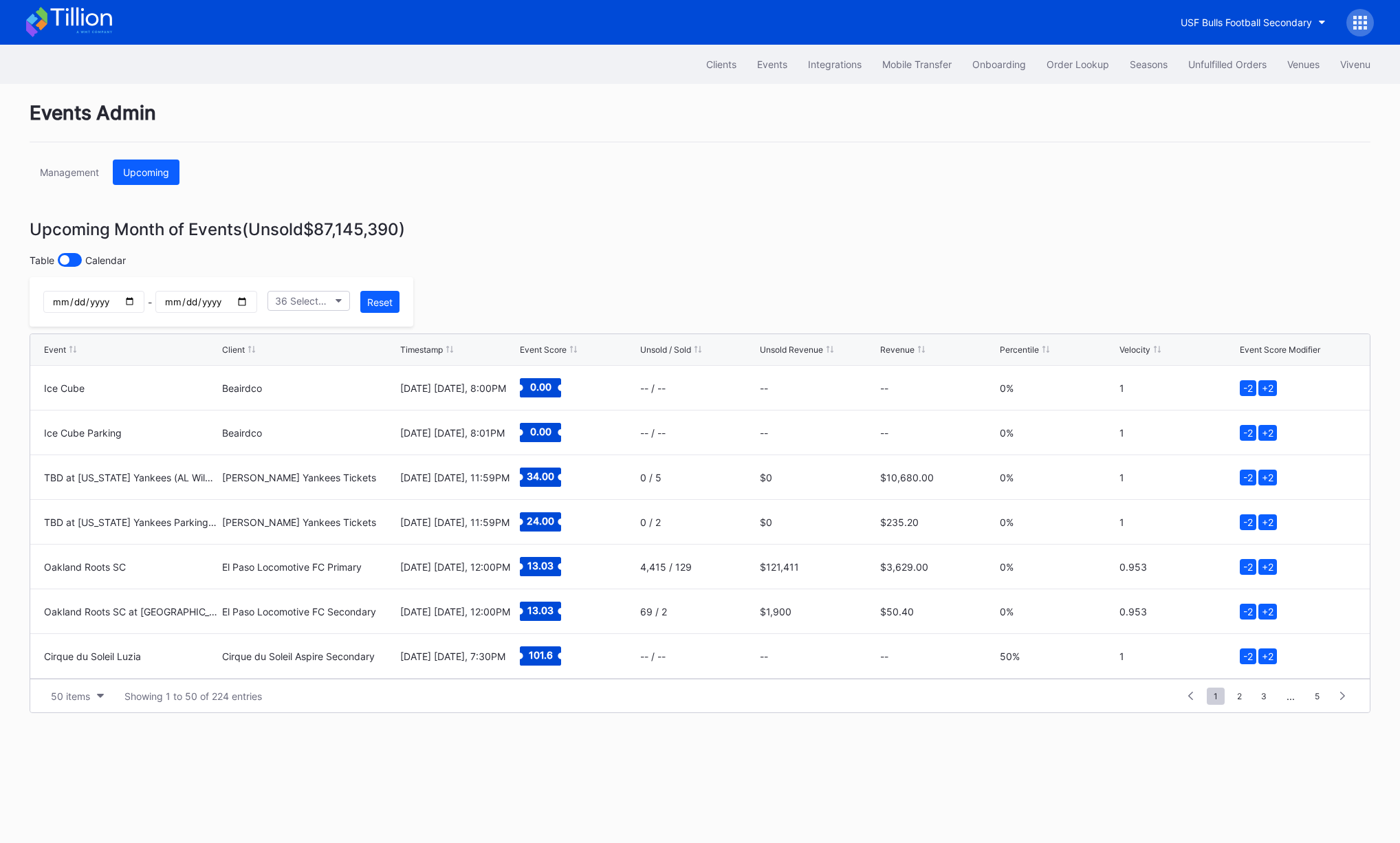
click at [750, 296] on div "Events Admin Management Upcoming Upcoming Month of Events (Unsold $87,145,390 )…" at bounding box center [700, 463] width 1376 height 759
click at [807, 350] on div "Unsold Revenue" at bounding box center [791, 350] width 63 height 11
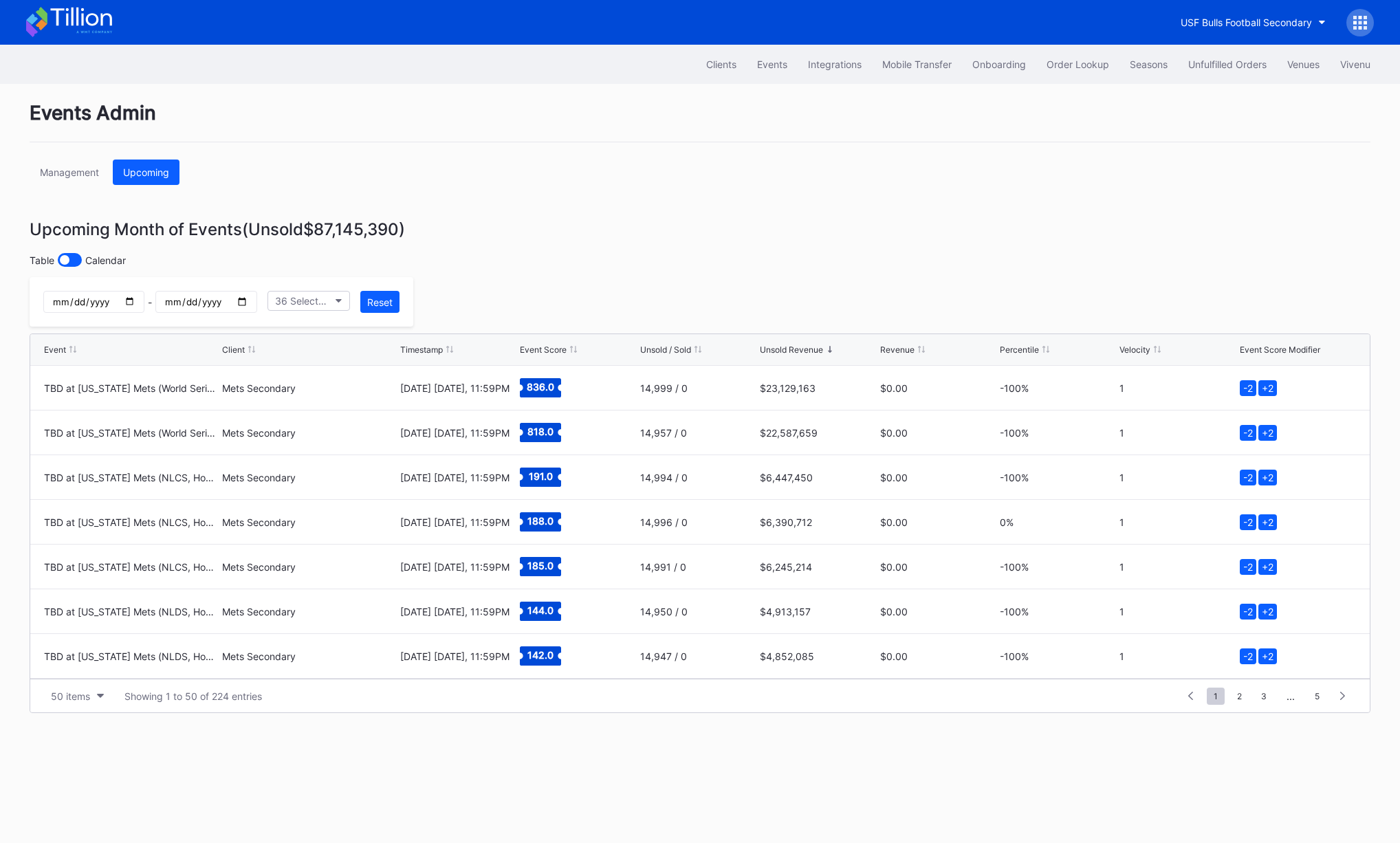
click at [757, 249] on div "Events Admin Management Upcoming Upcoming Month of Events (Unsold $87,145,390 )…" at bounding box center [700, 463] width 1376 height 759
click at [244, 310] on input "date" at bounding box center [206, 301] width 101 height 22
click at [245, 305] on input "date" at bounding box center [206, 301] width 101 height 22
type input "[DATE]"
click at [513, 249] on div "Events Admin Management Upcoming Upcoming Month of Events (Unsold $39,345,311 )…" at bounding box center [700, 463] width 1376 height 759
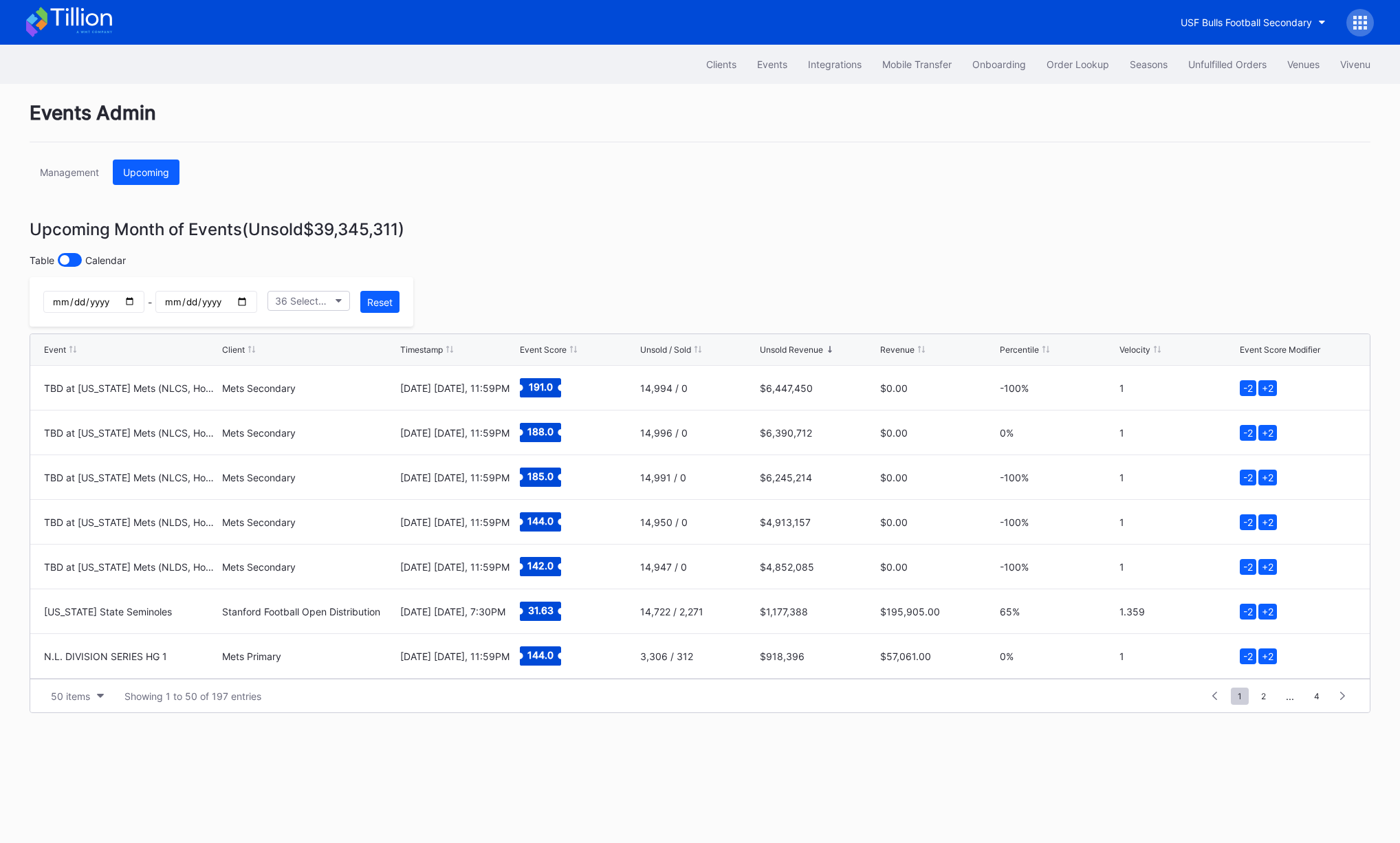
click at [658, 274] on div "Events Admin Management Upcoming Upcoming Month of Events (Unsold $39,345,311 )…" at bounding box center [700, 463] width 1376 height 759
click at [325, 304] on div "36 Selected" at bounding box center [301, 301] width 53 height 11
click at [315, 306] on div "36 Selected" at bounding box center [301, 301] width 53 height 11
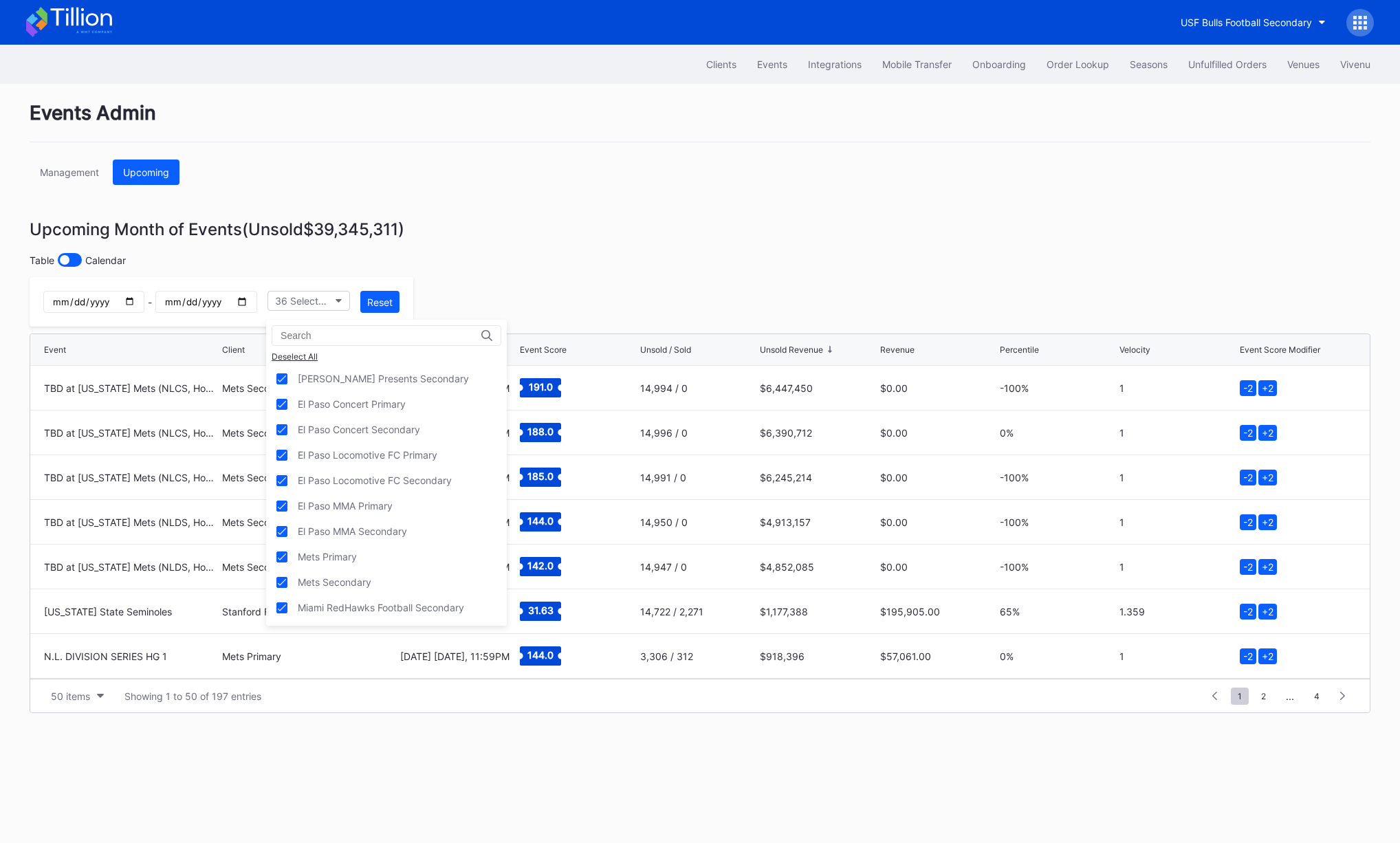
scroll to position [225, 0]
click at [388, 476] on div "Mets Primary" at bounding box center [387, 486] width 241 height 26
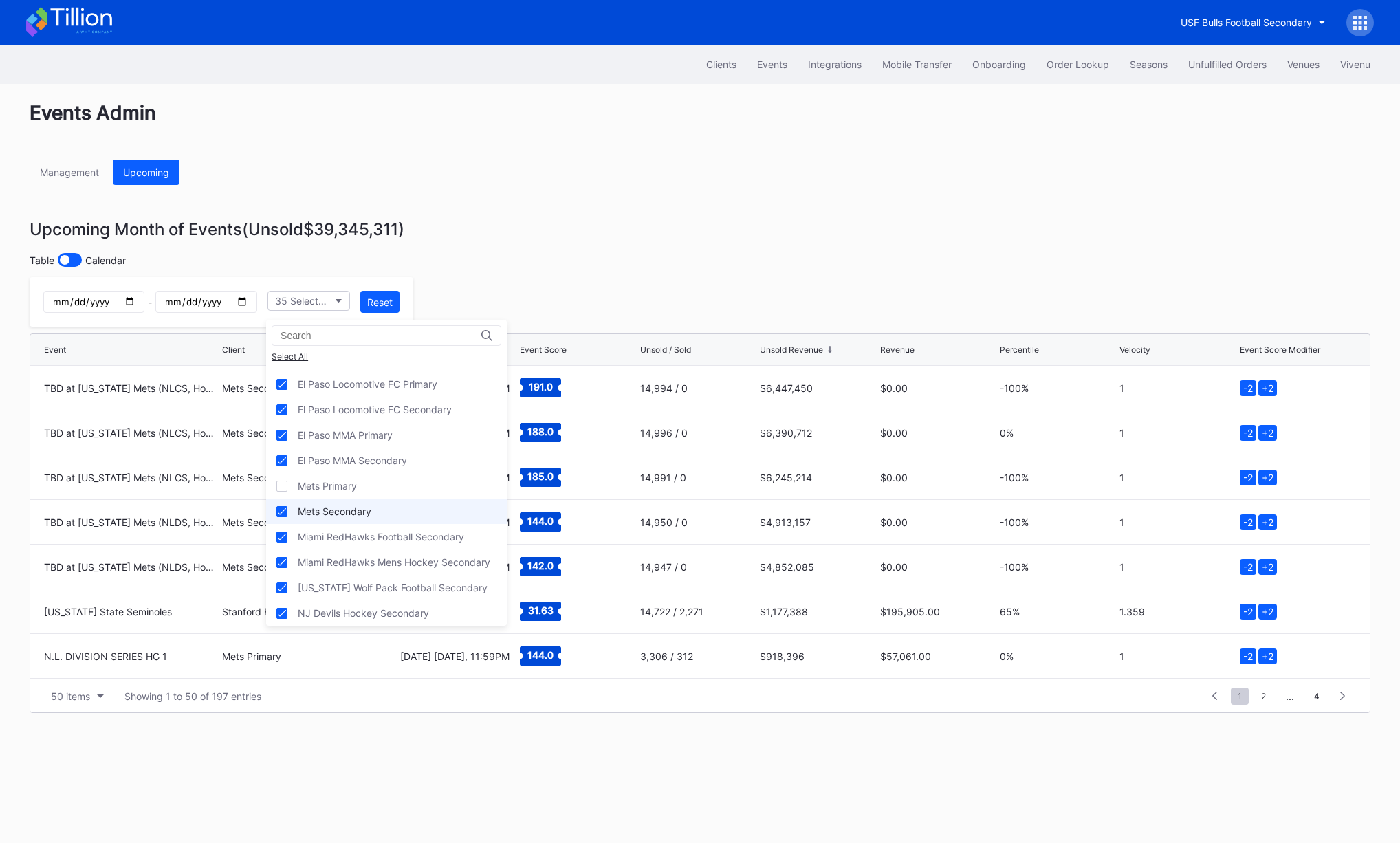
click at [398, 506] on div "Mets Secondary" at bounding box center [387, 512] width 241 height 26
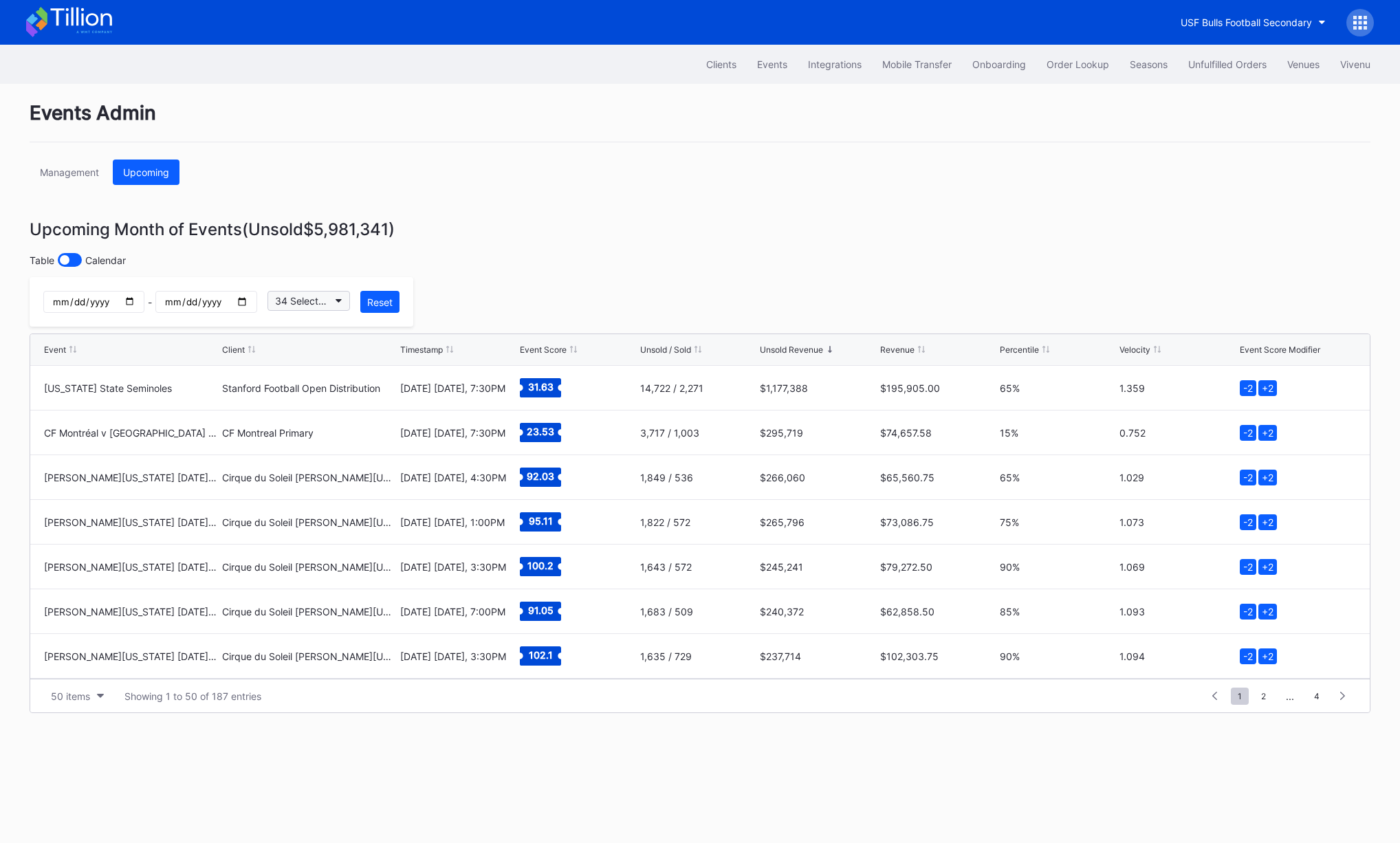
click at [329, 295] on button "34 Selected" at bounding box center [308, 301] width 82 height 20
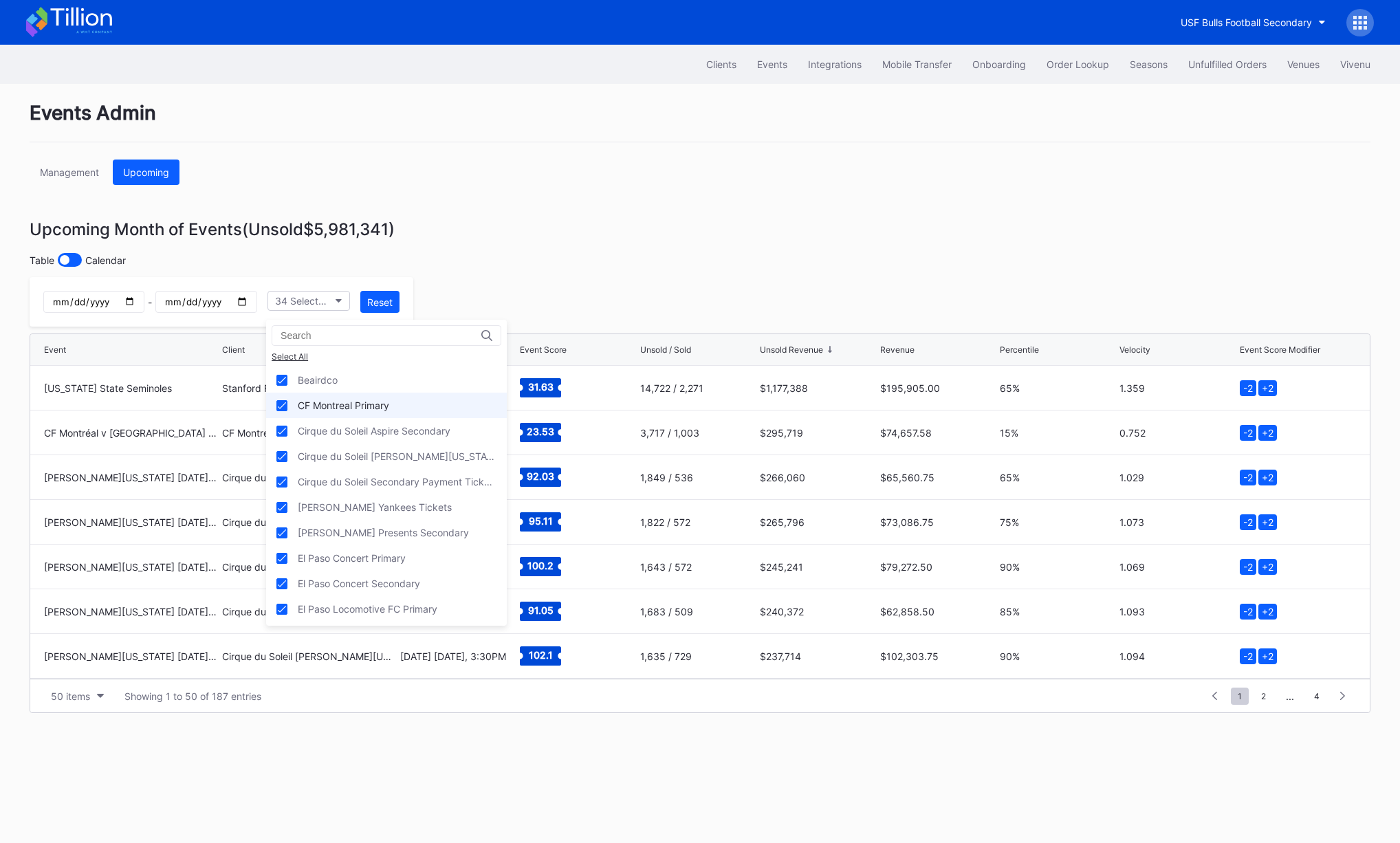
click at [384, 410] on div "CF Montreal Primary" at bounding box center [343, 405] width 92 height 11
click at [379, 377] on div "Beairdco" at bounding box center [387, 380] width 241 height 26
click at [418, 428] on div "Cirque du Soleil Aspire Secondary" at bounding box center [374, 431] width 153 height 11
click at [427, 453] on div "Cirque du Soleil [PERSON_NAME][US_STATE] Primary" at bounding box center [397, 456] width 199 height 11
click at [431, 480] on div "Cirque du Soleil Secondary Payment Tickets" at bounding box center [397, 482] width 199 height 11
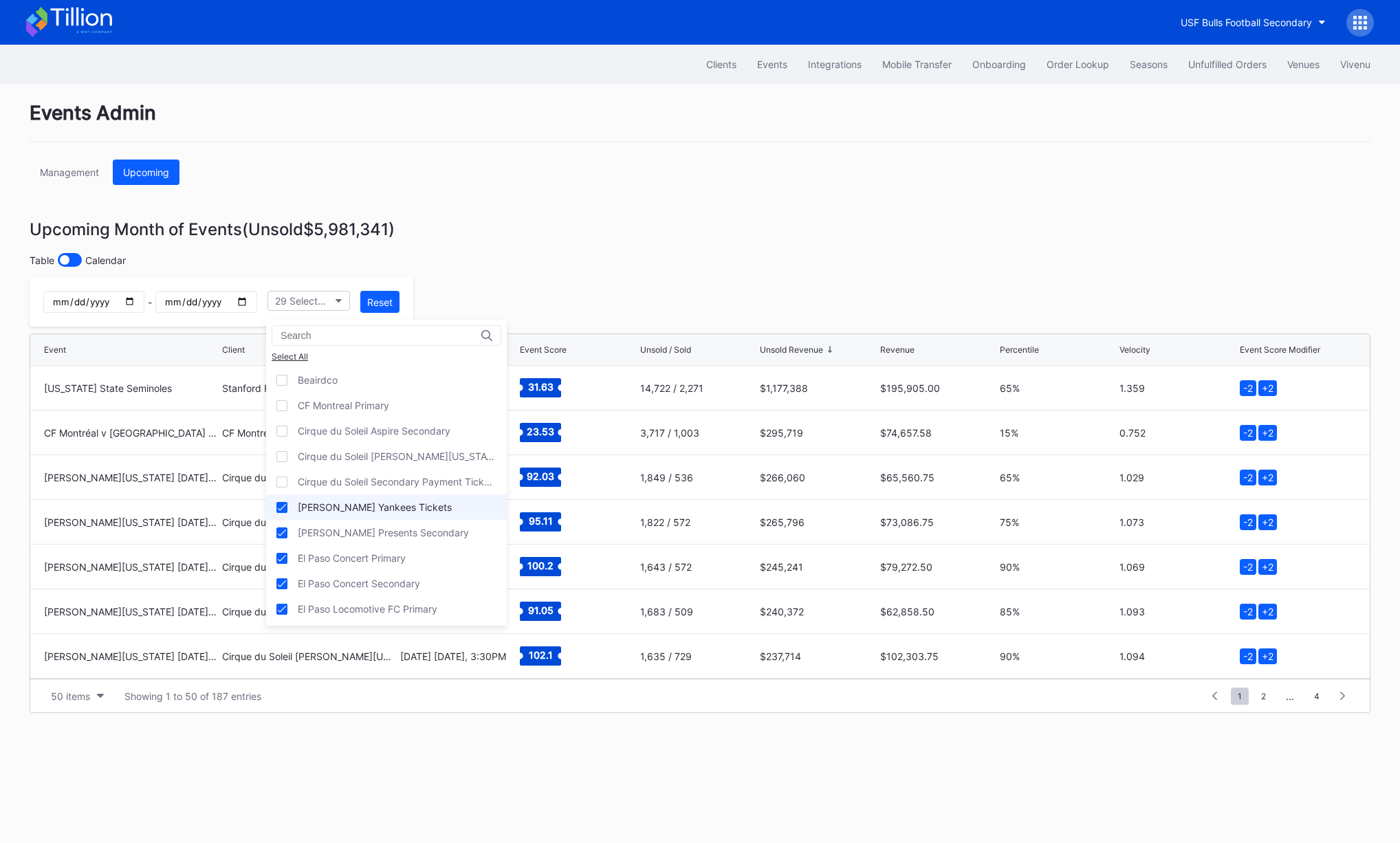
click at [425, 504] on div "[PERSON_NAME] Yankees Tickets" at bounding box center [387, 508] width 241 height 26
click at [429, 527] on div "[PERSON_NAME] Presents Secondary" at bounding box center [383, 532] width 171 height 11
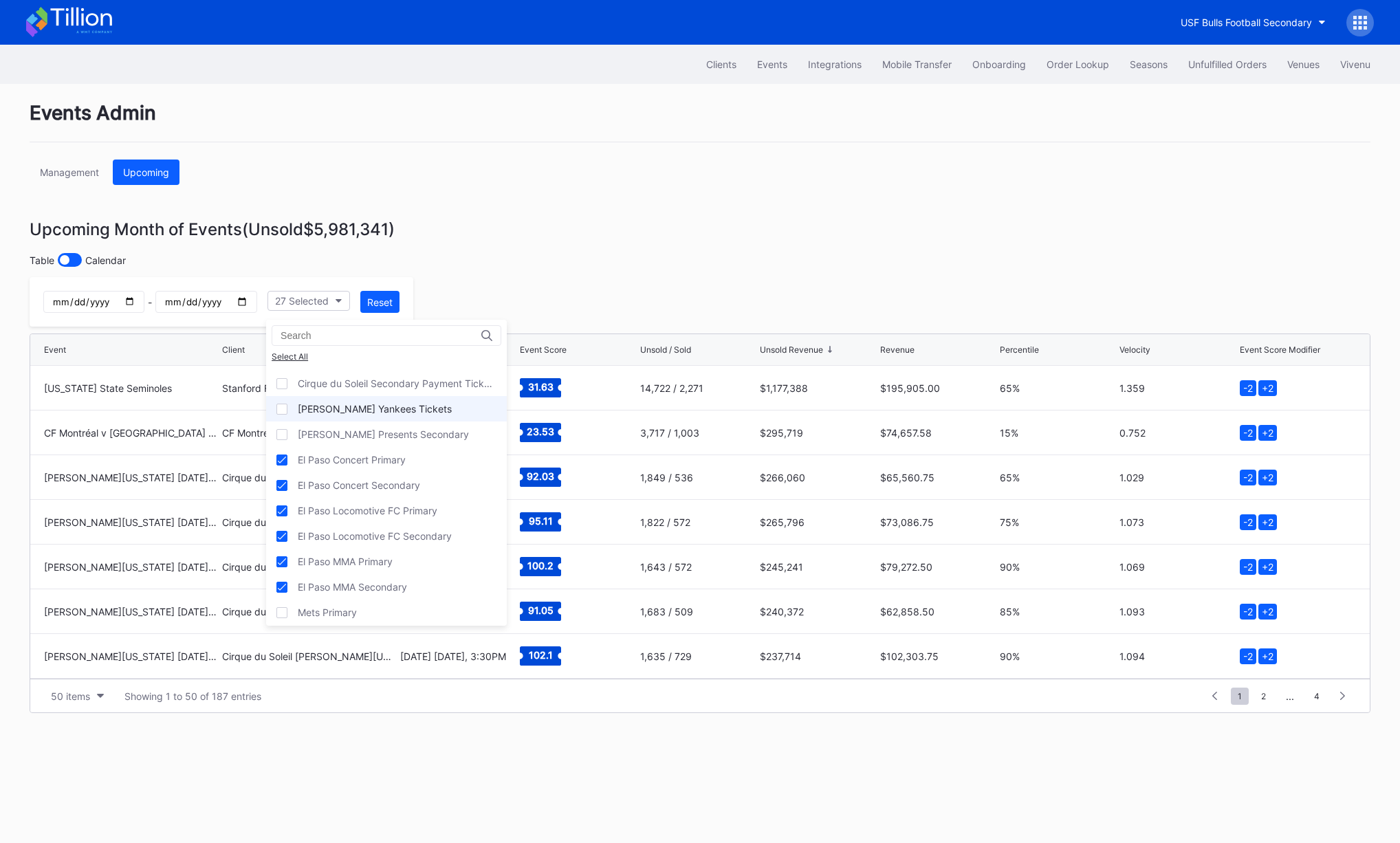
scroll to position [112, 0]
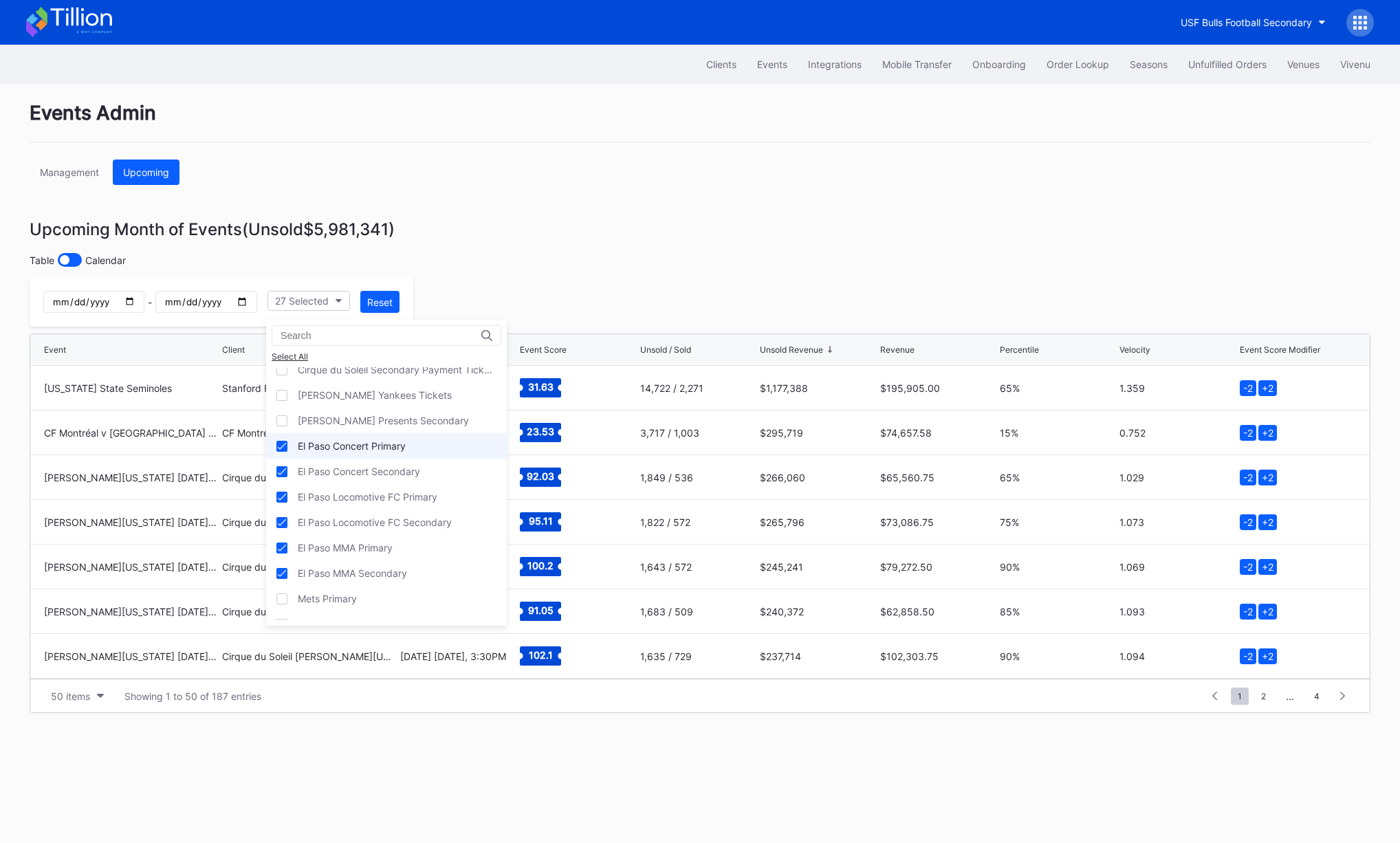
click at [429, 444] on div "El Paso Concert Primary" at bounding box center [387, 446] width 241 height 26
click at [434, 458] on div "El Paso Concert Secondary" at bounding box center [387, 471] width 241 height 26
click at [435, 485] on div "El Paso Locomotive FC Primary" at bounding box center [387, 497] width 241 height 26
click at [438, 510] on div "El Paso Locomotive FC Secondary" at bounding box center [387, 522] width 241 height 26
click at [434, 532] on div "El Paso Locomotive FC Secondary" at bounding box center [387, 522] width 241 height 26
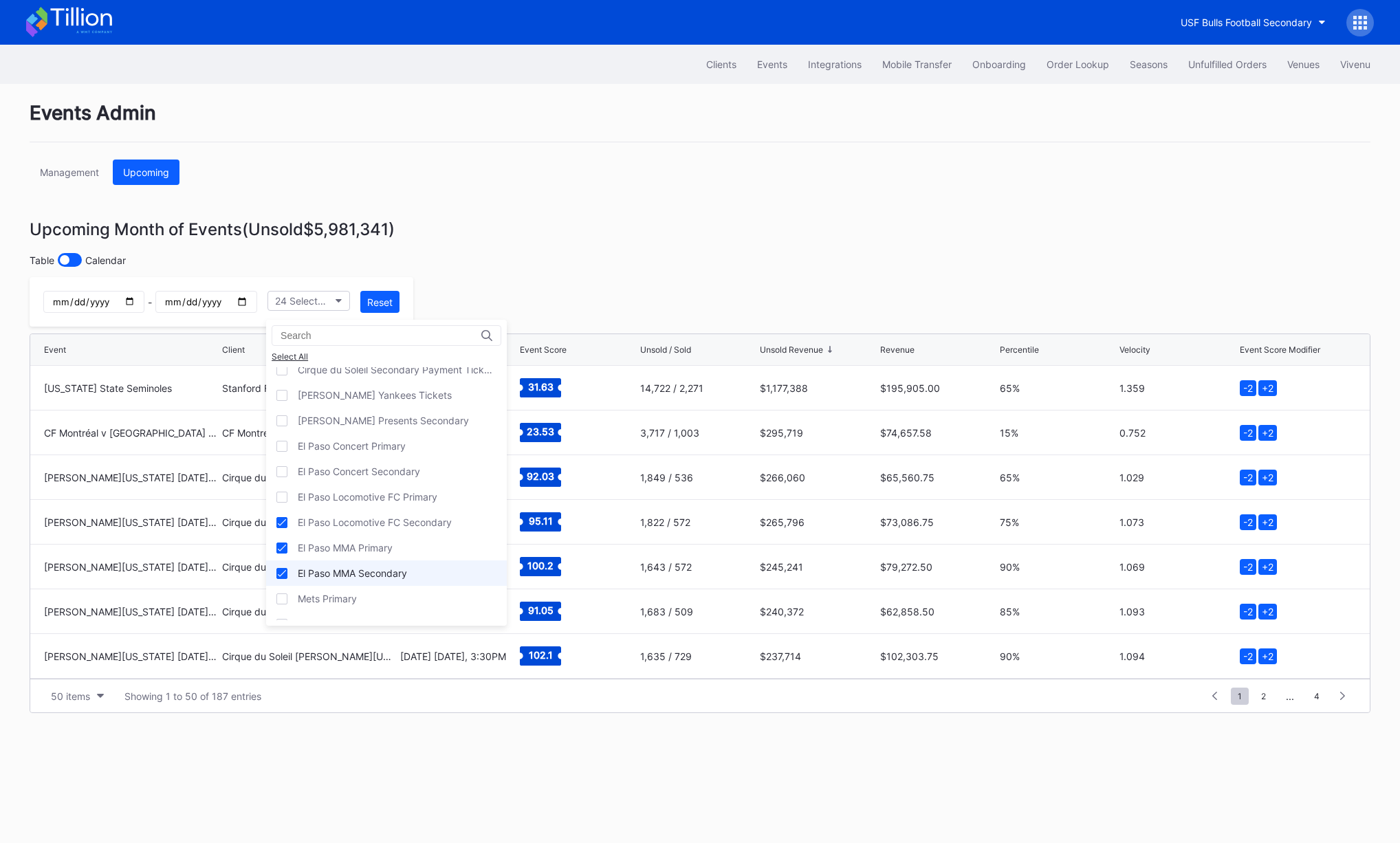
click at [436, 565] on div "El Paso MMA Secondary" at bounding box center [387, 574] width 241 height 26
click at [434, 545] on div "El Paso MMA Primary" at bounding box center [387, 548] width 241 height 26
click at [438, 515] on div "El Paso Locomotive FC Secondary" at bounding box center [387, 522] width 241 height 26
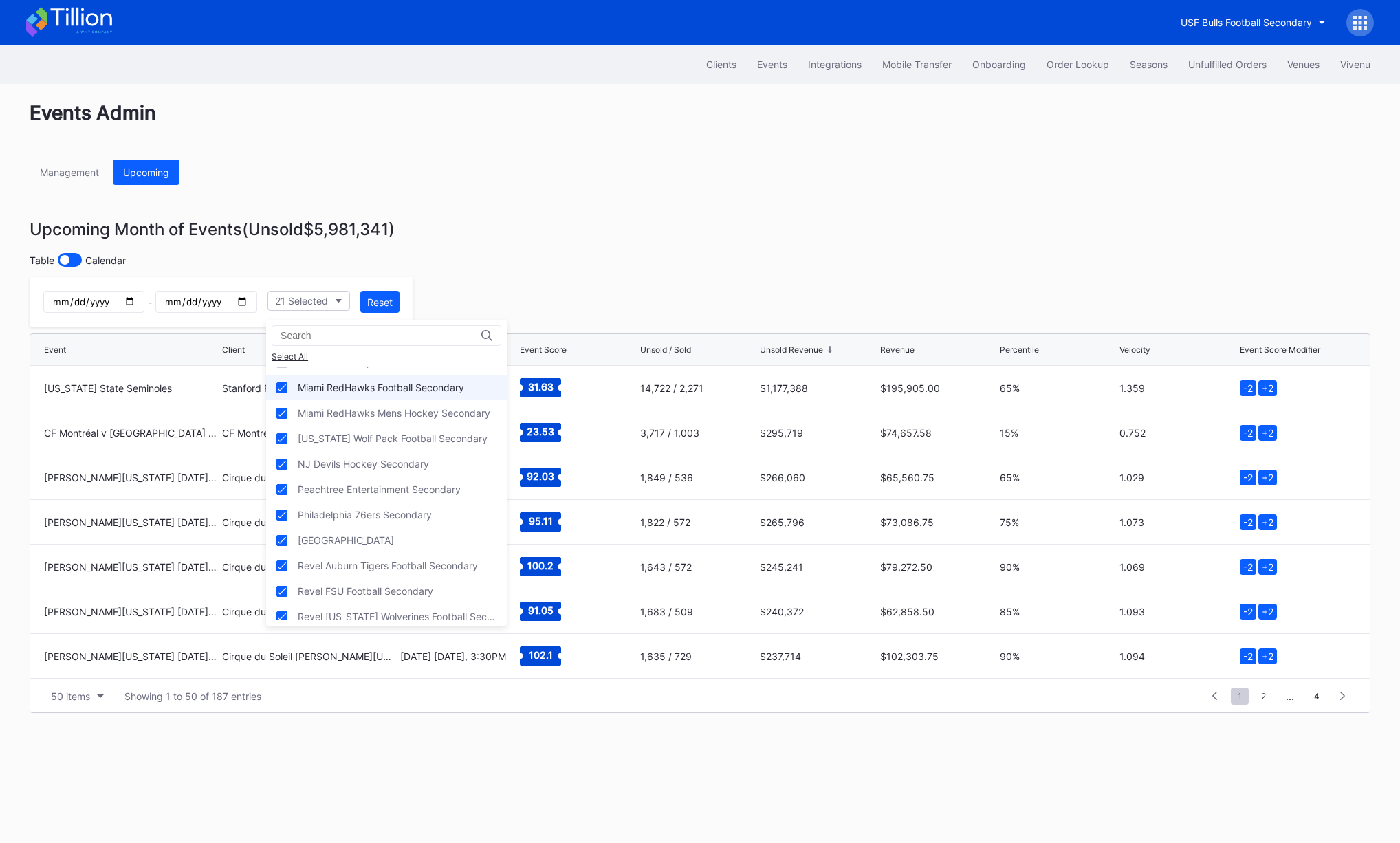
scroll to position [392, 0]
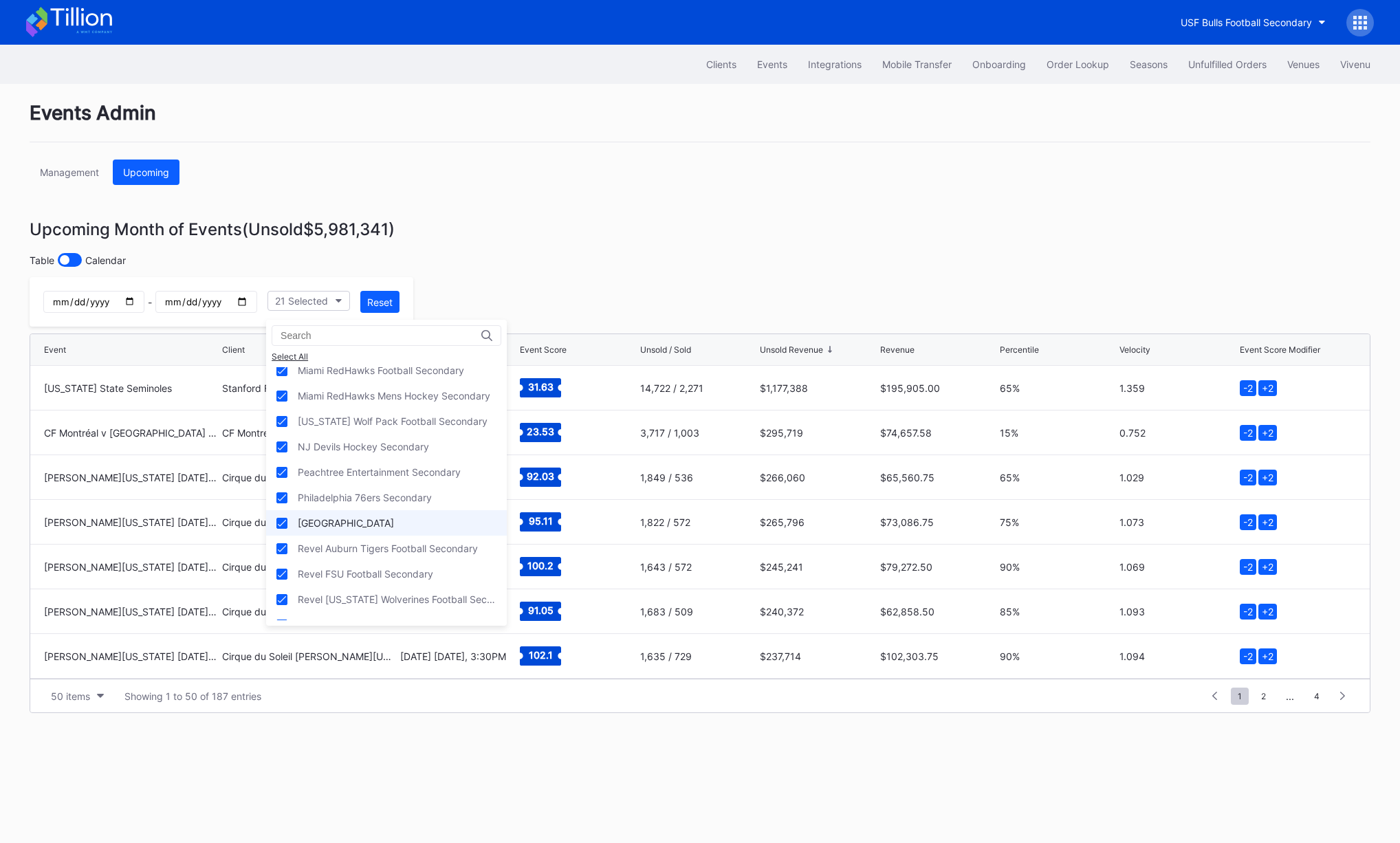
click at [394, 518] on div "[GEOGRAPHIC_DATA]" at bounding box center [345, 523] width 96 height 11
click at [432, 498] on div "Philadelphia 76ers Secondary" at bounding box center [365, 498] width 134 height 11
click at [425, 445] on div "NJ Devils Hockey Secondary" at bounding box center [363, 446] width 131 height 11
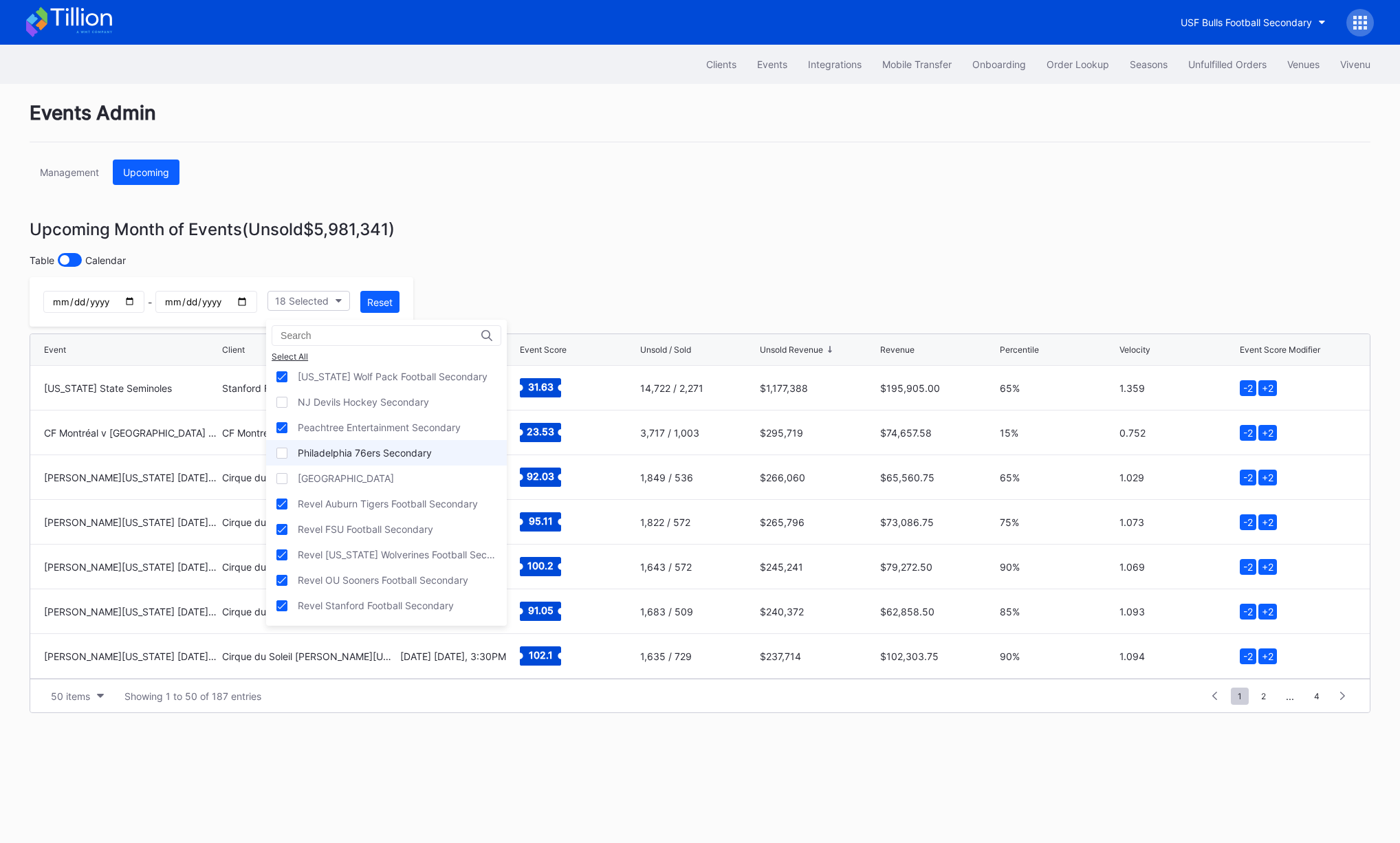
scroll to position [556, 0]
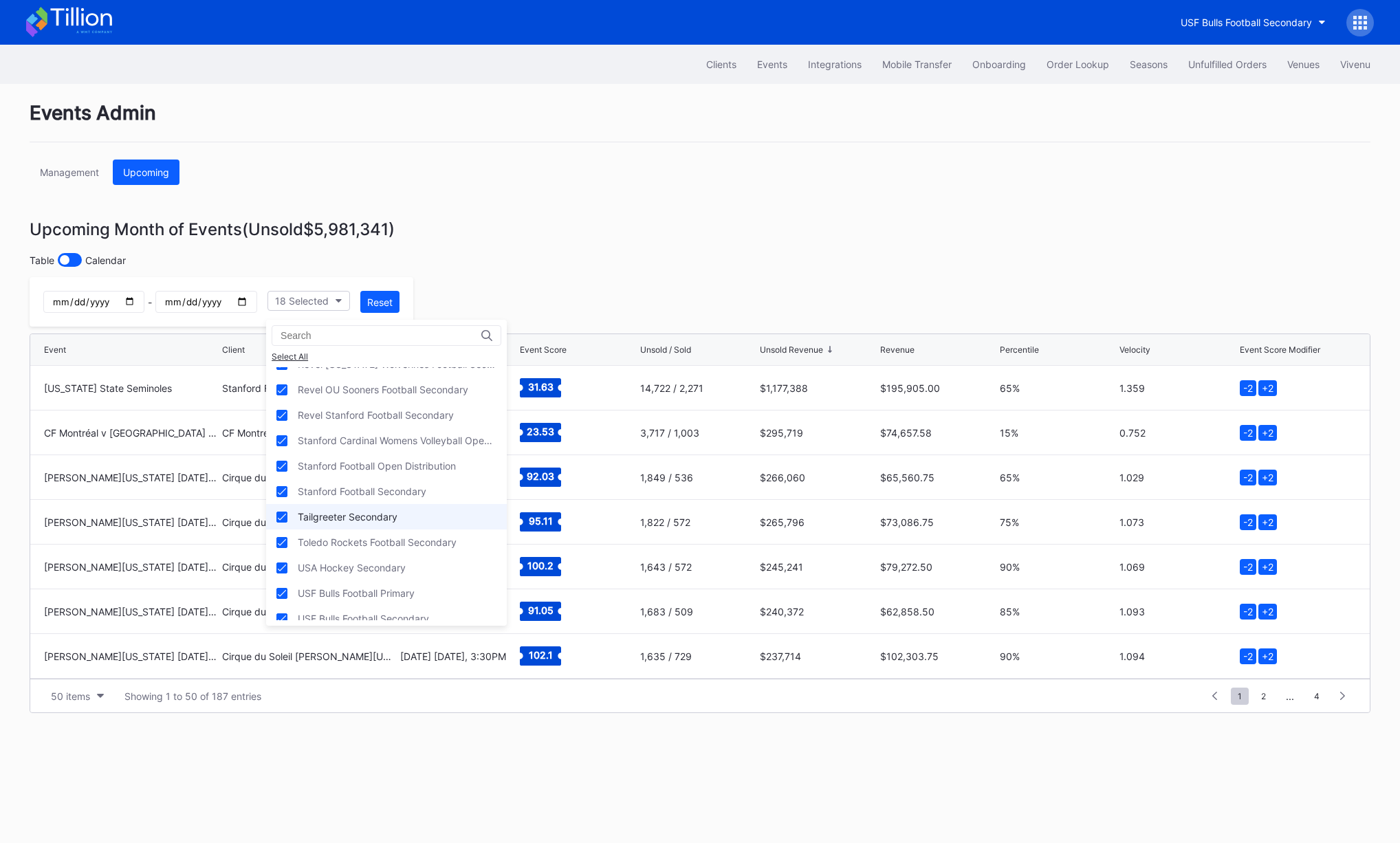
click at [394, 514] on div "Tailgreeter Secondary" at bounding box center [348, 517] width 99 height 11
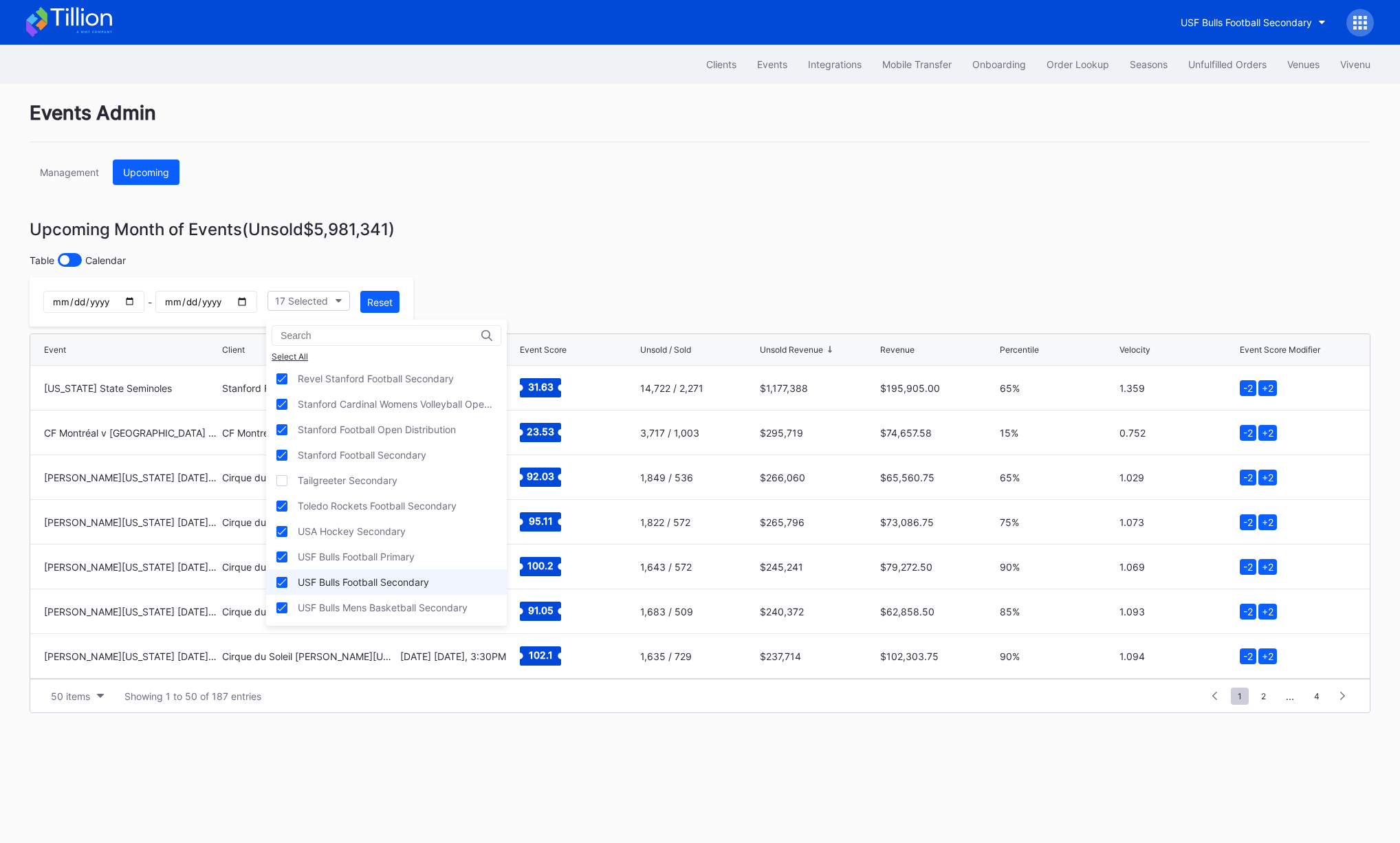
scroll to position [662, 0]
click at [408, 559] on div "USF Bulls Football Primary" at bounding box center [356, 558] width 117 height 11
click at [413, 583] on div "USF Bulls Football Secondary" at bounding box center [363, 584] width 131 height 11
click at [372, 424] on div "Stanford Football Open Distribution" at bounding box center [387, 431] width 241 height 26
click at [373, 458] on div "Stanford Football Secondary" at bounding box center [362, 456] width 129 height 11
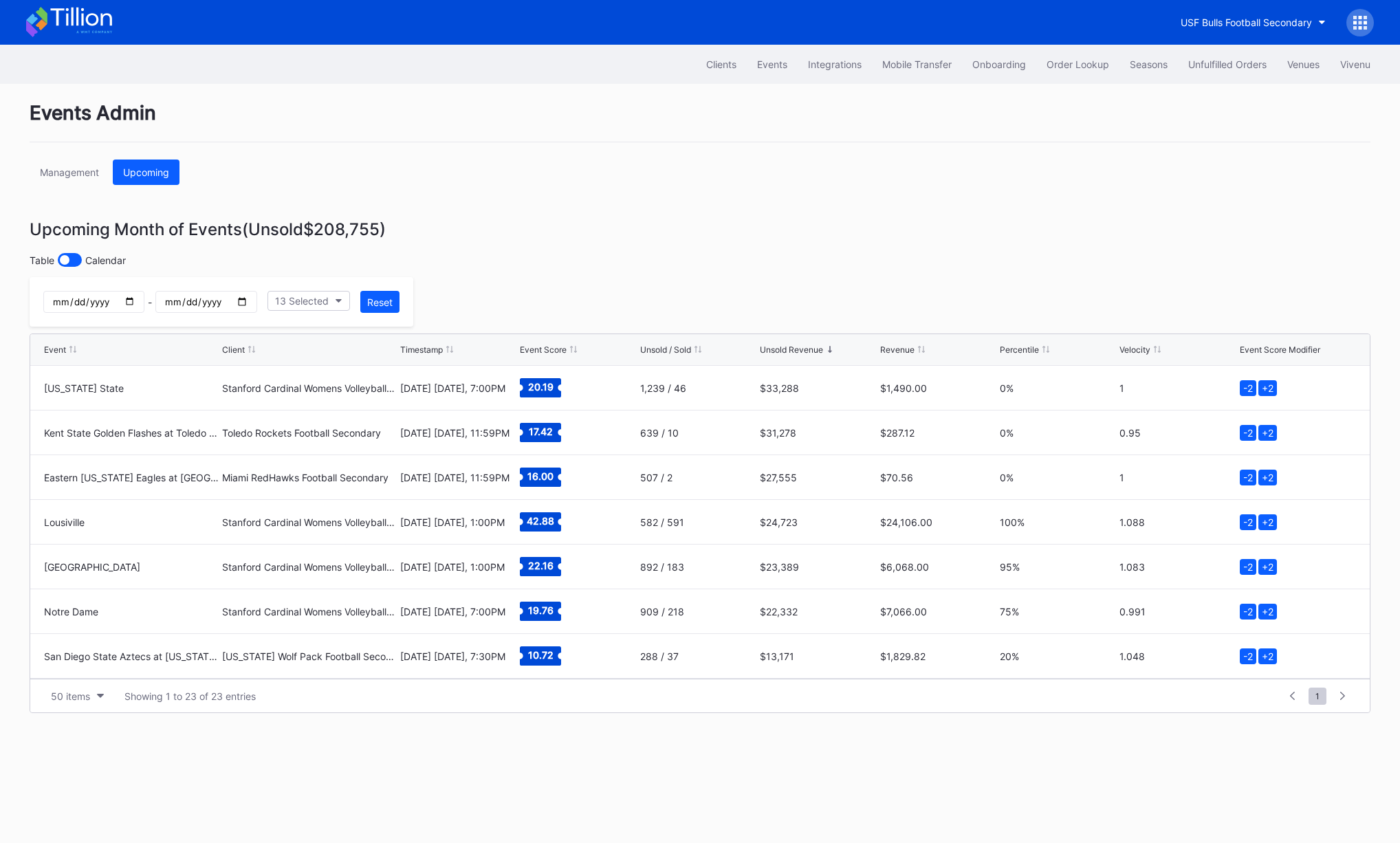
click at [653, 282] on div "Events Admin Management Upcoming Upcoming Month of Events (Unsold $208,755 ) Ta…" at bounding box center [700, 463] width 1376 height 759
click at [615, 265] on div "Table Calendar" at bounding box center [700, 259] width 1341 height 14
click at [633, 238] on div "Upcoming Month of Events (Unsold $208,755 )" at bounding box center [700, 230] width 1341 height 20
click at [635, 236] on div "Upcoming Month of Events (Unsold $208,755 )" at bounding box center [700, 230] width 1341 height 20
click at [648, 231] on div "Upcoming Month of Events (Unsold $208,755 )" at bounding box center [700, 230] width 1341 height 20
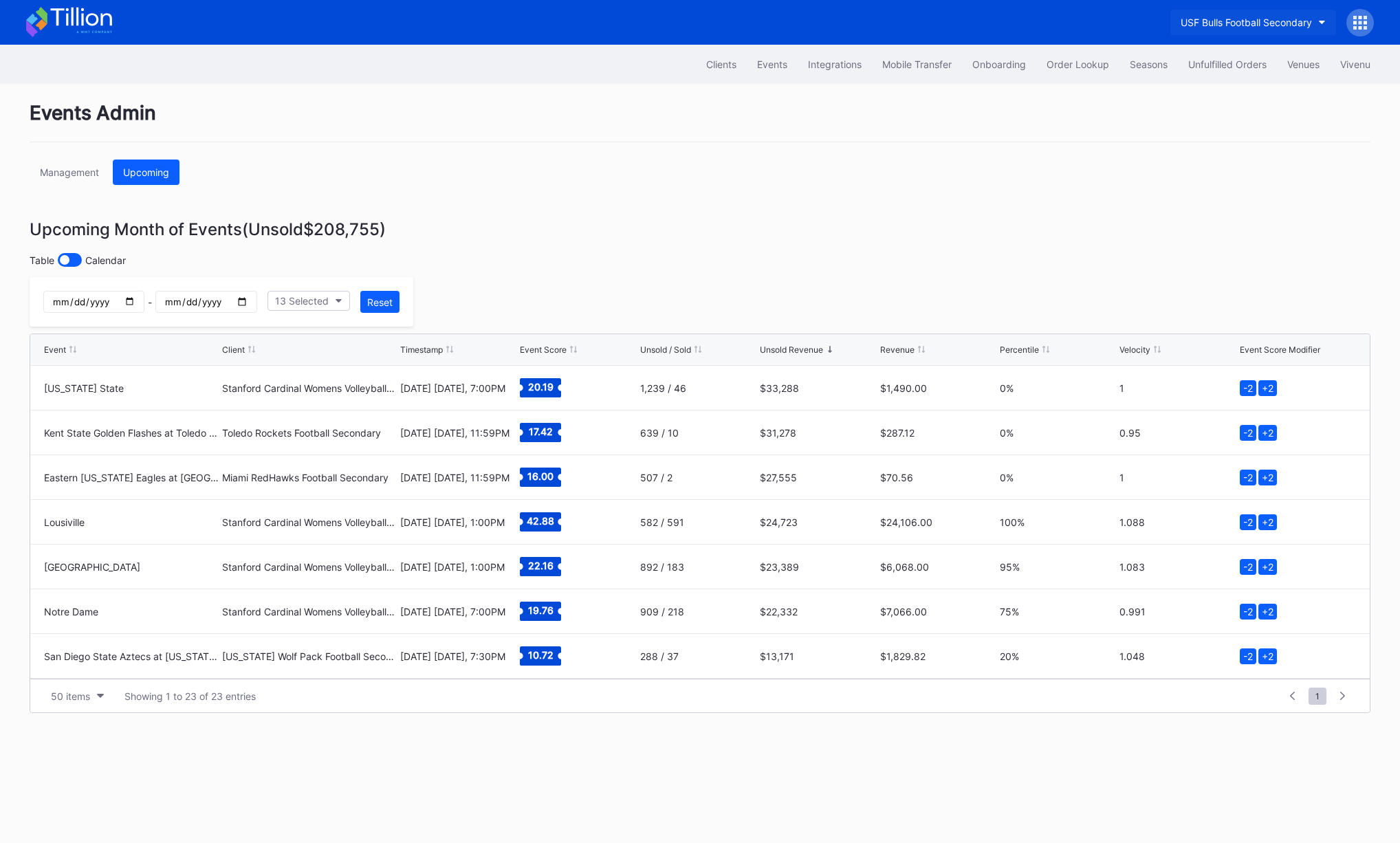
click at [1202, 25] on div "USF Bulls Football Secondary" at bounding box center [1246, 22] width 131 height 11
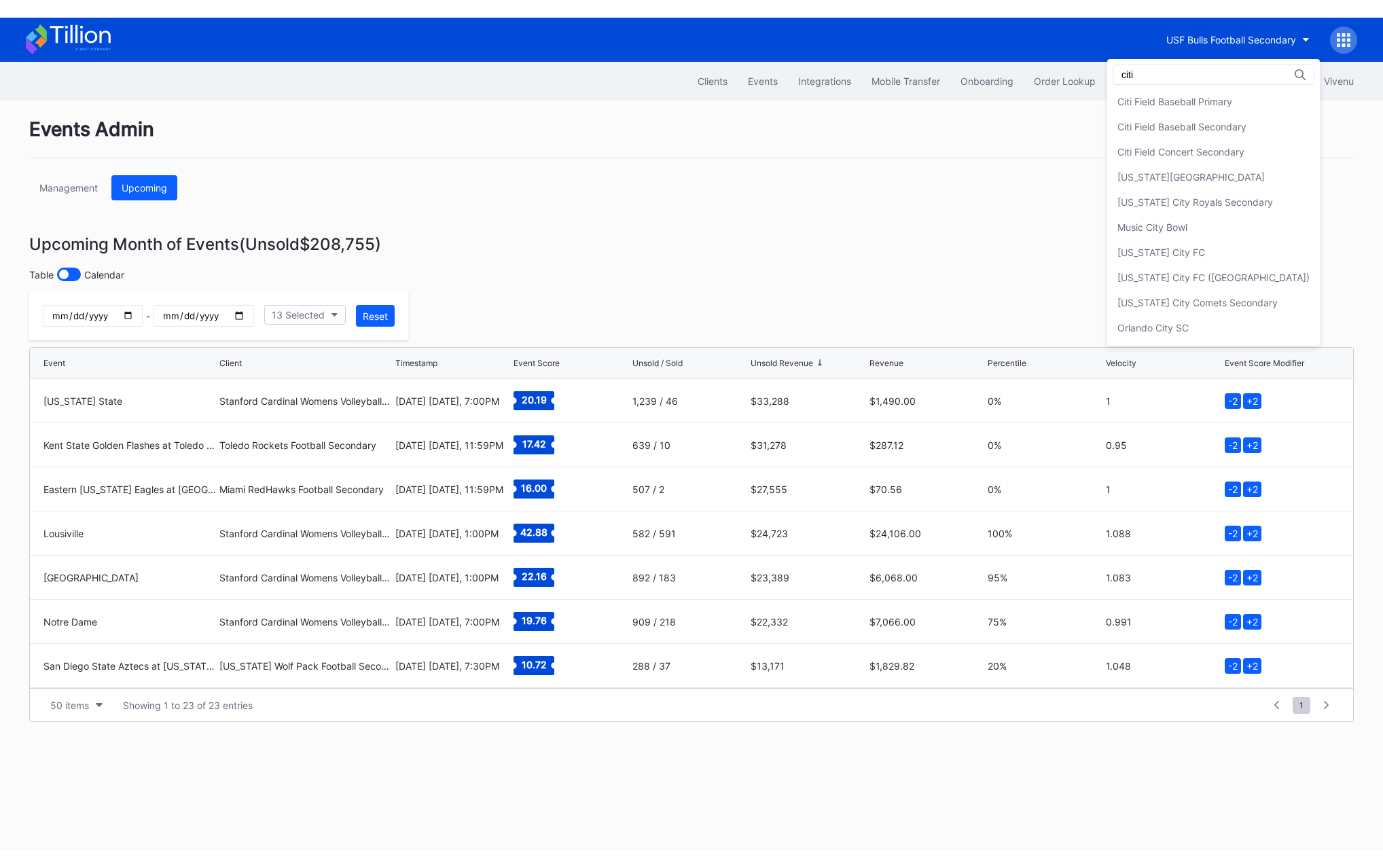
scroll to position [0, 0]
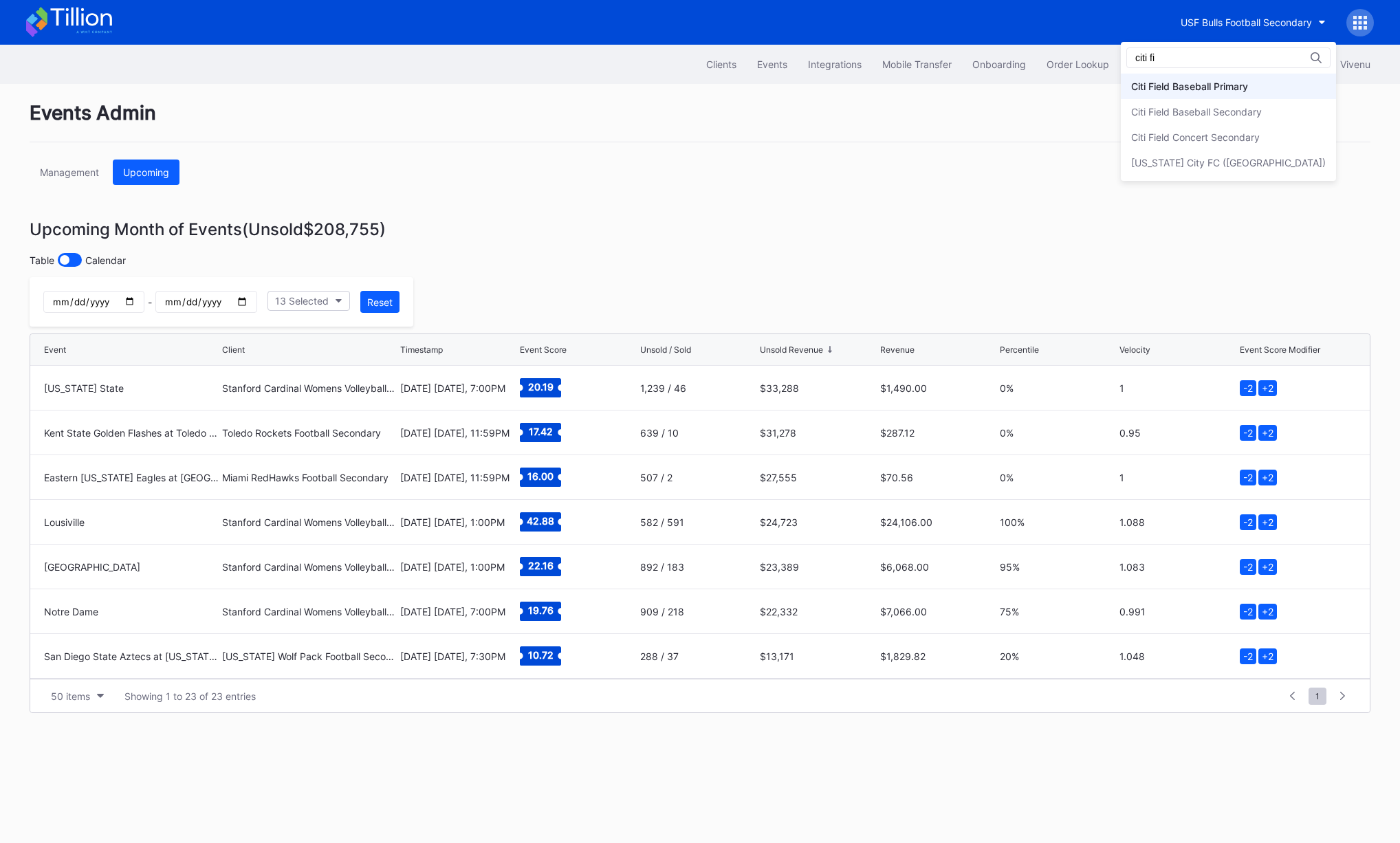
type input "citi fi"
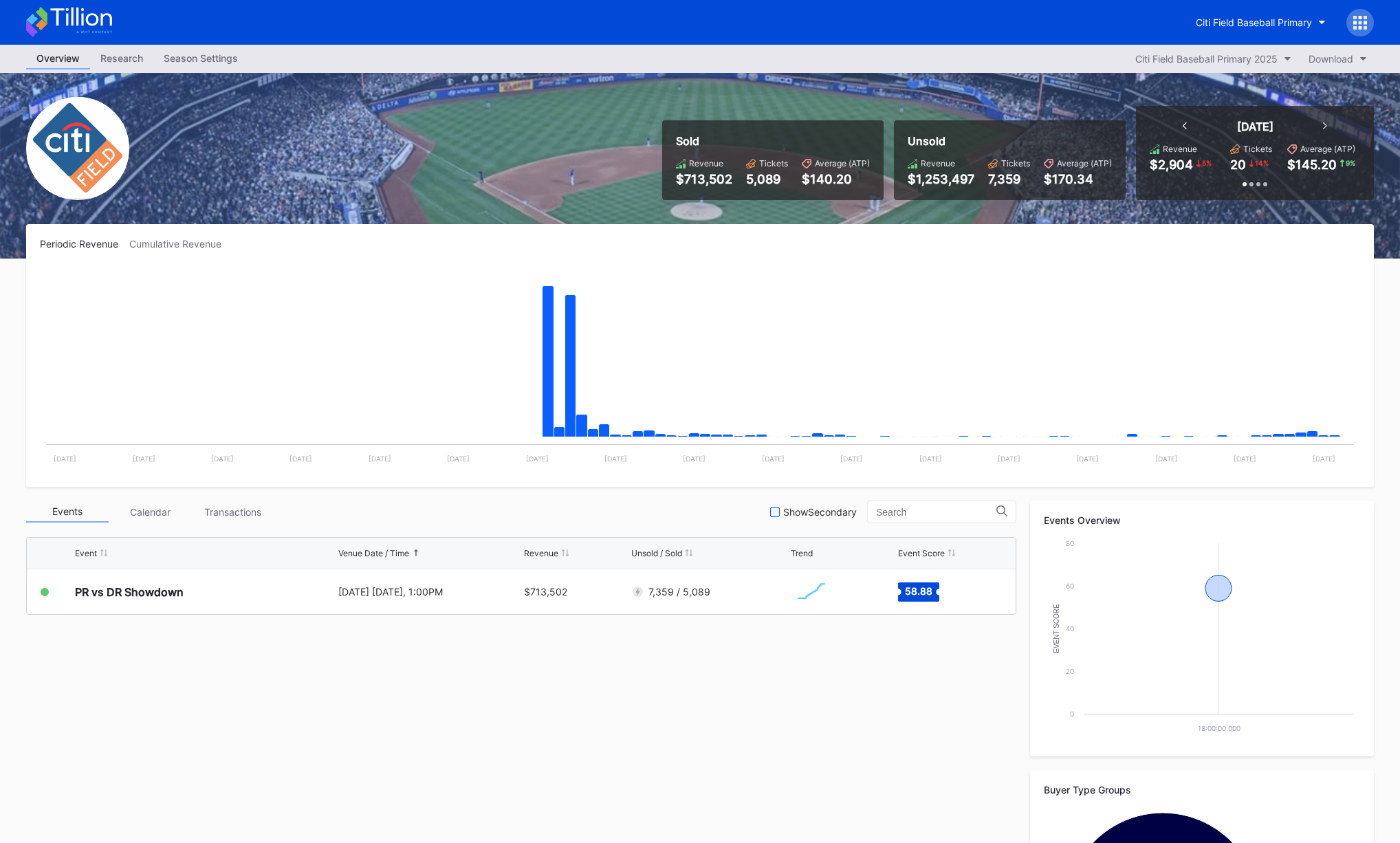
click at [797, 513] on div "Show Secondary" at bounding box center [814, 512] width 87 height 11
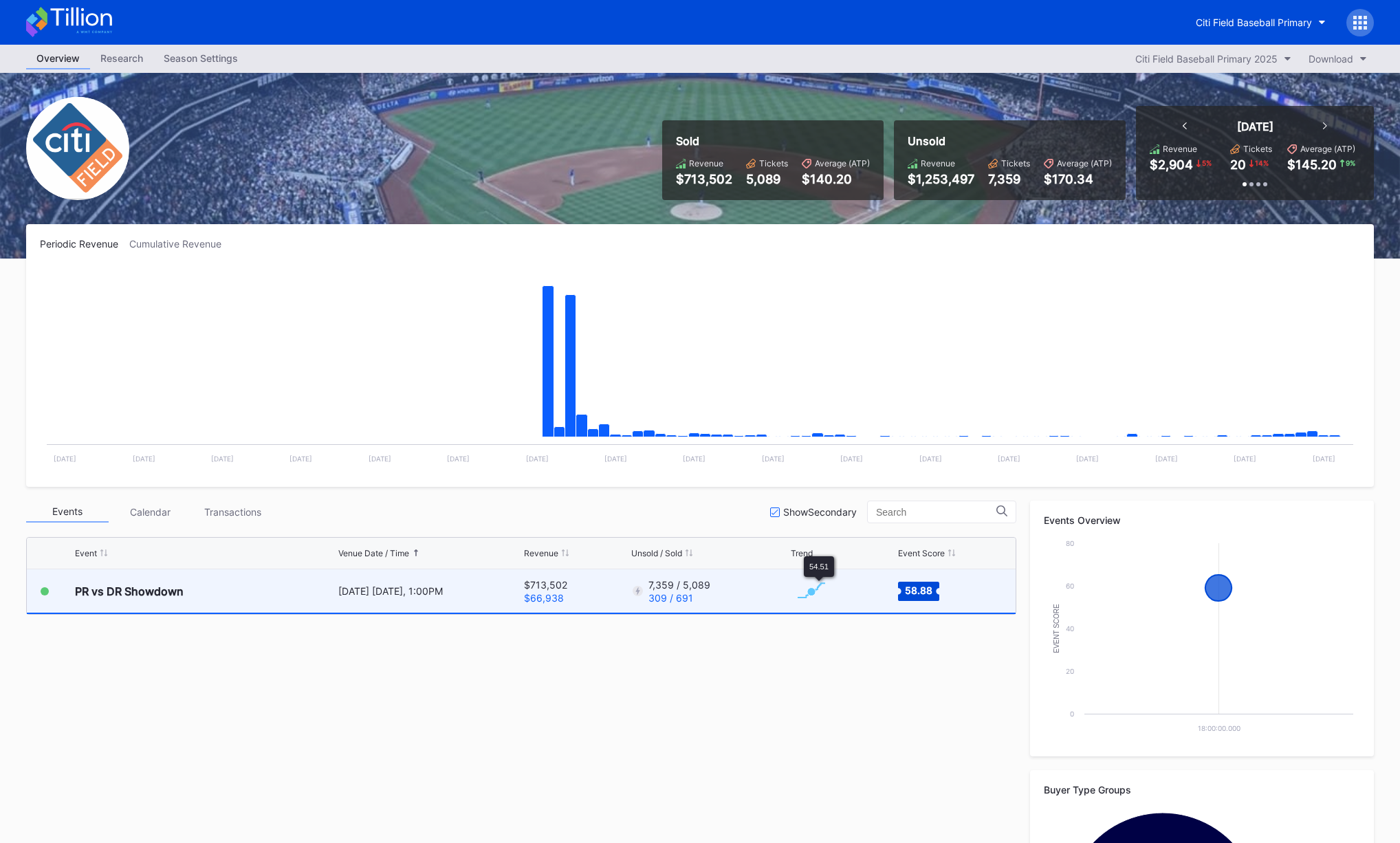
click at [764, 596] on div "7,359 / 5,089 309 / 691" at bounding box center [709, 591] width 156 height 43
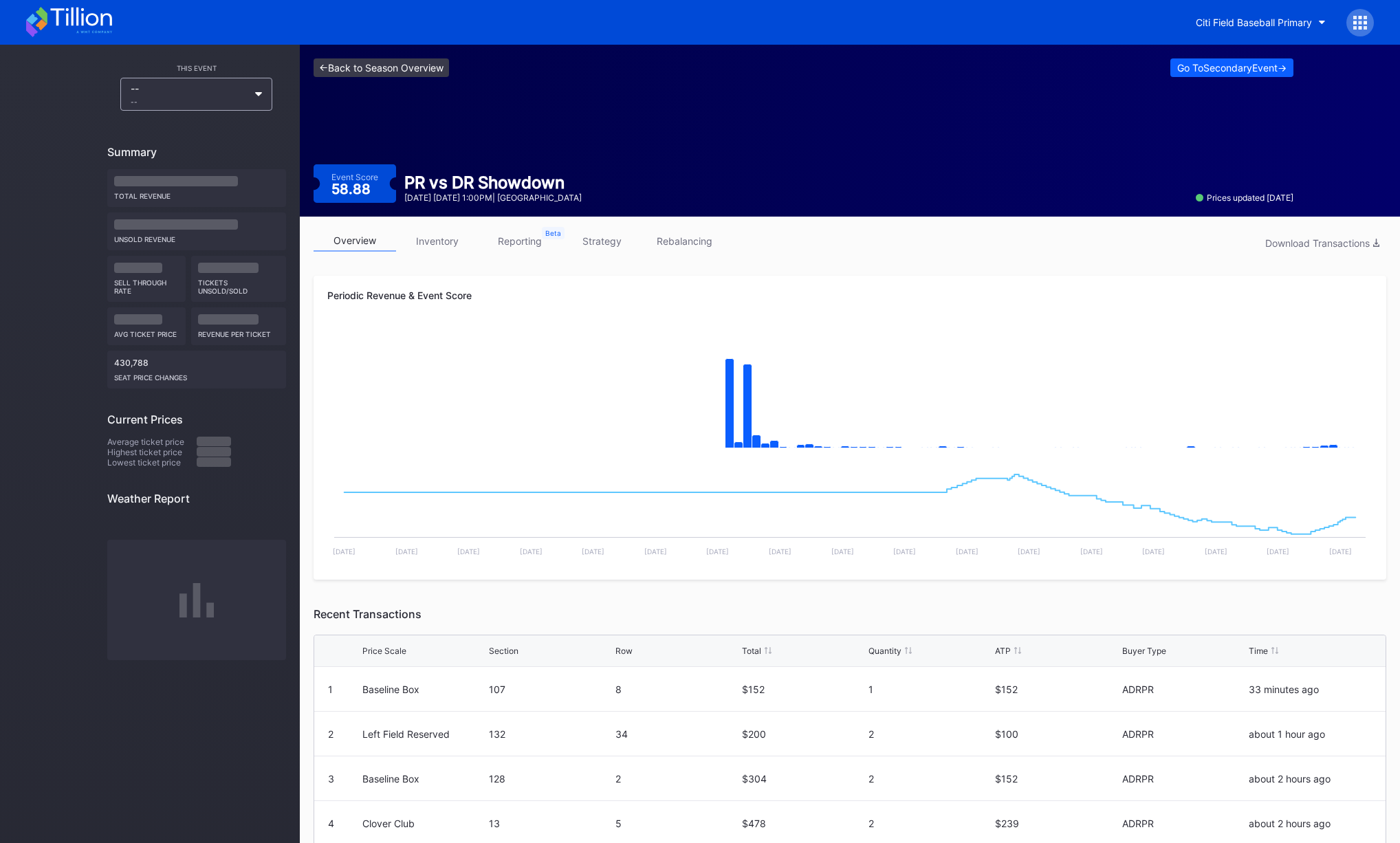
click at [375, 65] on link "<- Back to Season Overview" at bounding box center [381, 68] width 136 height 18
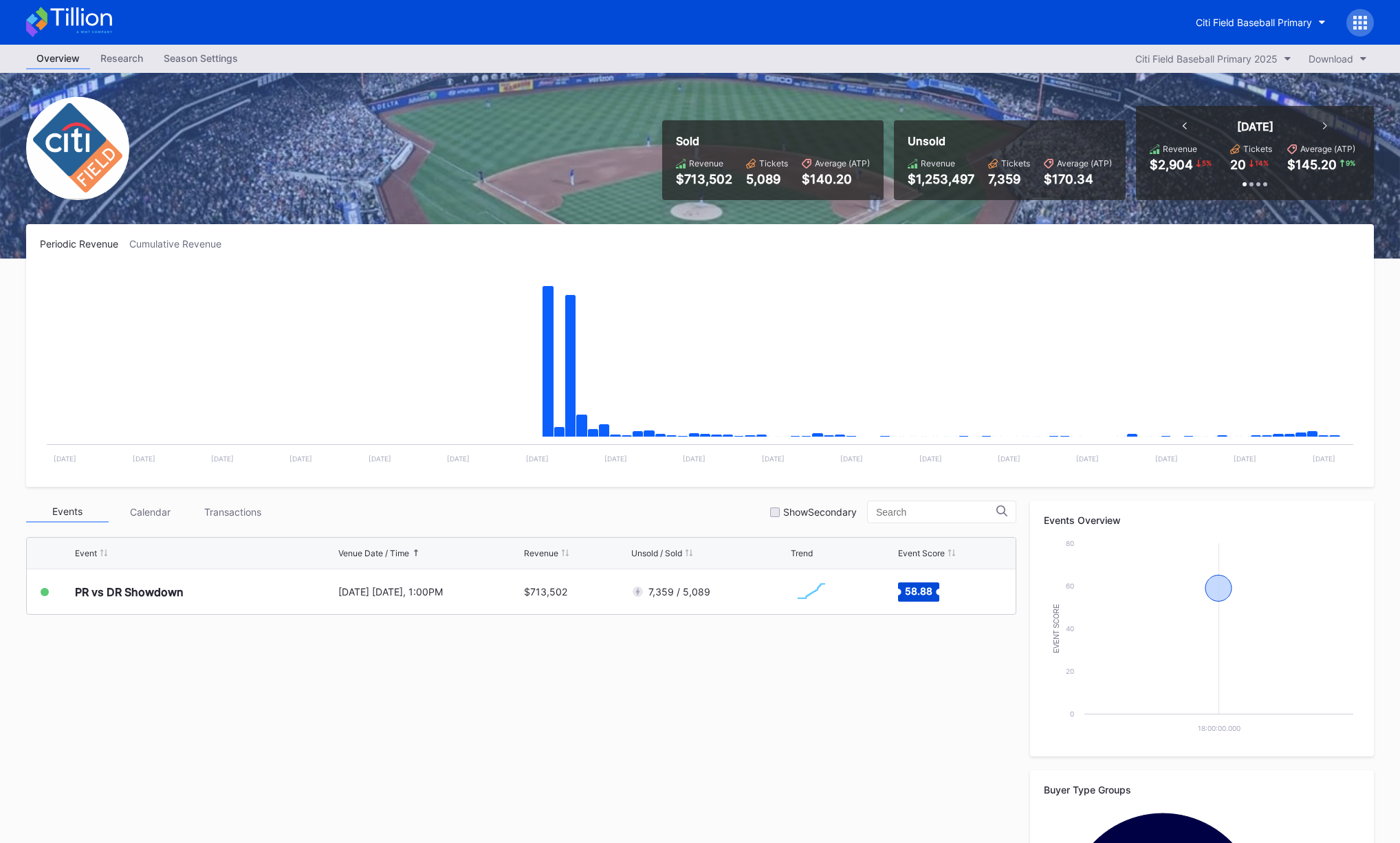
click at [513, 169] on div "Sold Revenue $713,502 Tickets 5,089 Average (ATP) $140.20 Unsold Revenue $1,253…" at bounding box center [700, 166] width 1376 height 186
click at [747, 225] on div "Periodic Revenue Cumulative Revenue Created with Highcharts 11.2.0 Chart title …" at bounding box center [700, 355] width 1348 height 263
click at [537, 160] on div "Sold Revenue $713,502 Tickets 5,089 Average (ATP) $140.20 Unsold Revenue $1,253…" at bounding box center [700, 166] width 1376 height 186
click at [509, 176] on div "Sold Revenue $713,502 Tickets 5,089 Average (ATP) $140.20 Unsold Revenue $1,253…" at bounding box center [700, 166] width 1376 height 186
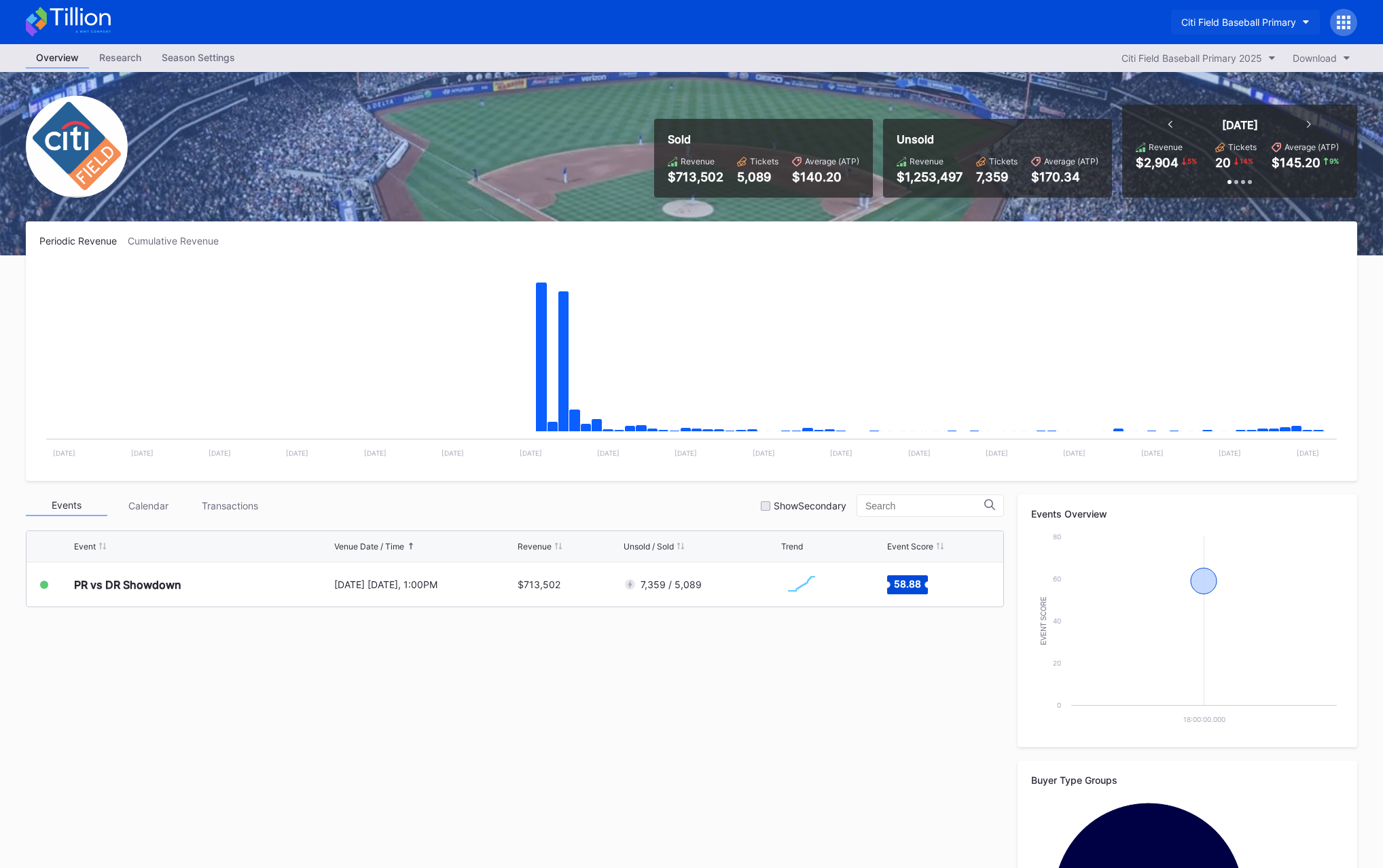
click at [1252, 29] on button "Citi Field Baseball Primary" at bounding box center [1245, 22] width 149 height 25
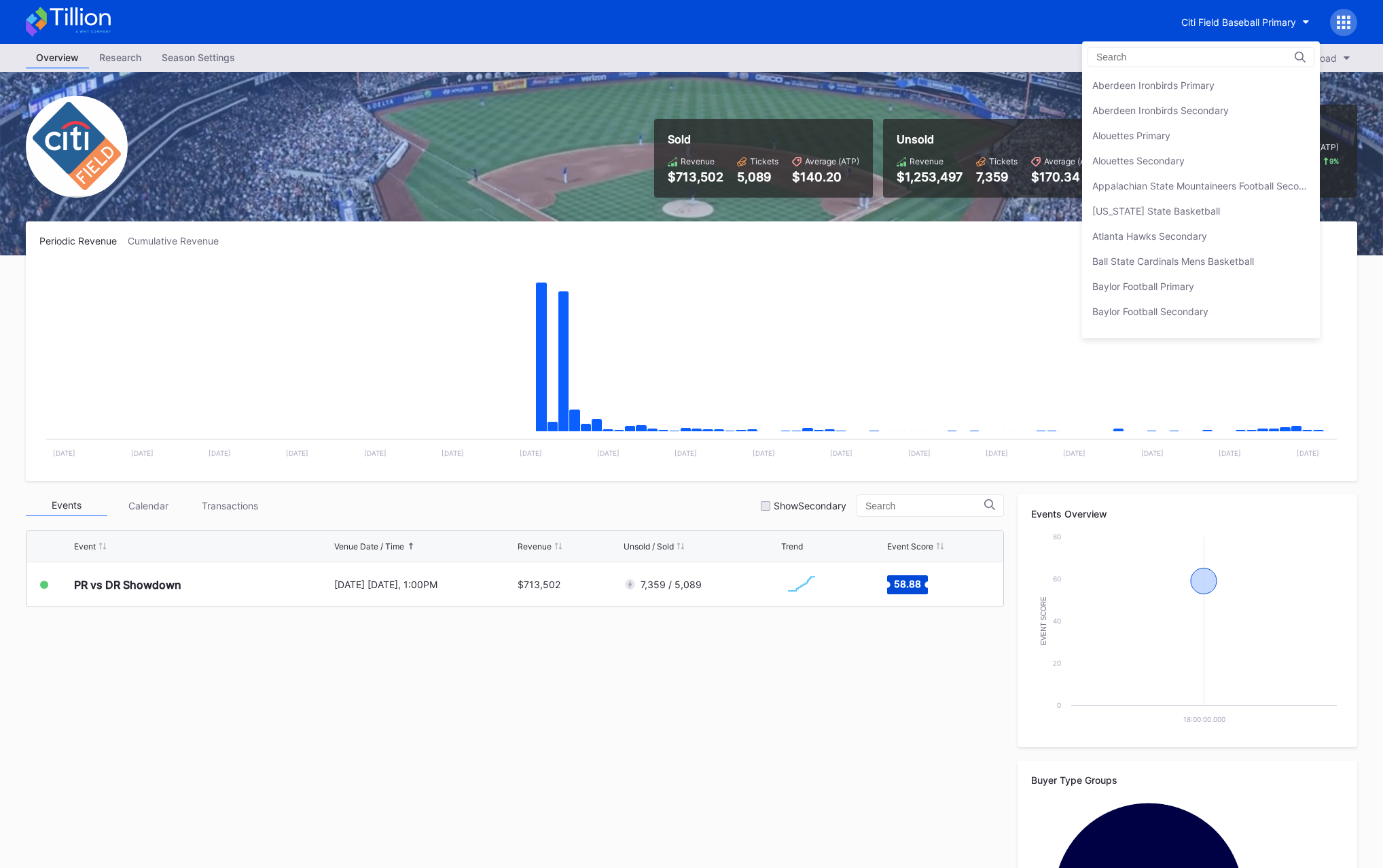
scroll to position [754, 0]
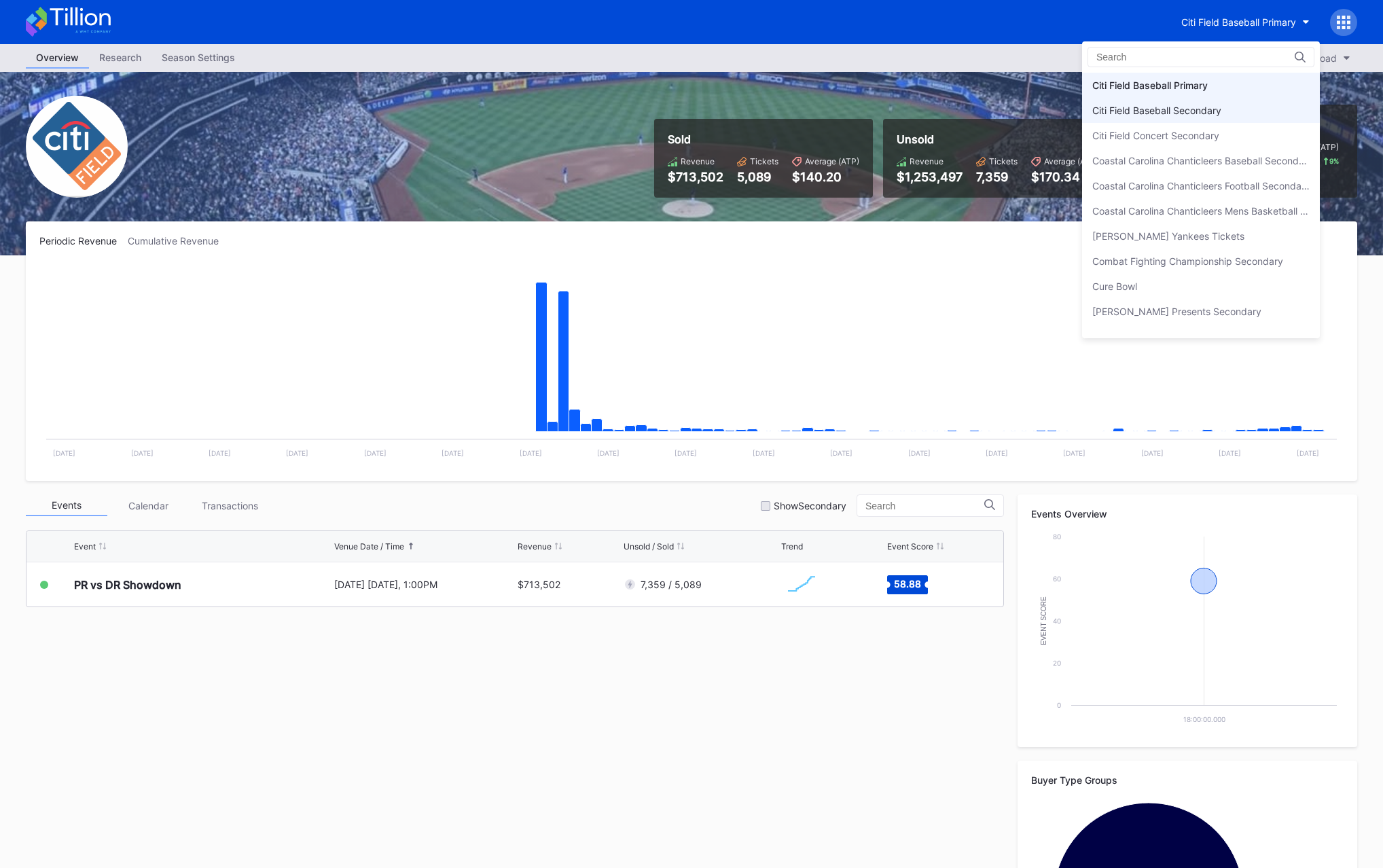
click at [1163, 106] on div "Citi Field Baseball Secondary" at bounding box center [1157, 110] width 129 height 11
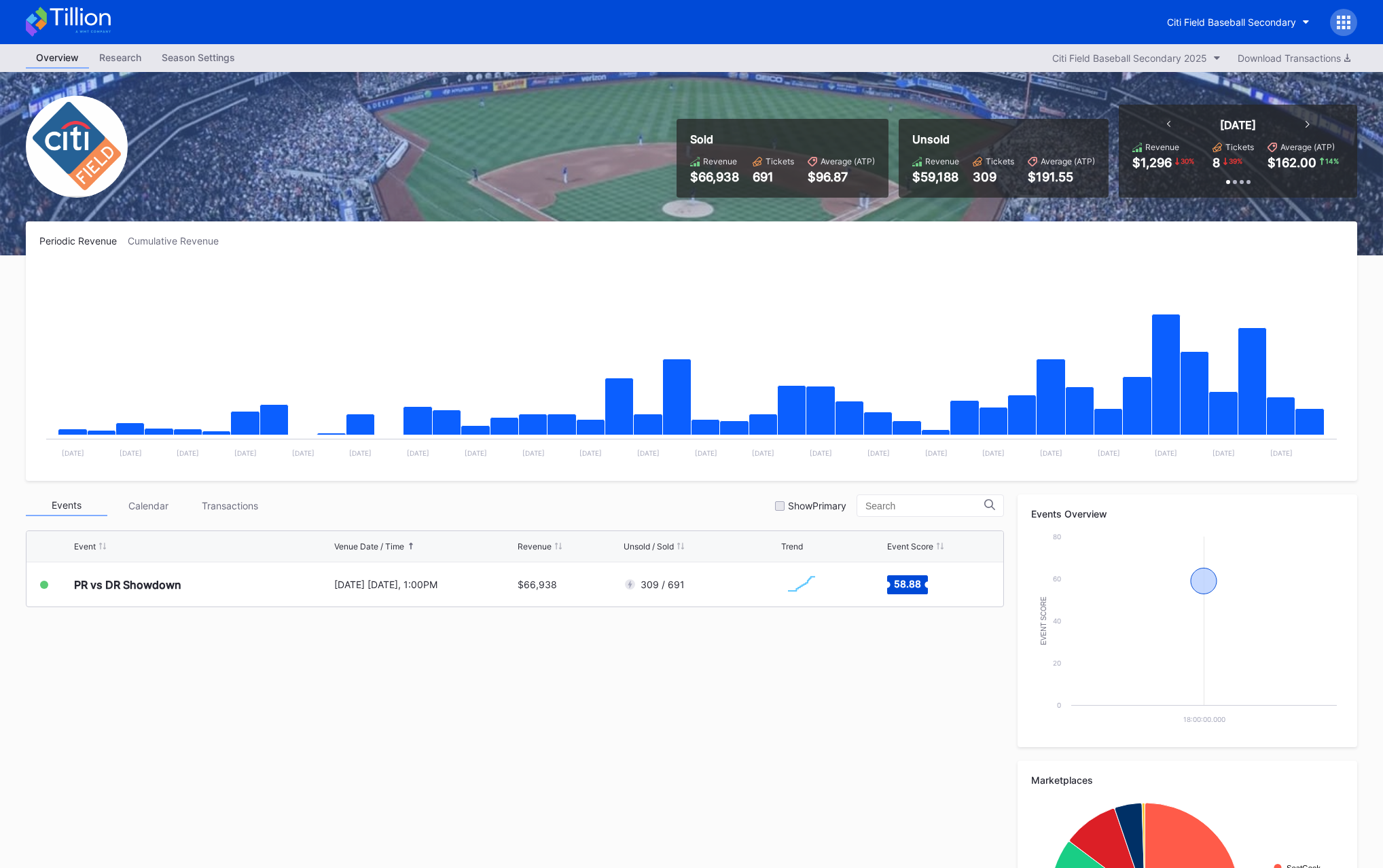
click at [498, 195] on div "Sold Revenue $66,938 Tickets 691 Average (ATP) $96.87 Unsold Revenue $59,188 Ti…" at bounding box center [692, 163] width 1359 height 183
click at [1271, 18] on div "Citi Field Baseball Secondary" at bounding box center [1232, 22] width 129 height 11
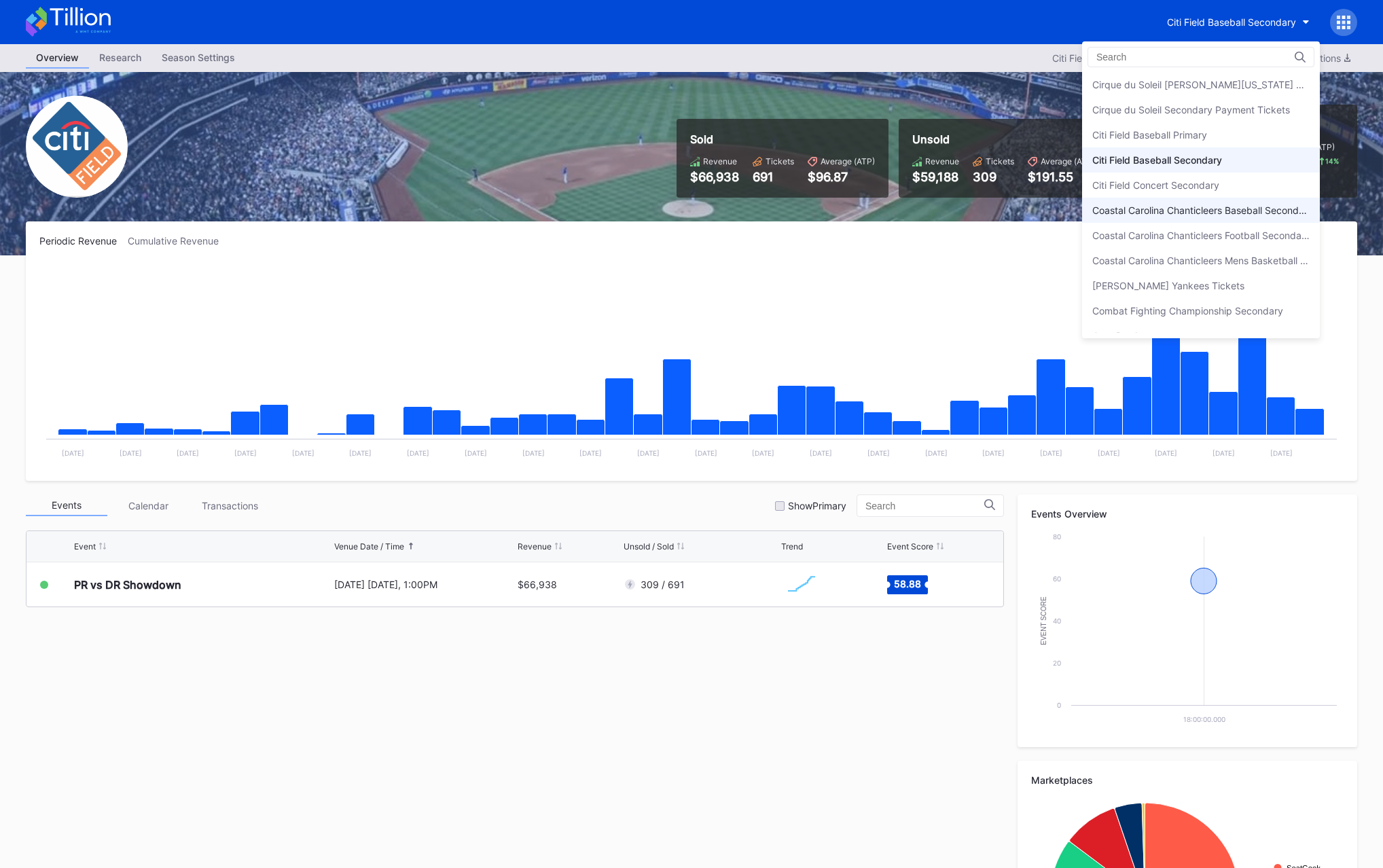
scroll to position [702, 0]
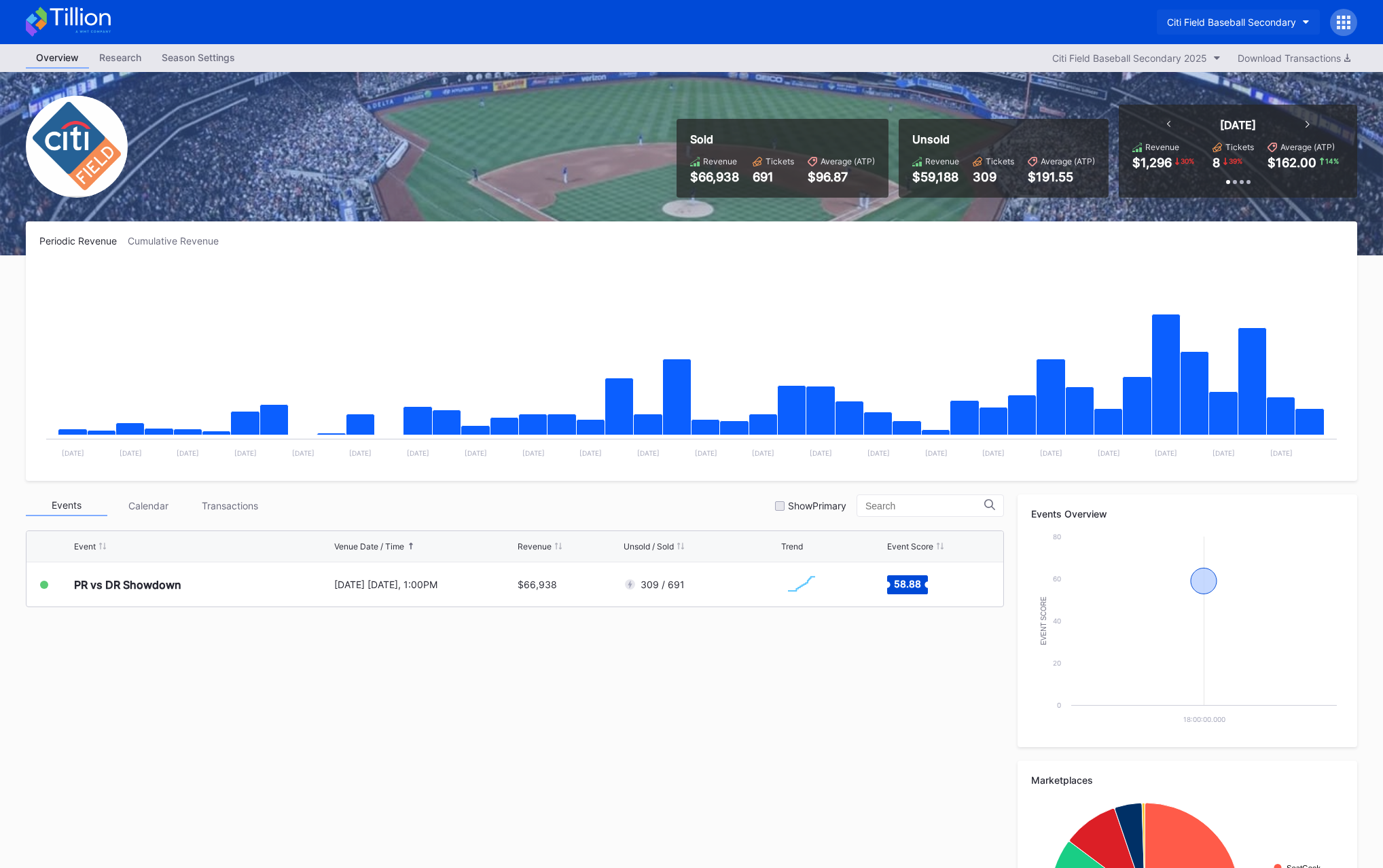
click at [1295, 25] on div "Citi Field Baseball Secondary" at bounding box center [1232, 22] width 129 height 11
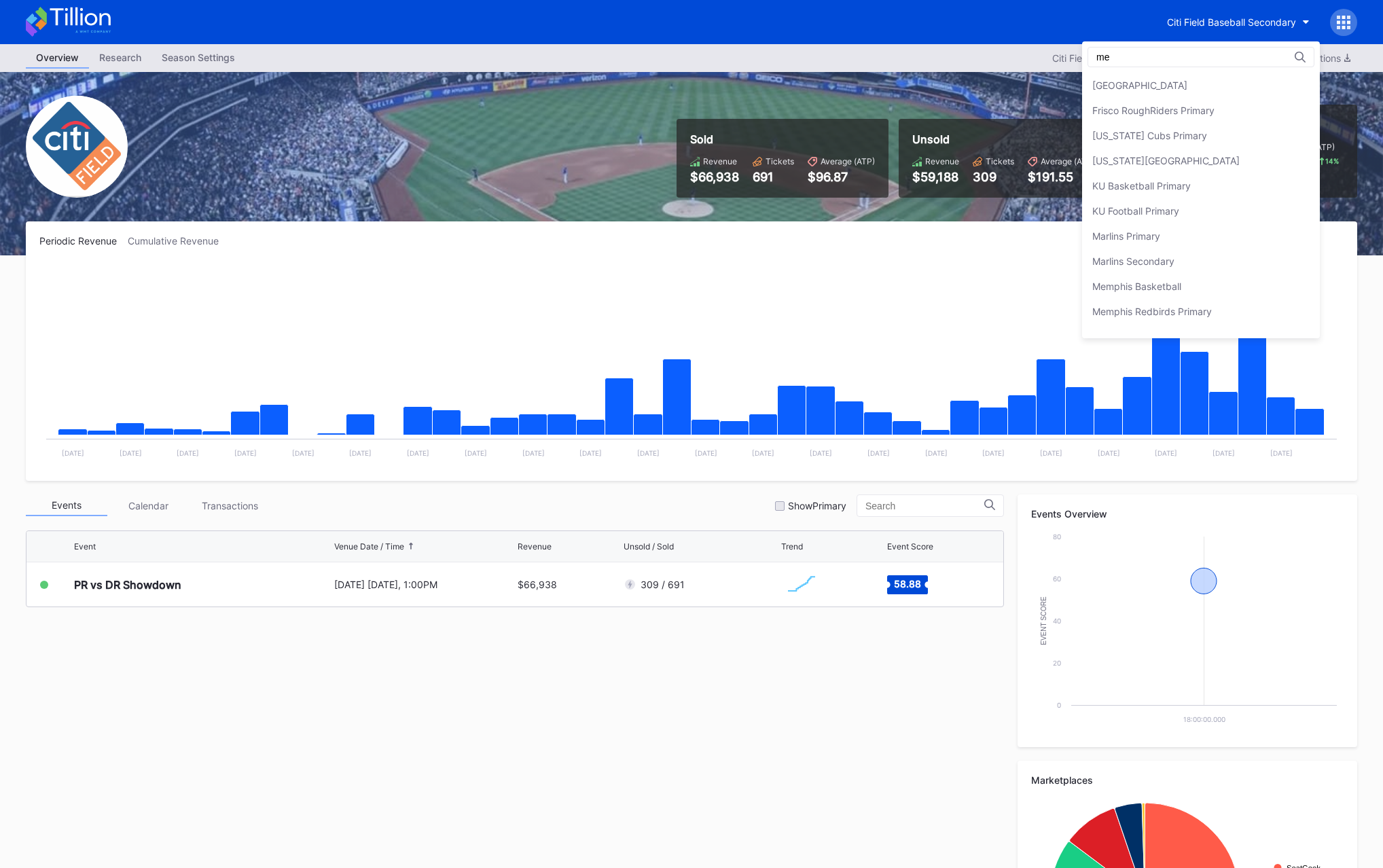
scroll to position [0, 0]
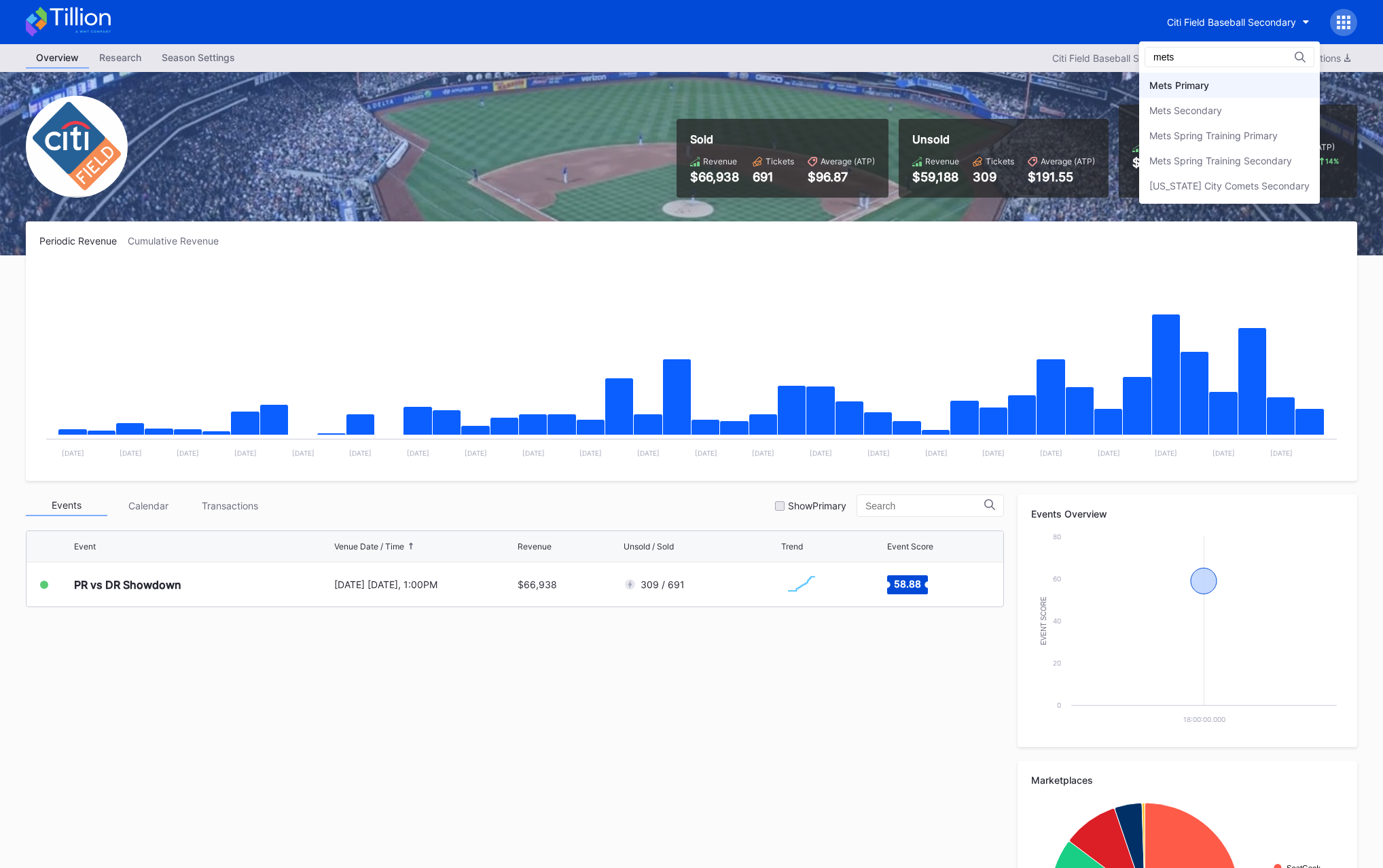
type input "mets"
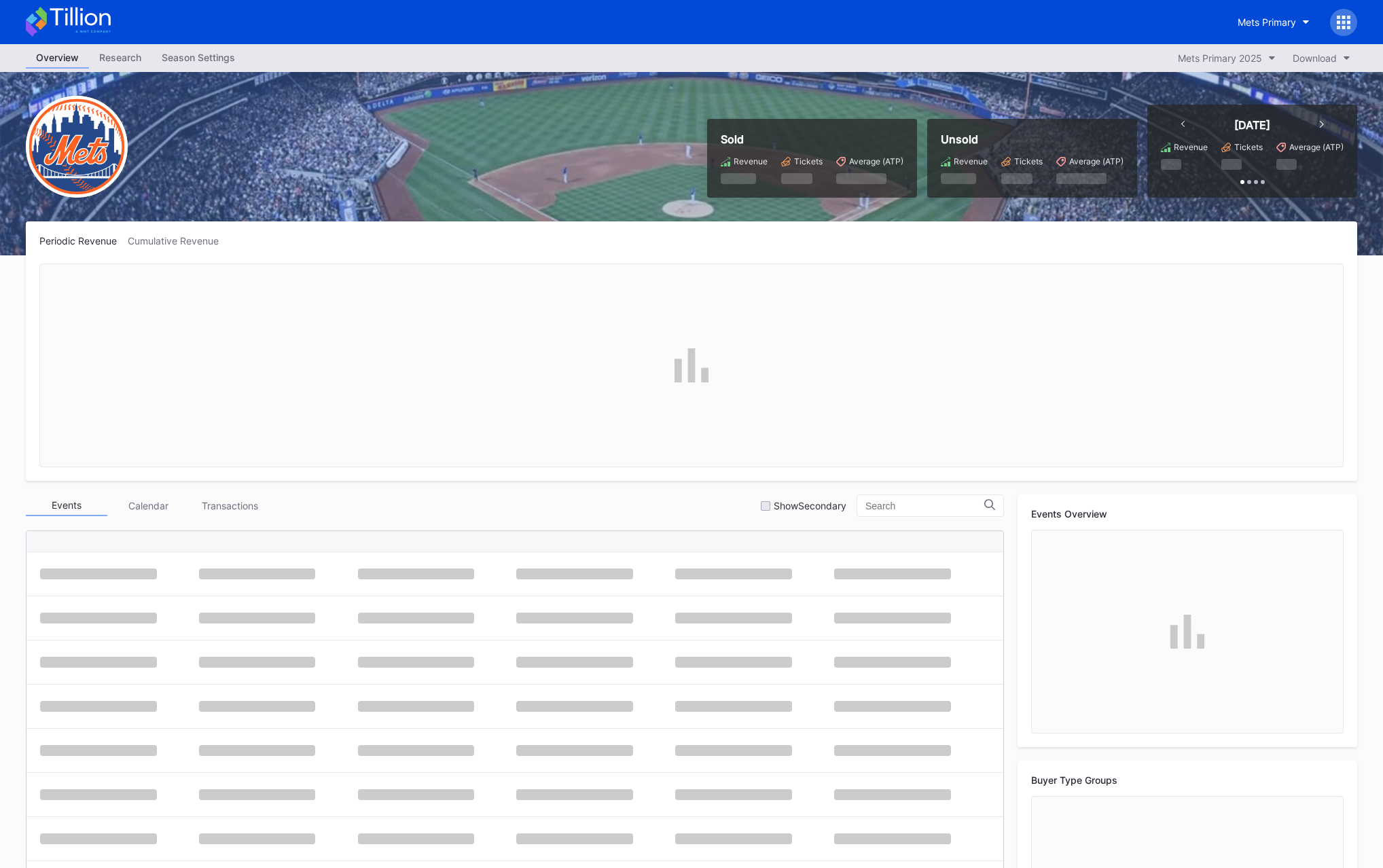
scroll to position [3440, 0]
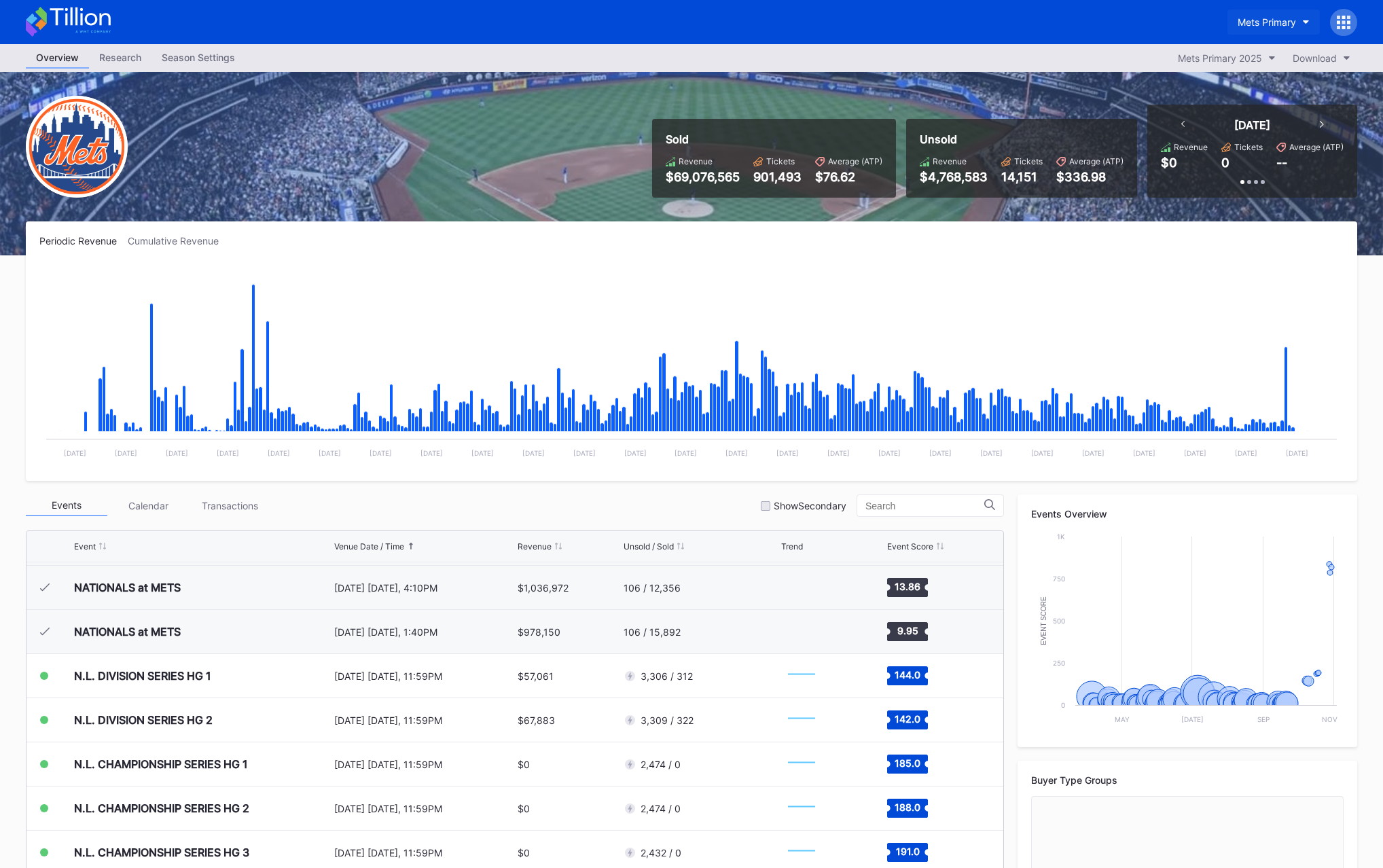
click at [1266, 19] on div "Mets Primary" at bounding box center [1266, 22] width 58 height 11
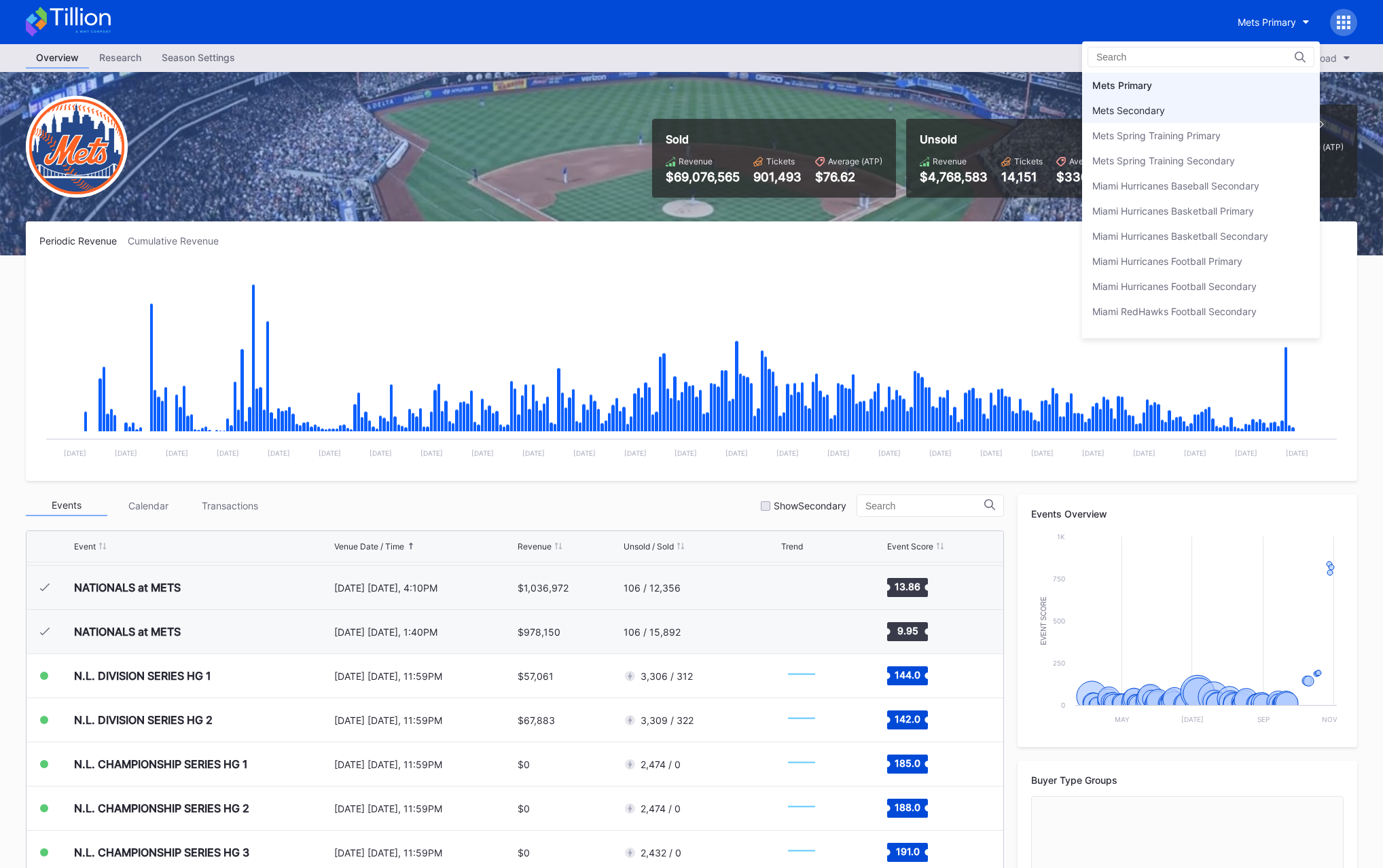
scroll to position [2110, 0]
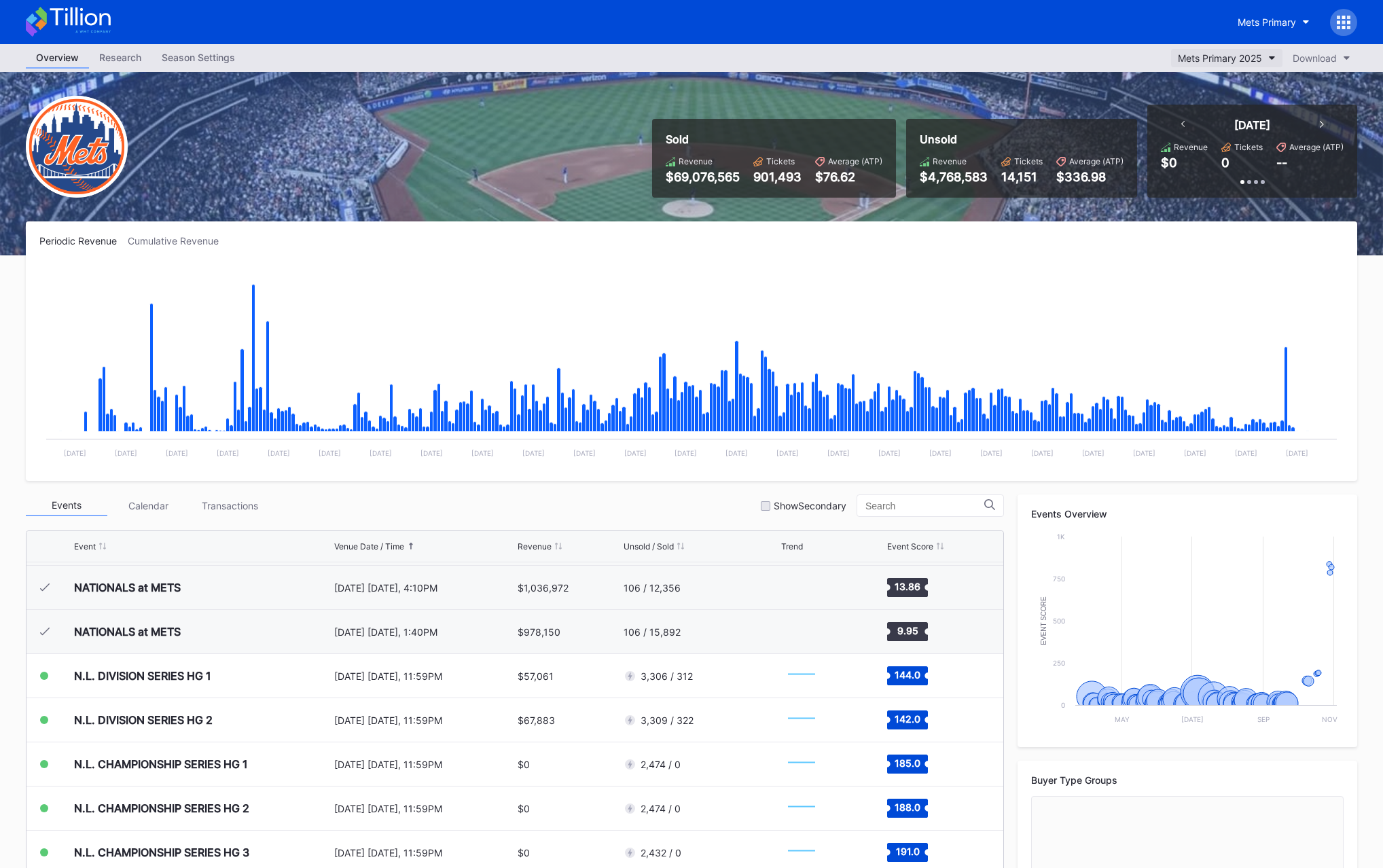
click at [1193, 57] on div "Mets Primary 2025" at bounding box center [1220, 58] width 84 height 11
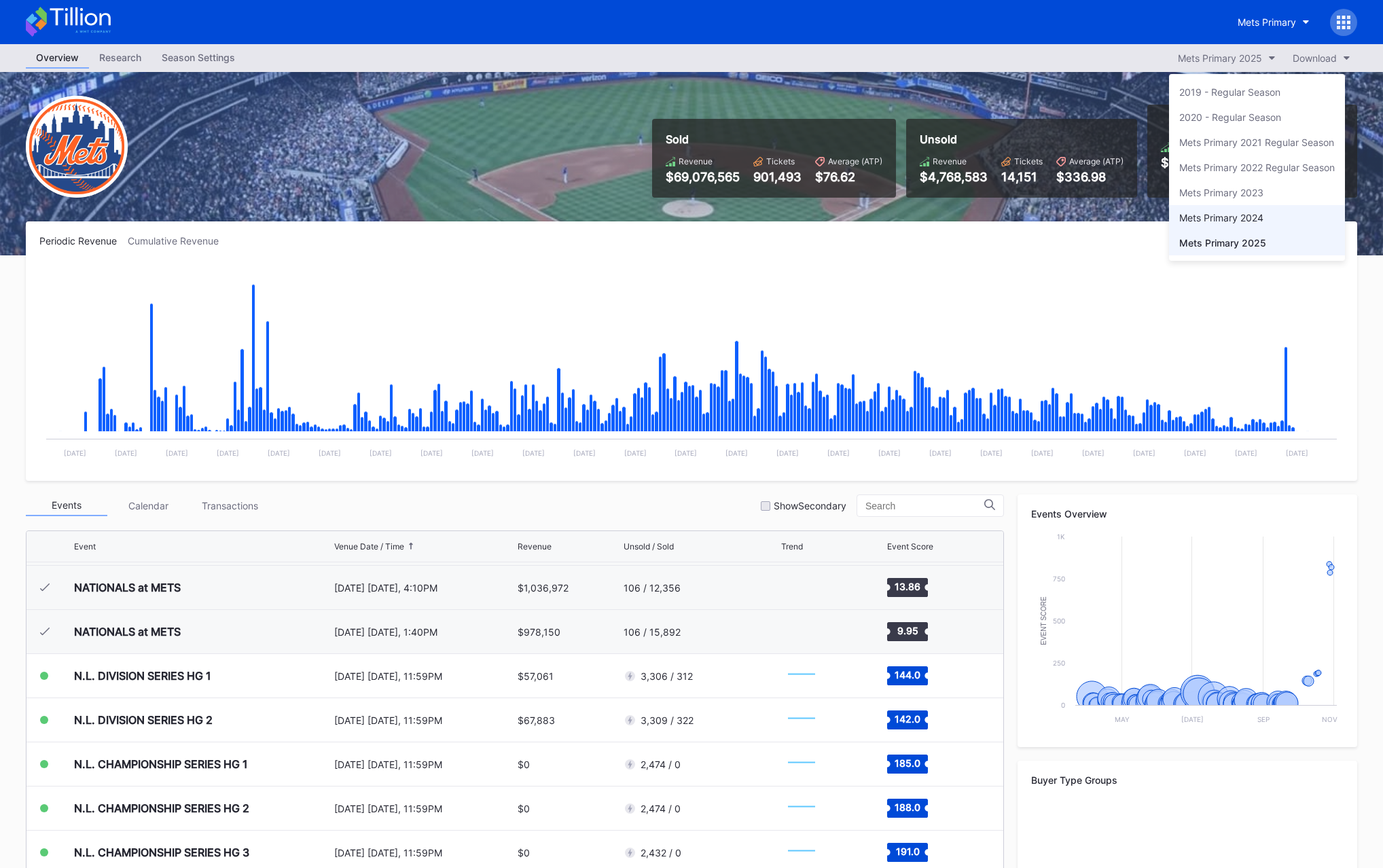
click at [1223, 213] on div "Mets Primary 2024" at bounding box center [1222, 218] width 84 height 11
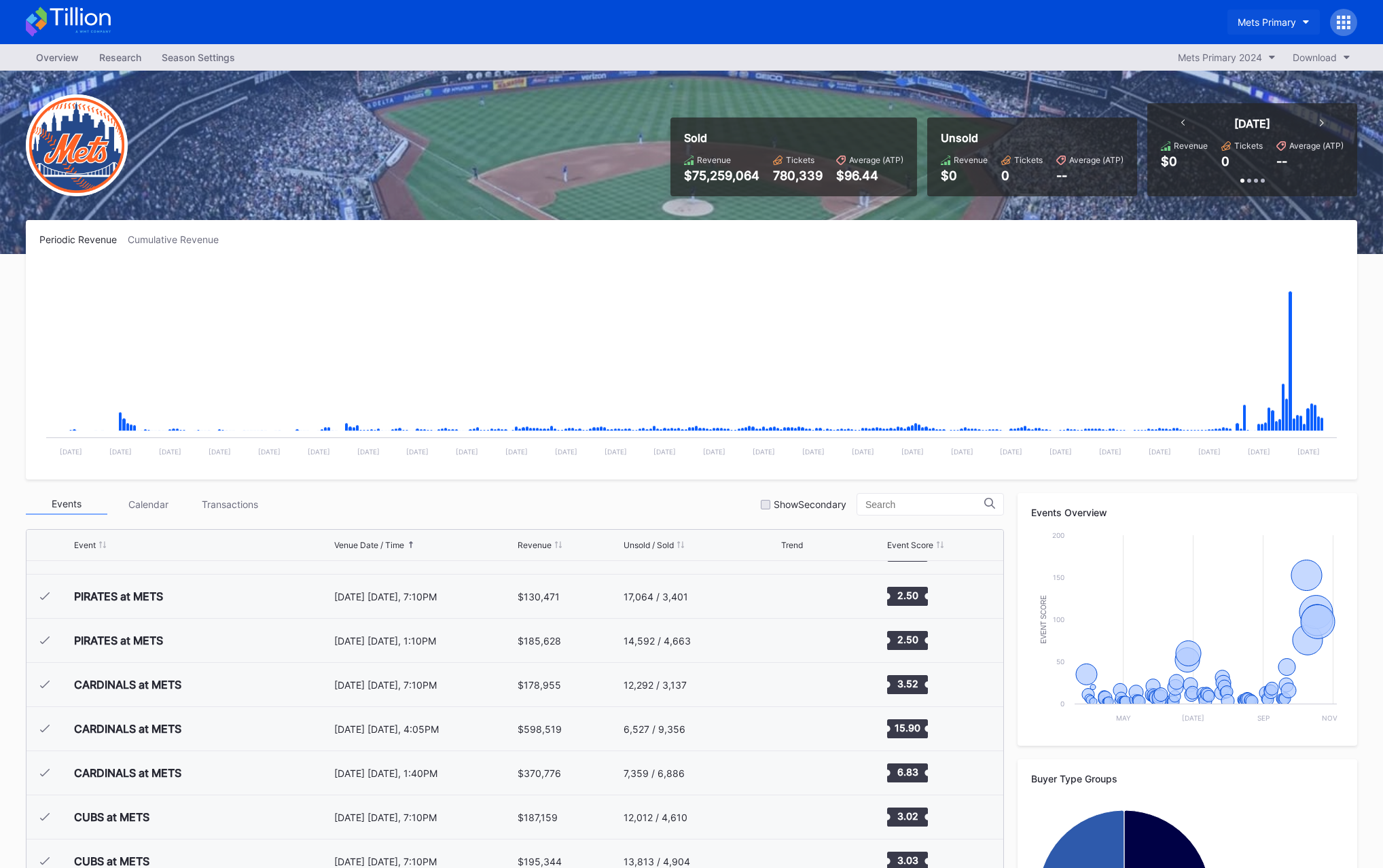
click at [1257, 27] on div "Mets Primary" at bounding box center [1266, 22] width 58 height 11
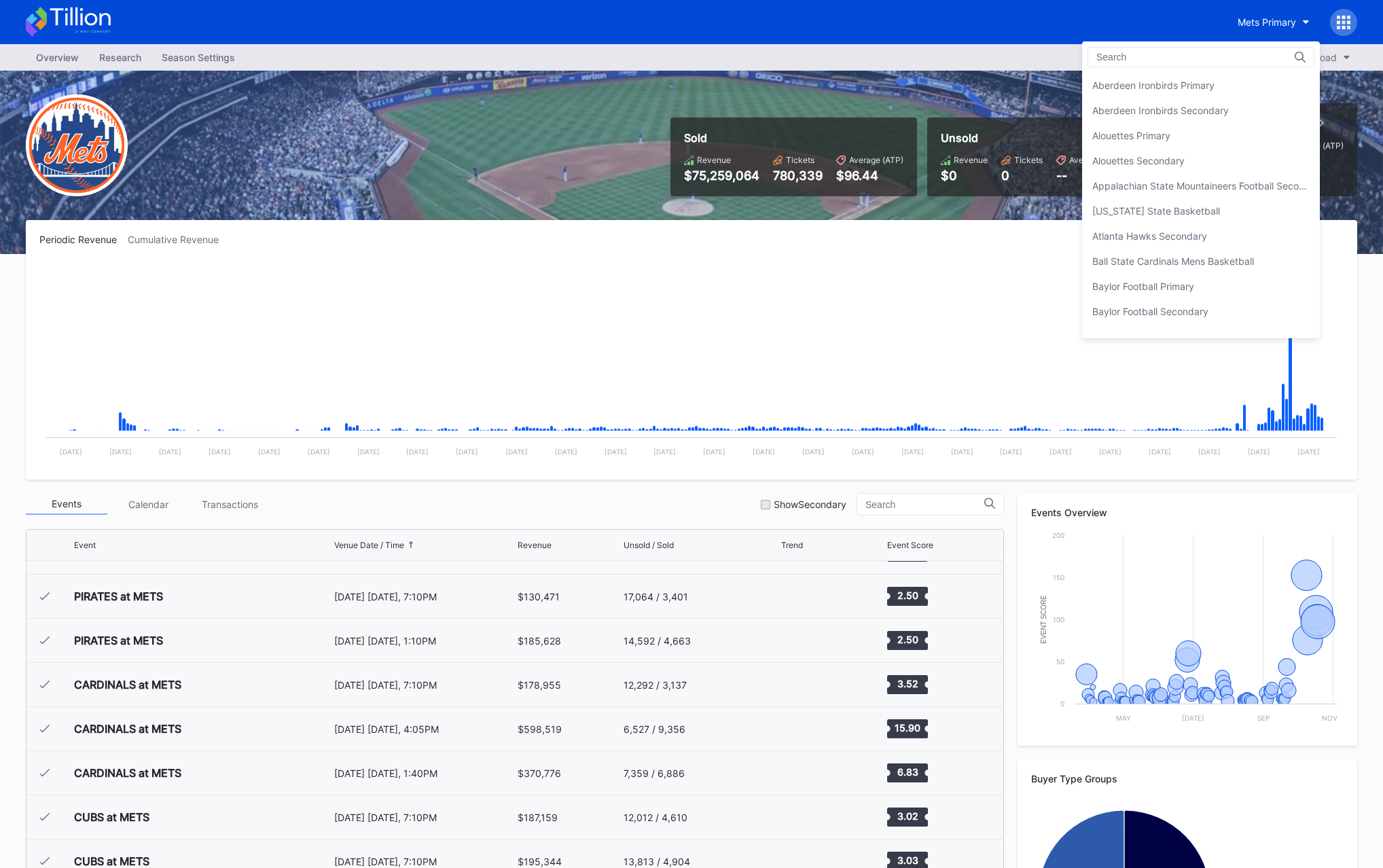
scroll to position [2111, 0]
click at [1200, 106] on div "Mets Secondary" at bounding box center [1201, 110] width 238 height 25
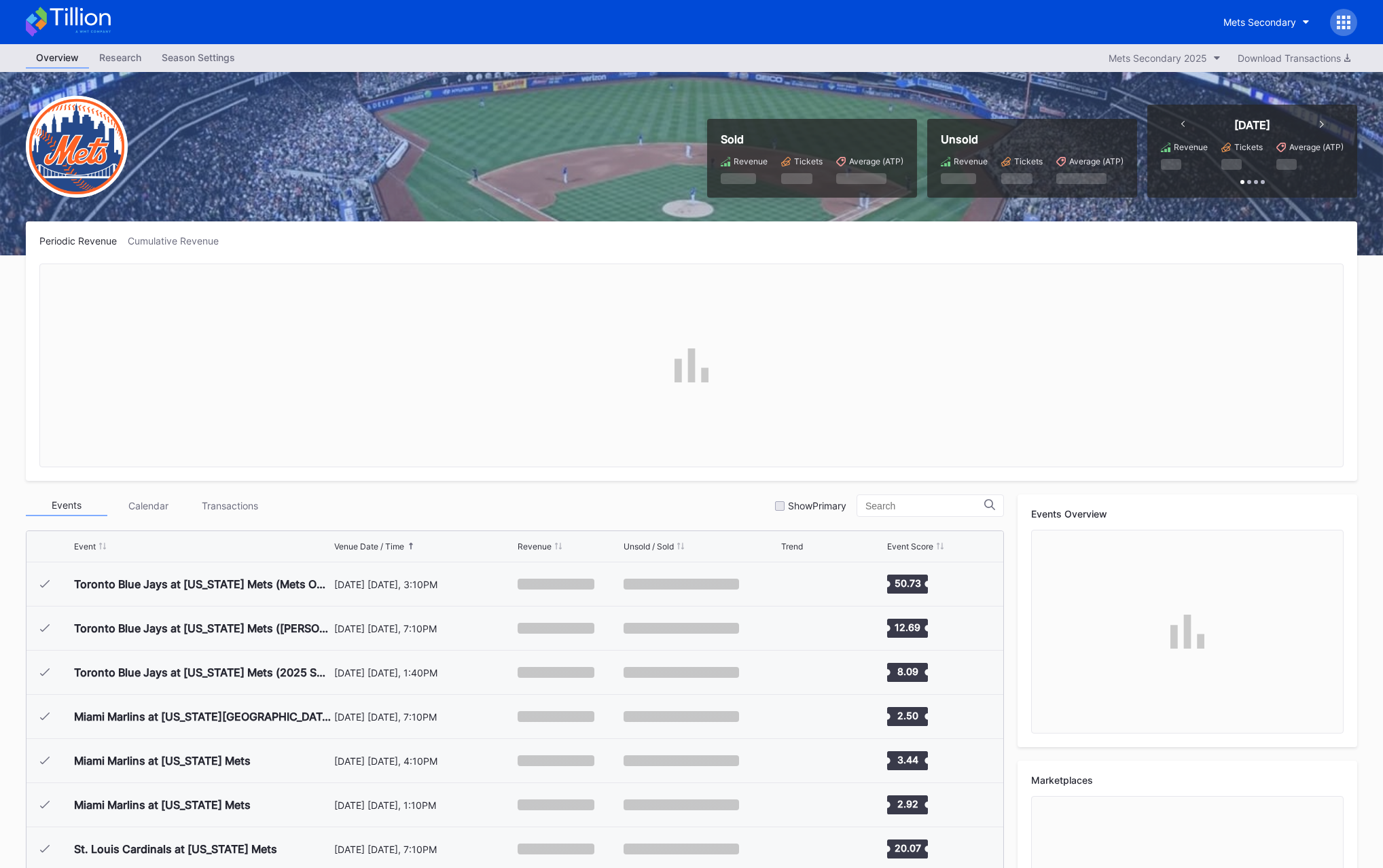
scroll to position [3440, 0]
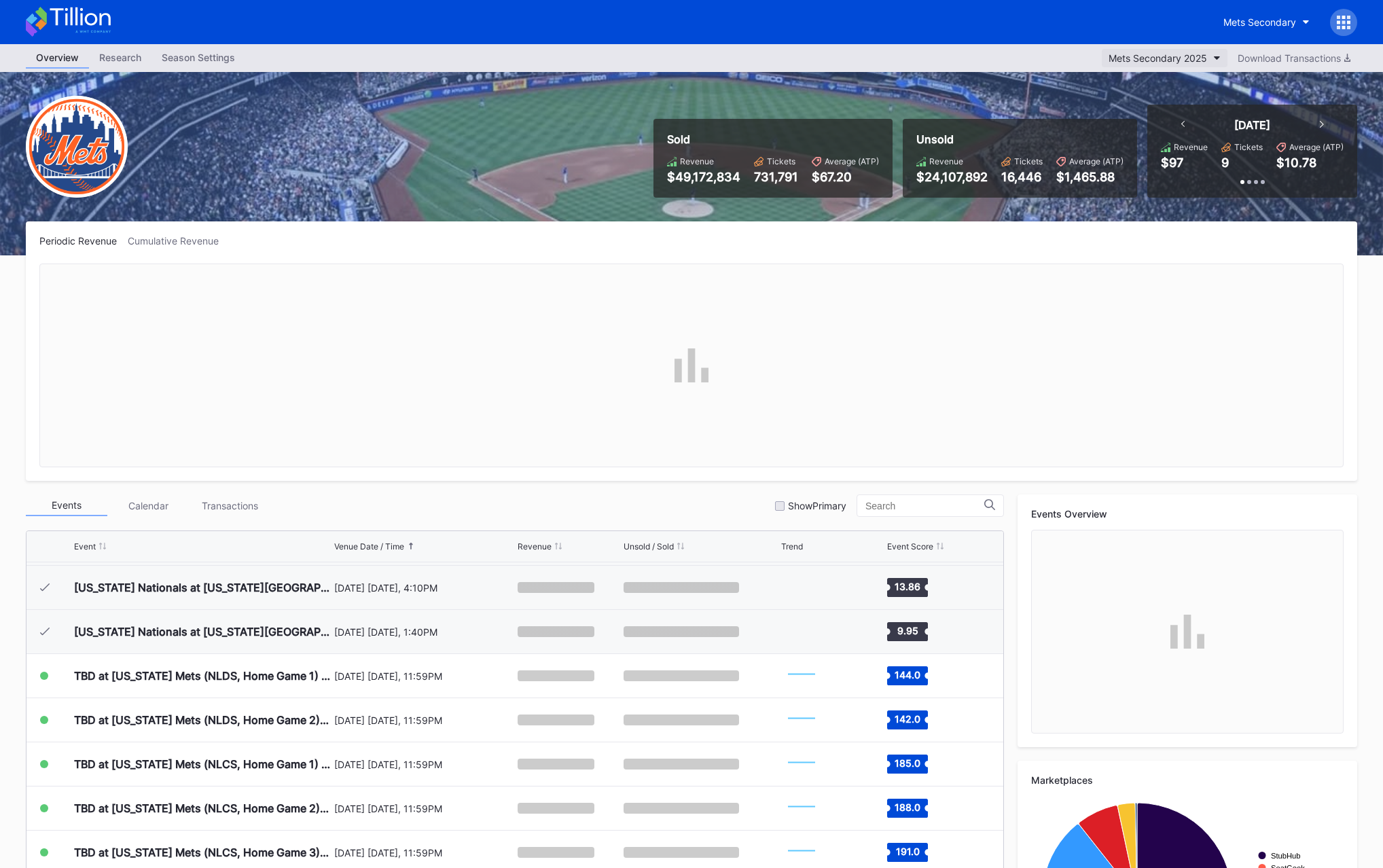
click at [1173, 60] on div "Mets Secondary 2025" at bounding box center [1158, 58] width 98 height 11
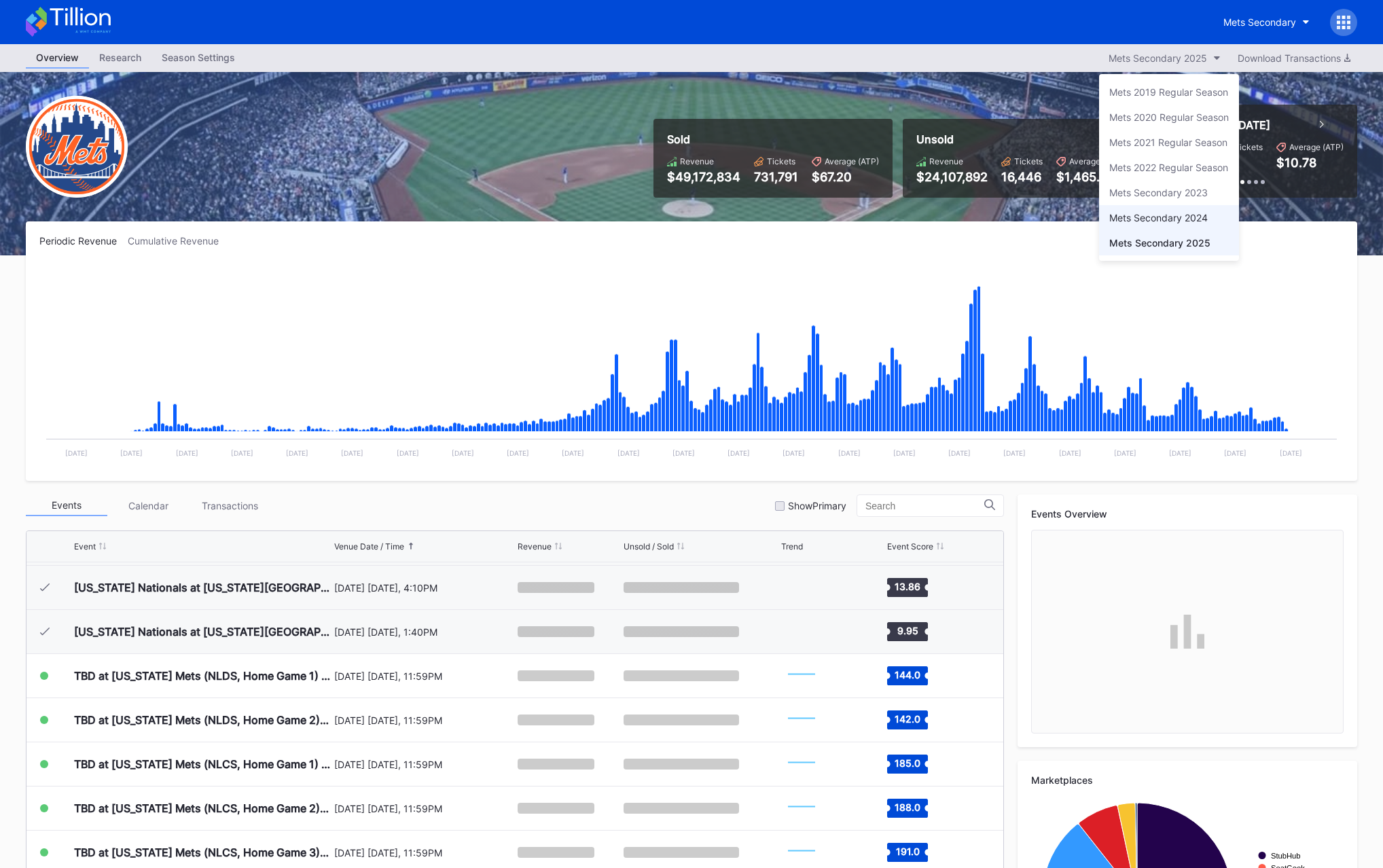
click at [1136, 215] on div "Mets Secondary 2024" at bounding box center [1158, 218] width 98 height 11
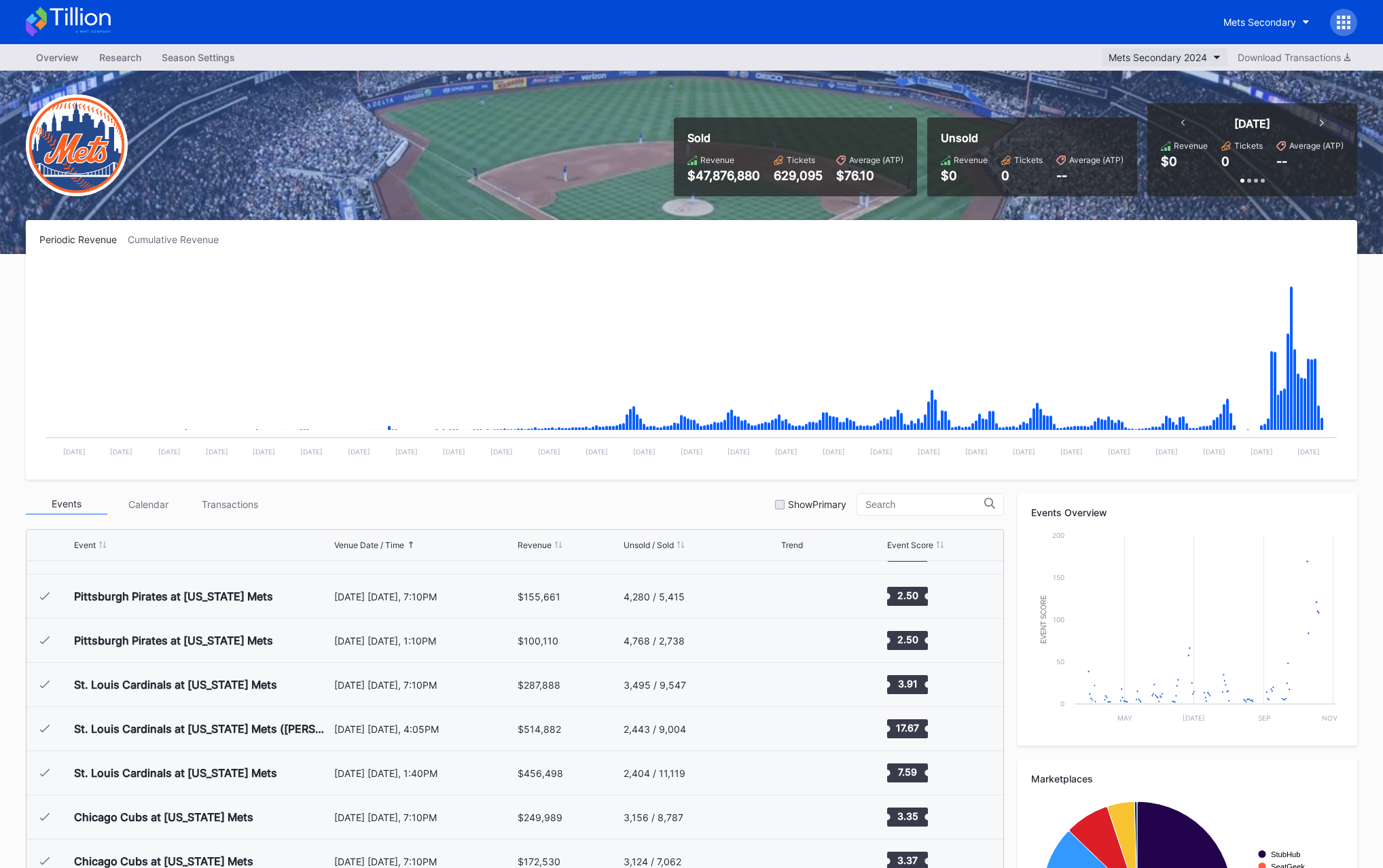
click at [1139, 57] on div "Mets Secondary 2024" at bounding box center [1158, 58] width 98 height 11
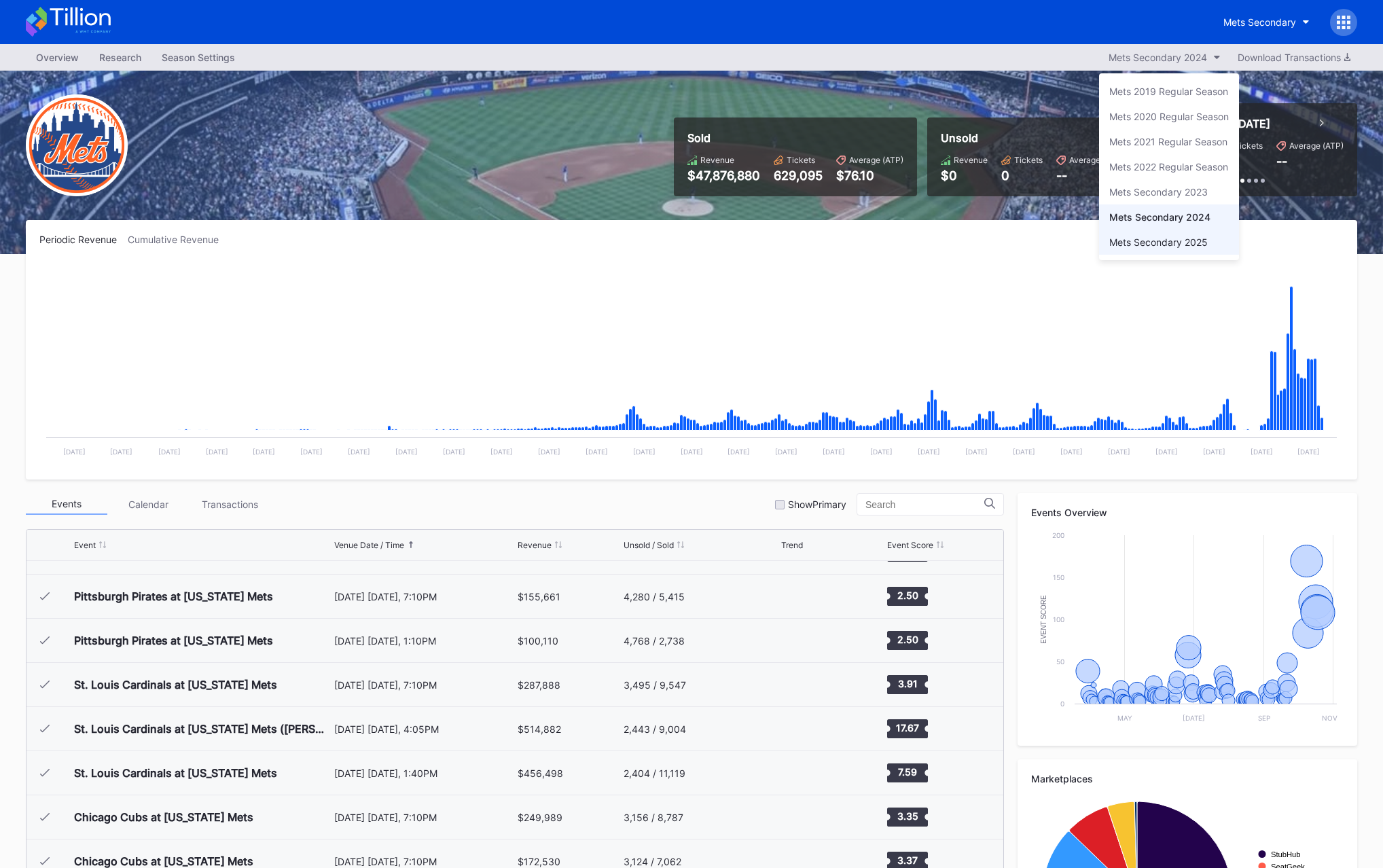
click at [1147, 237] on div "Mets Secondary 2025" at bounding box center [1158, 242] width 98 height 11
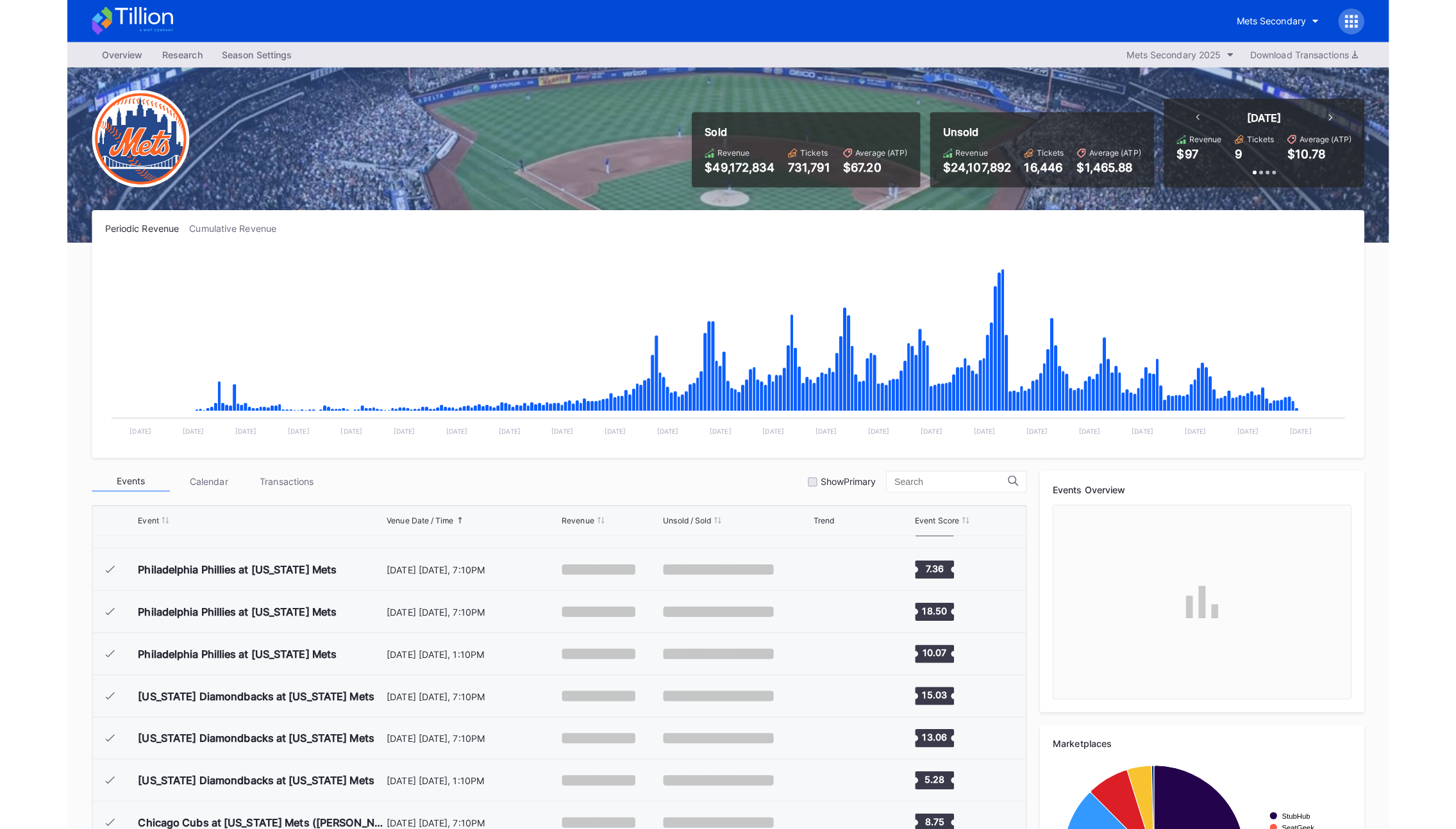
scroll to position [3246, 0]
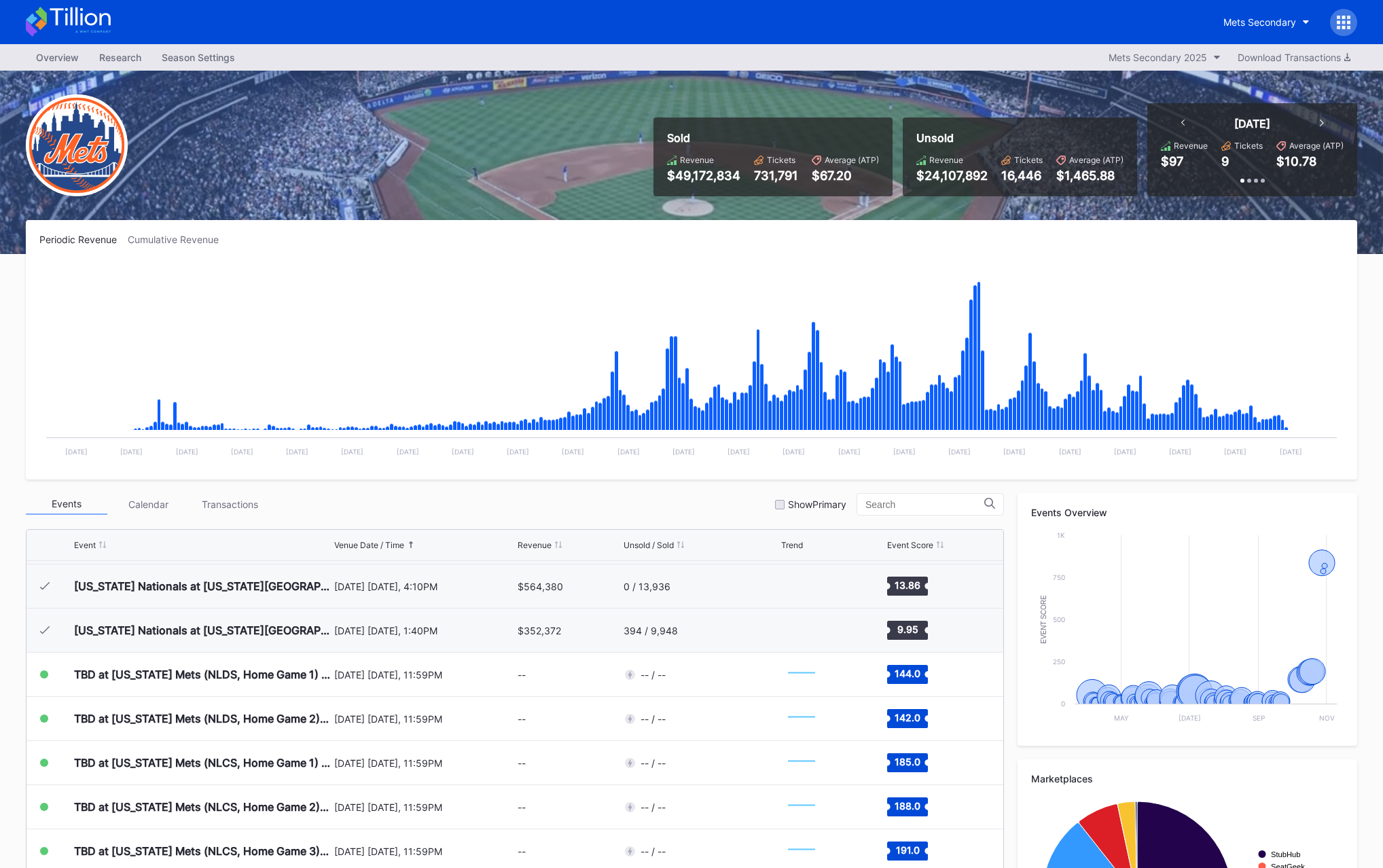
click at [1030, 79] on div "Sold Revenue $49,172,834 Tickets 731,791 Average (ATP) $67.20 Unsold Revenue $2…" at bounding box center [692, 162] width 1359 height 183
click at [366, 189] on div "Sold Revenue $49,172,834 Tickets 731,791 Average (ATP) $67.20 Unsold Revenue $2…" at bounding box center [692, 162] width 1359 height 183
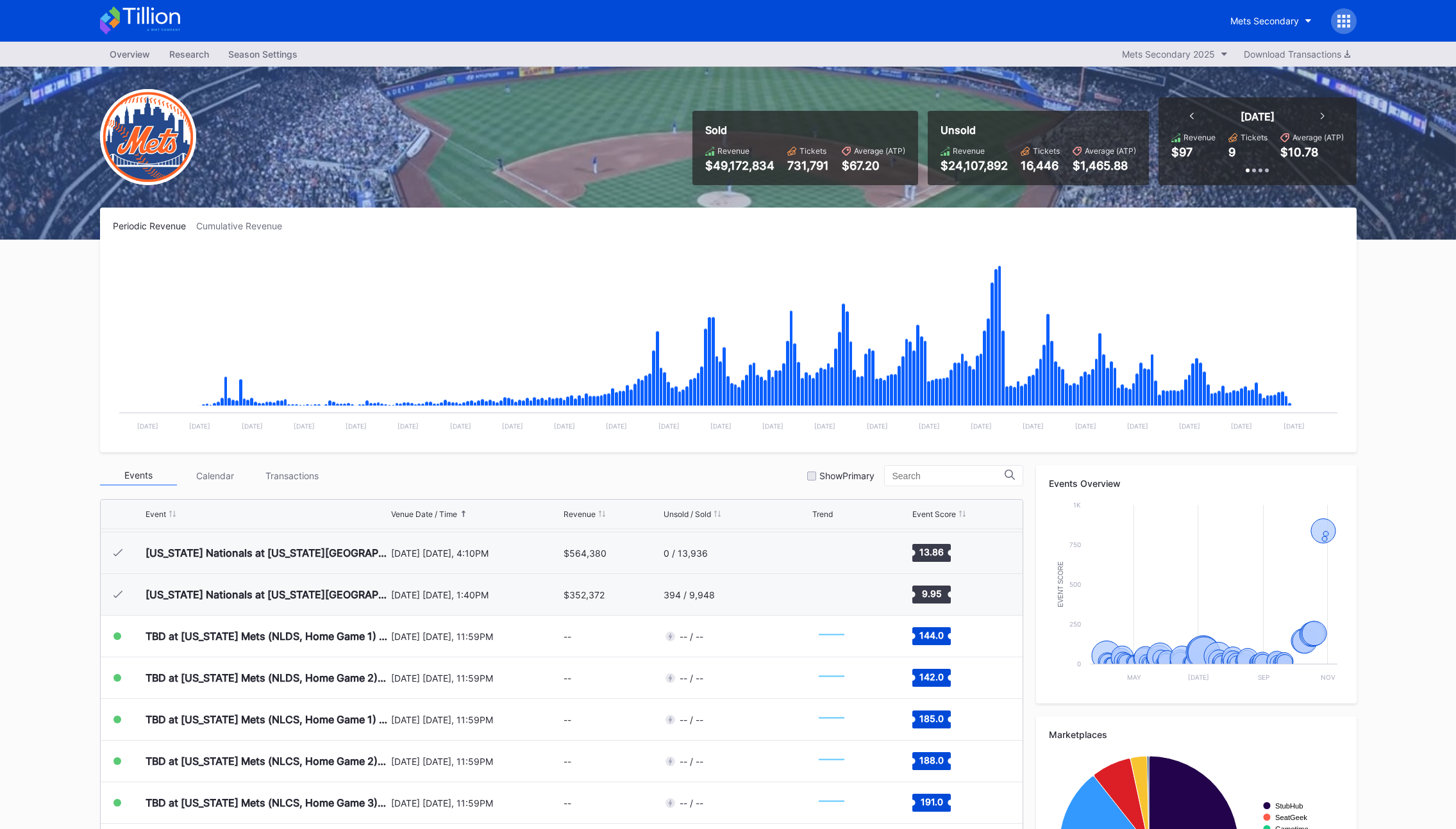
drag, startPoint x: 491, startPoint y: 197, endPoint x: 307, endPoint y: 50, distance: 235.5
click at [480, 185] on div "Sold Revenue $49,172,834 Tickets 731,791 Average (ATP) $67.20 Unsold Revenue $2…" at bounding box center [729, 153] width 1282 height 173
